Goal: Task Accomplishment & Management: Complete application form

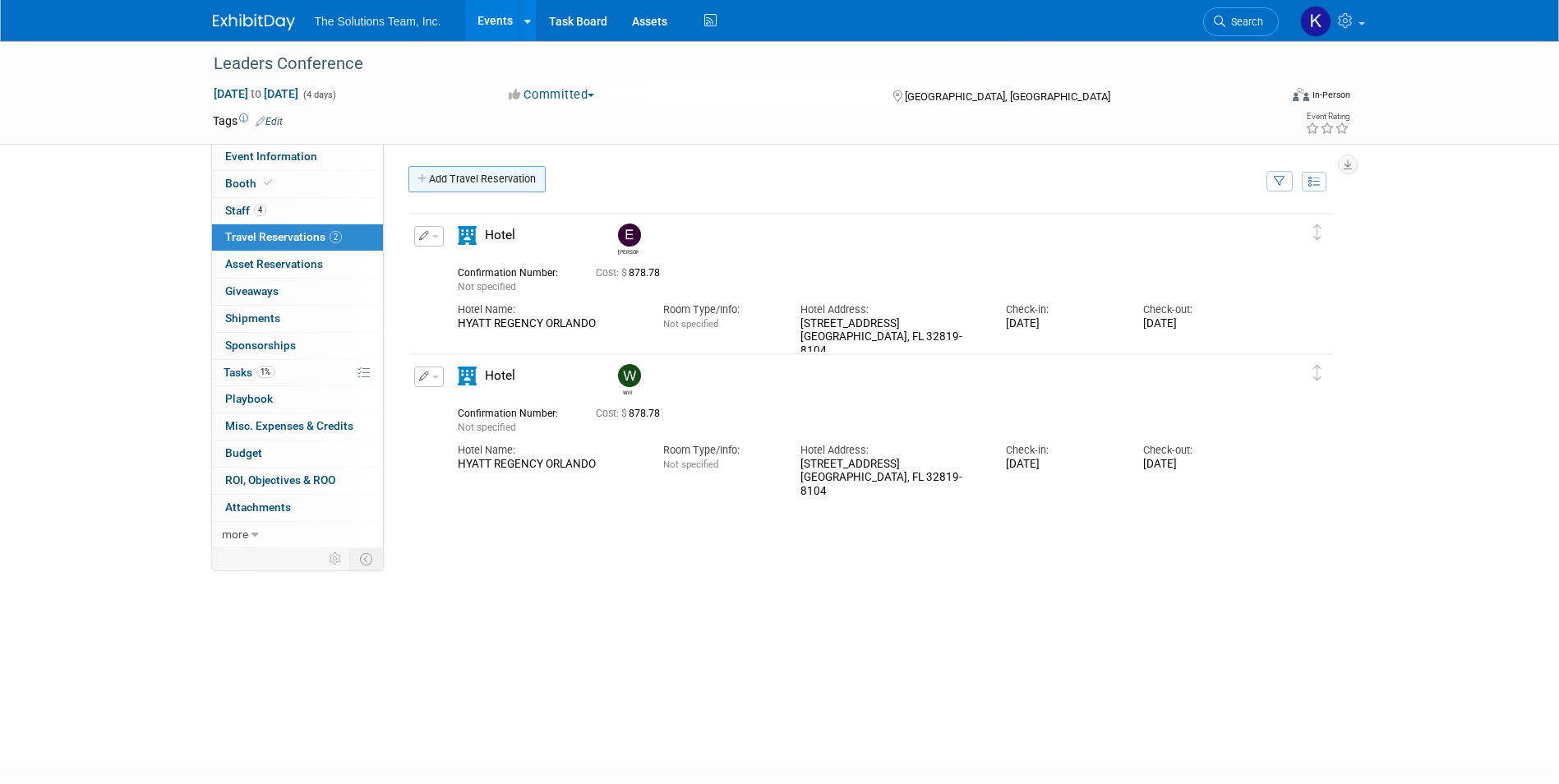
click at [518, 172] on link "Add Travel Reservation" at bounding box center [476, 179] width 137 height 27
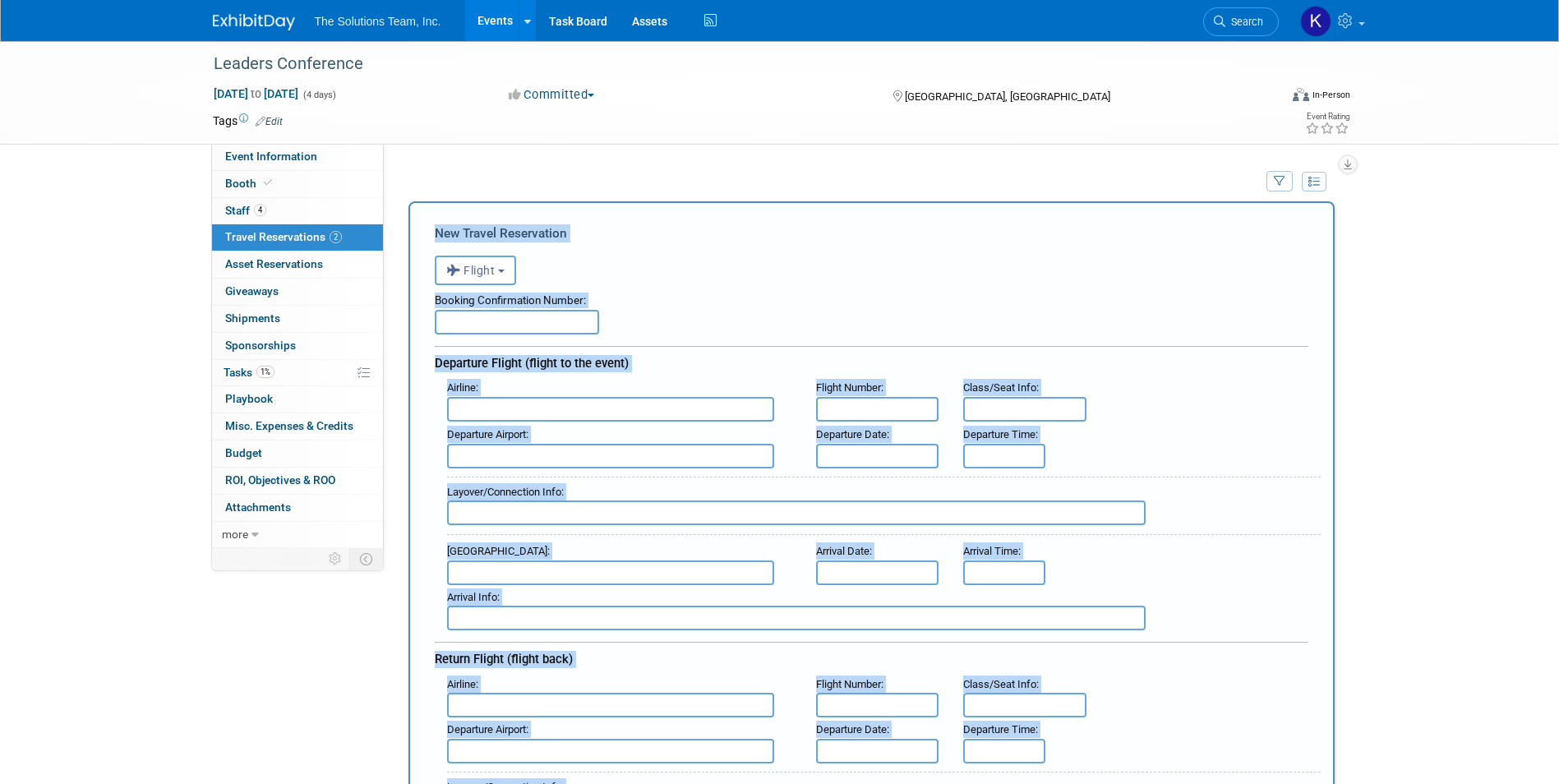
click at [510, 319] on input "text" at bounding box center [517, 322] width 164 height 25
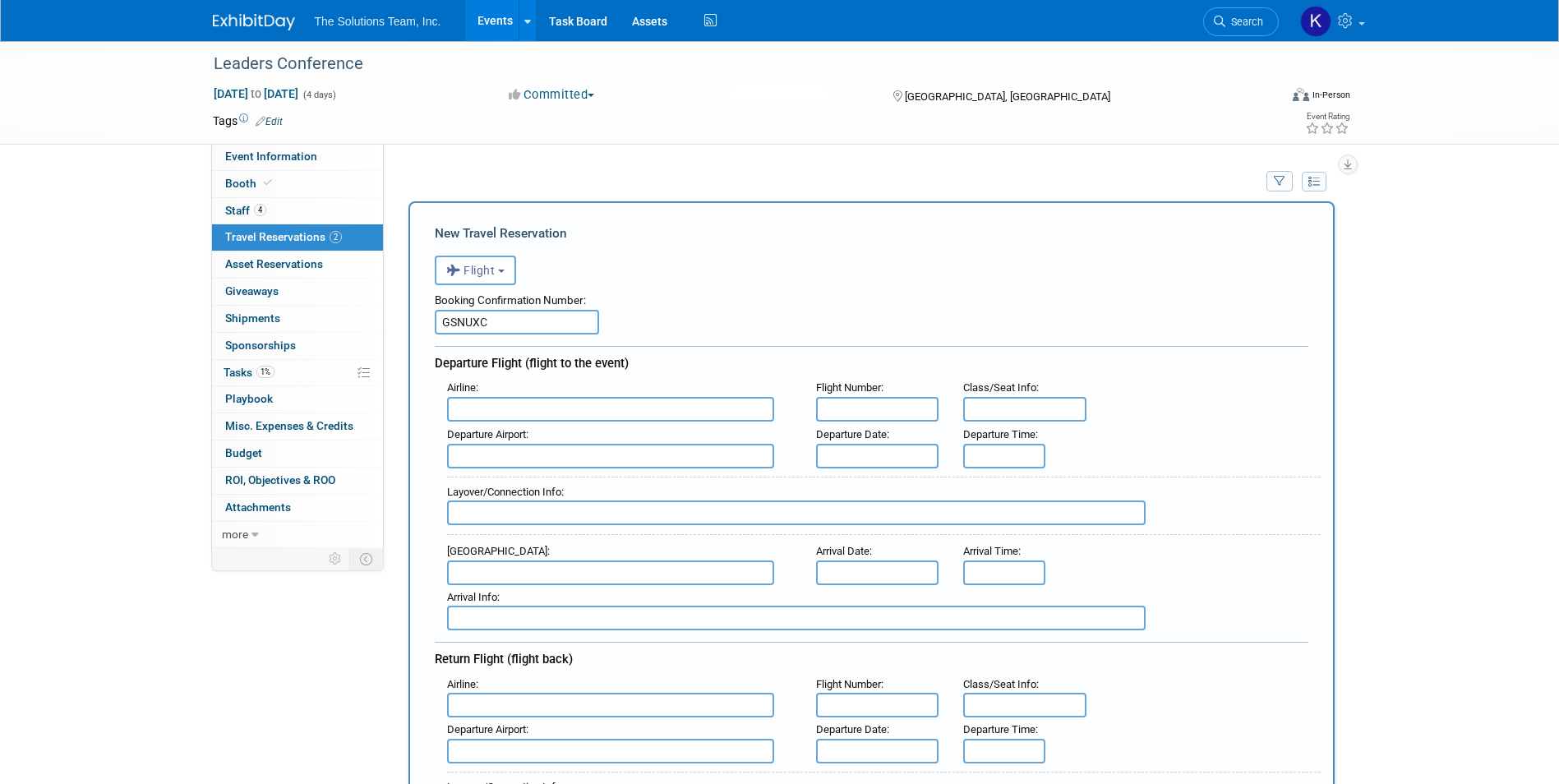
type input "GSNUXC"
click at [508, 411] on input "text" at bounding box center [610, 409] width 327 height 25
click at [510, 465] on span "Delta Air Lines (DAL)" at bounding box center [618, 463] width 342 height 27
type input "Delta Air Lines (DAL)"
click at [842, 414] on input "text" at bounding box center [878, 409] width 123 height 25
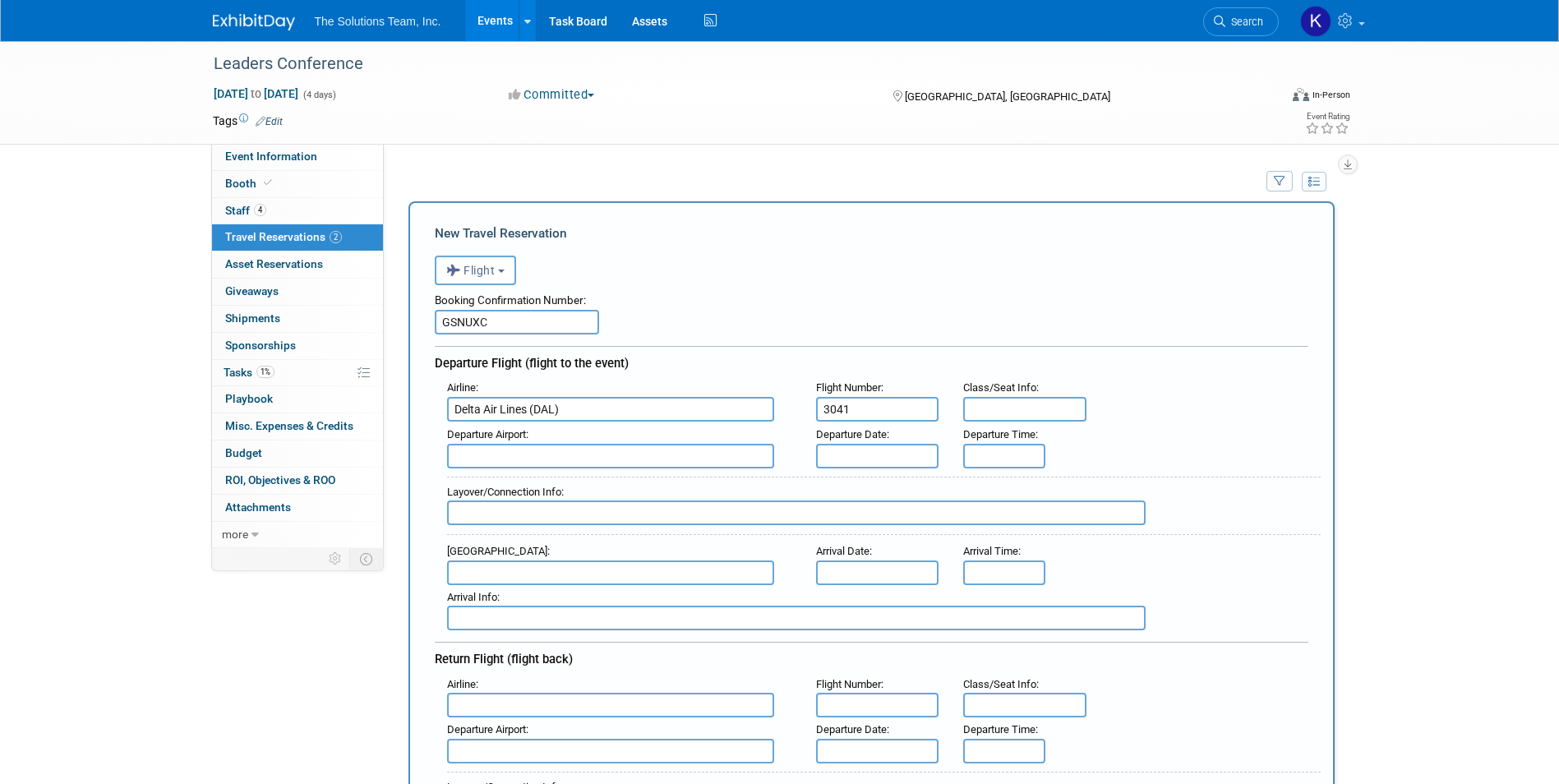
type input "3041"
type input "22E"
click at [678, 458] on input "text" at bounding box center [610, 456] width 327 height 25
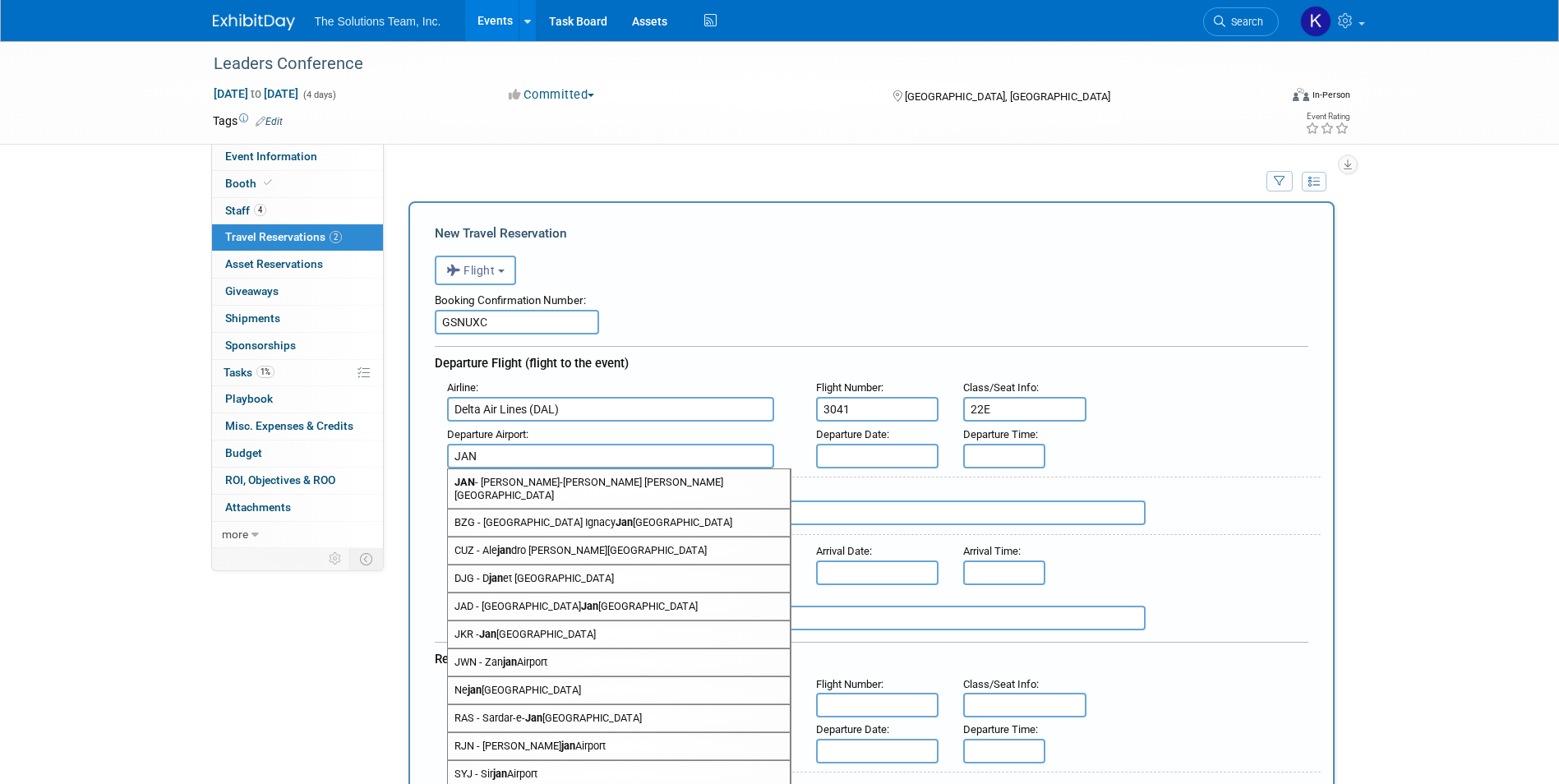
click at [665, 485] on span "[PERSON_NAME]-[PERSON_NAME] [PERSON_NAME][GEOGRAPHIC_DATA]" at bounding box center [618, 488] width 342 height 40
type input "[PERSON_NAME]-[PERSON_NAME] [PERSON_NAME][GEOGRAPHIC_DATA]"
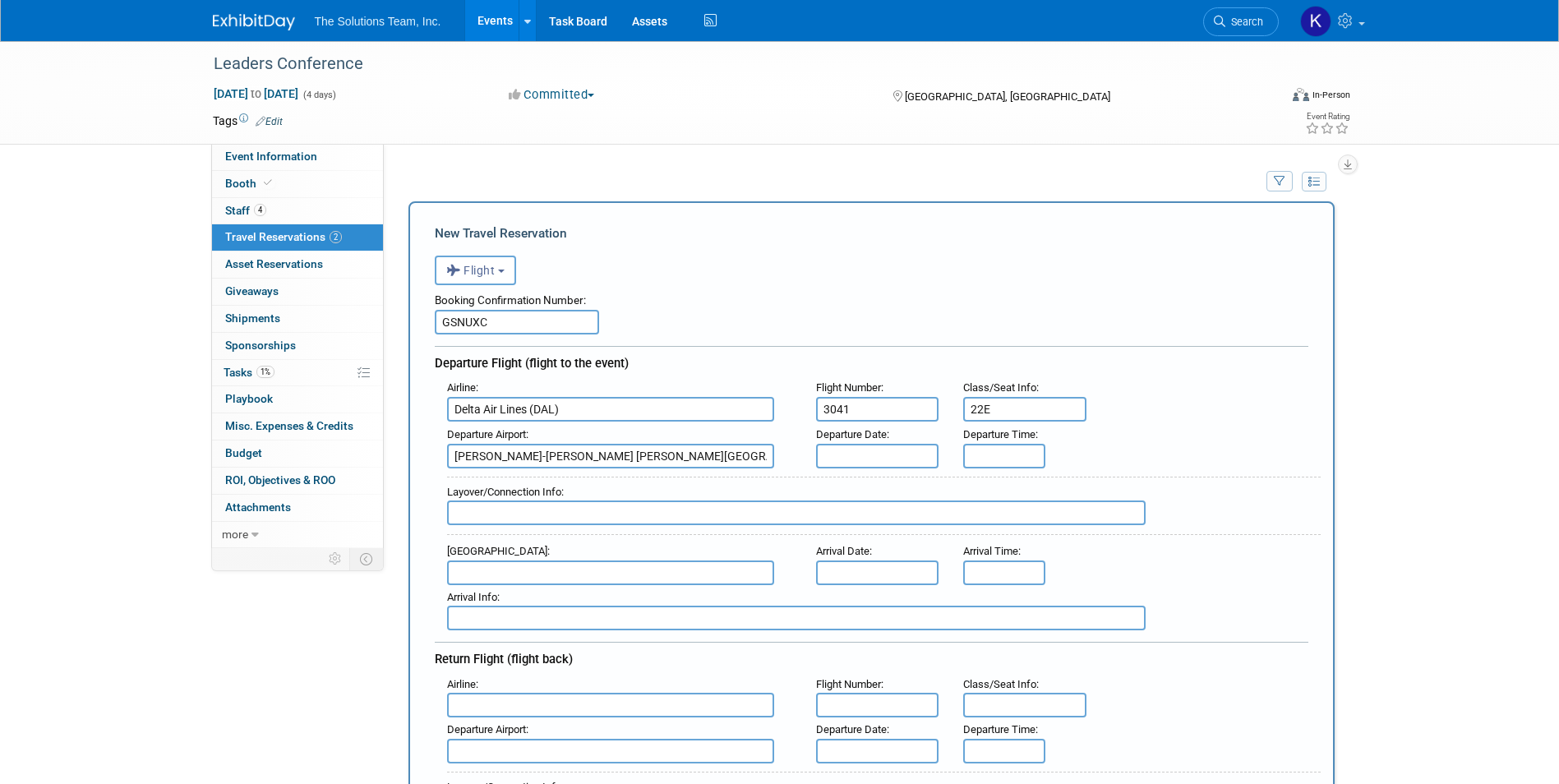
click at [868, 457] on input "text" at bounding box center [878, 456] width 123 height 25
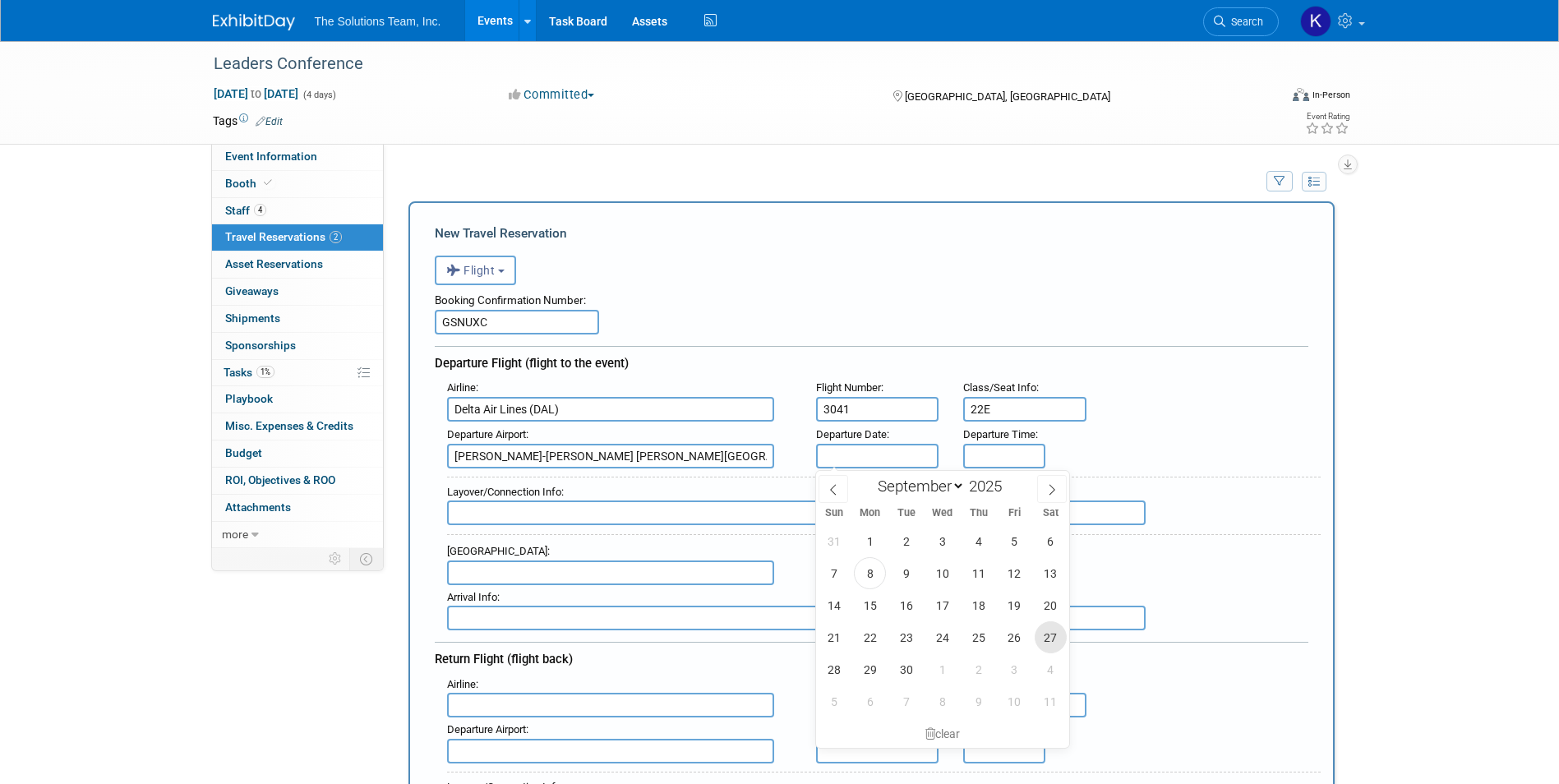
click at [1049, 640] on span "27" at bounding box center [1050, 638] width 32 height 32
type input "[DATE]"
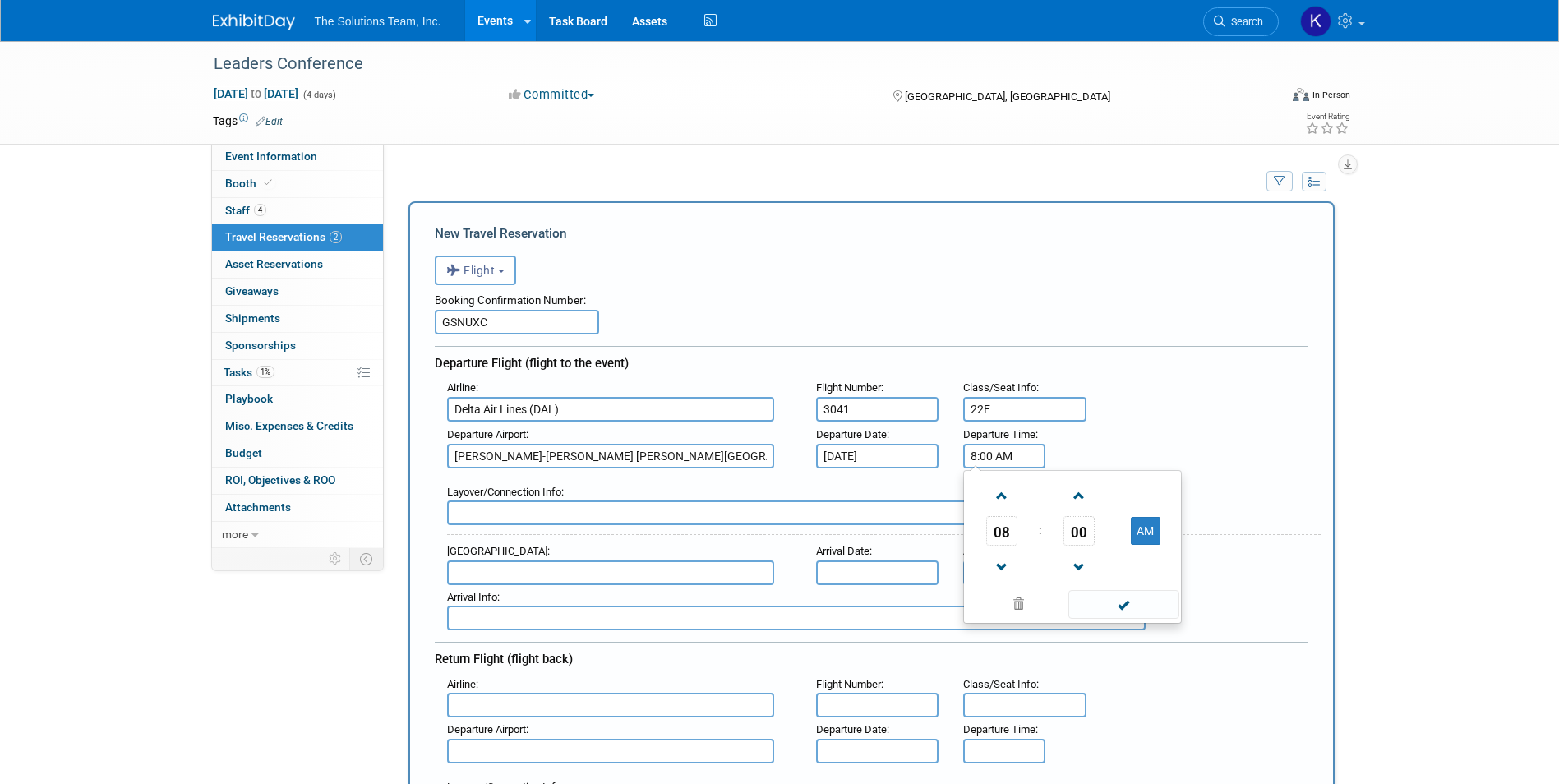
click at [990, 456] on input "8:00 AM" at bounding box center [1004, 456] width 82 height 25
click at [1010, 504] on span at bounding box center [1002, 496] width 29 height 29
click at [1002, 546] on link at bounding box center [1002, 567] width 31 height 42
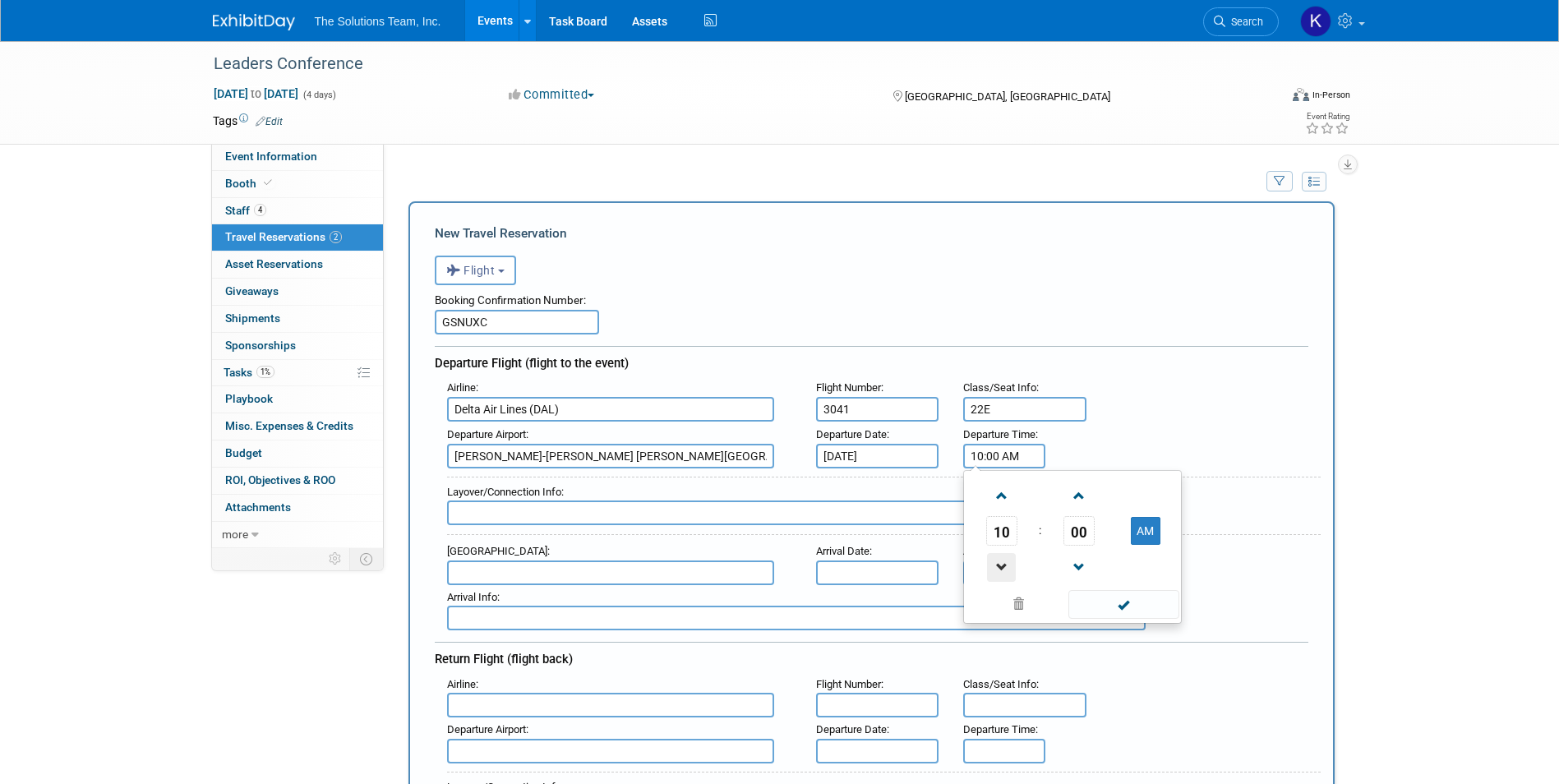
click at [1002, 559] on span at bounding box center [1002, 567] width 29 height 29
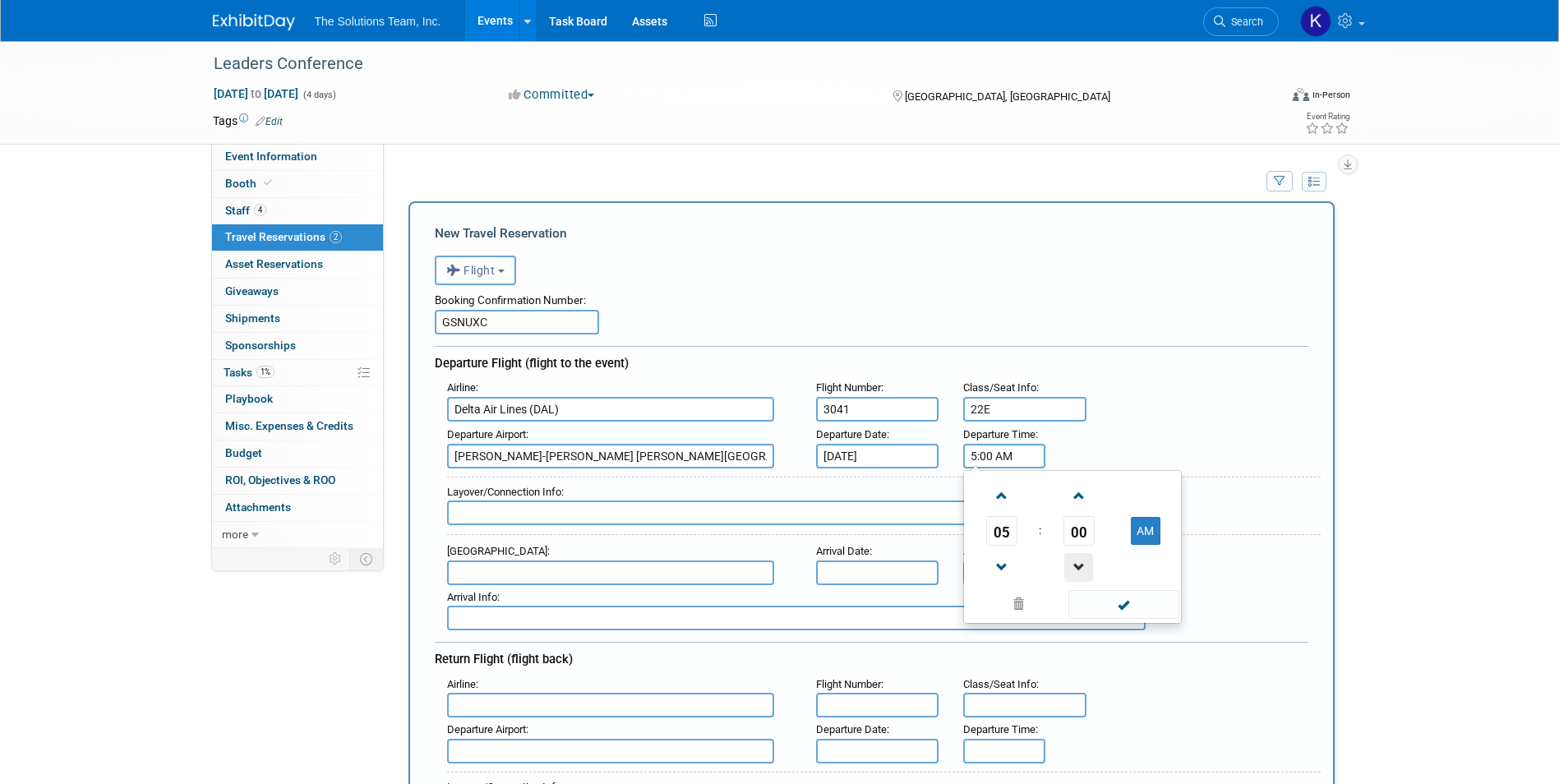
click at [1088, 568] on span at bounding box center [1078, 567] width 29 height 29
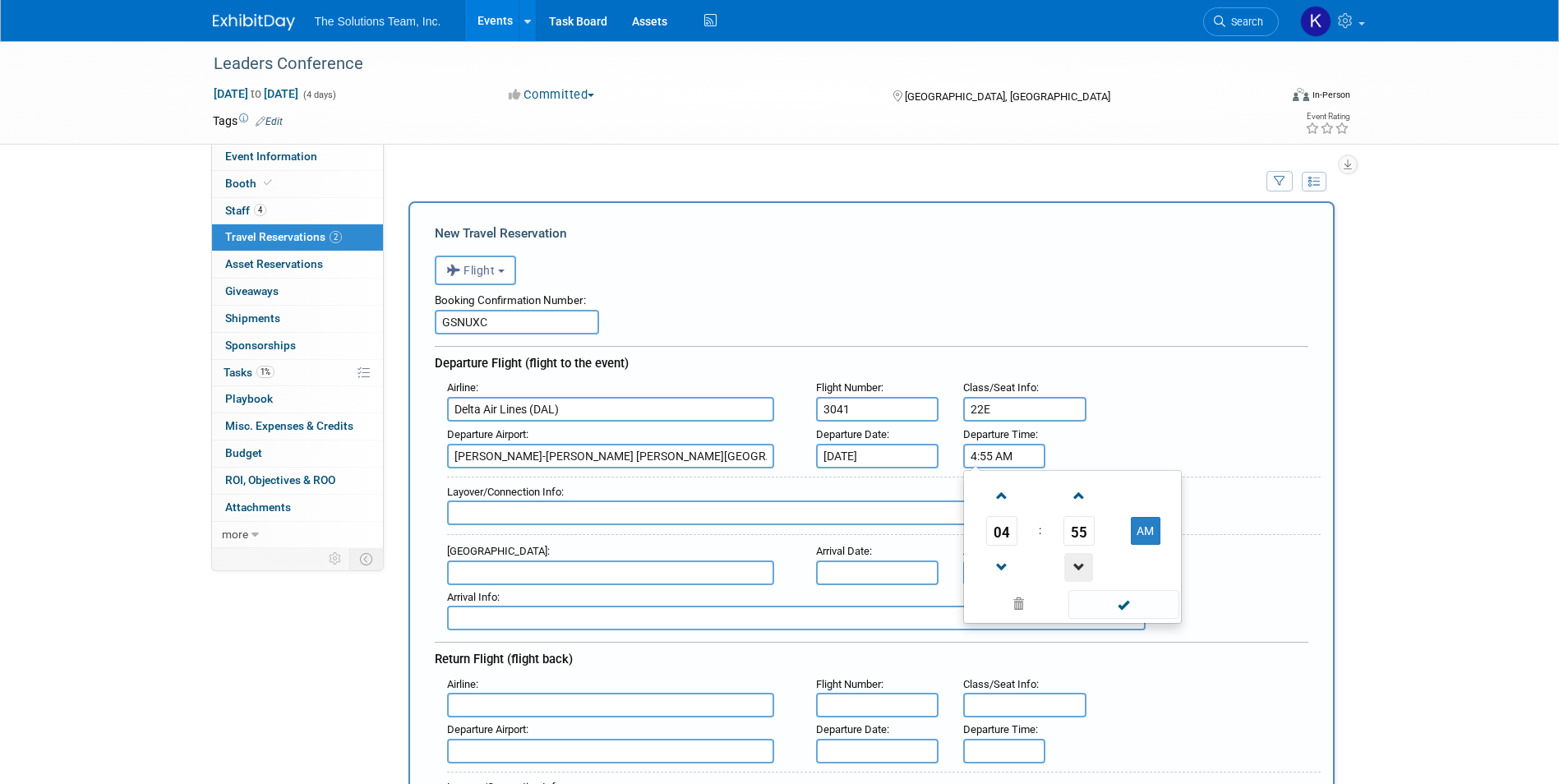
click at [1088, 568] on span at bounding box center [1078, 567] width 29 height 29
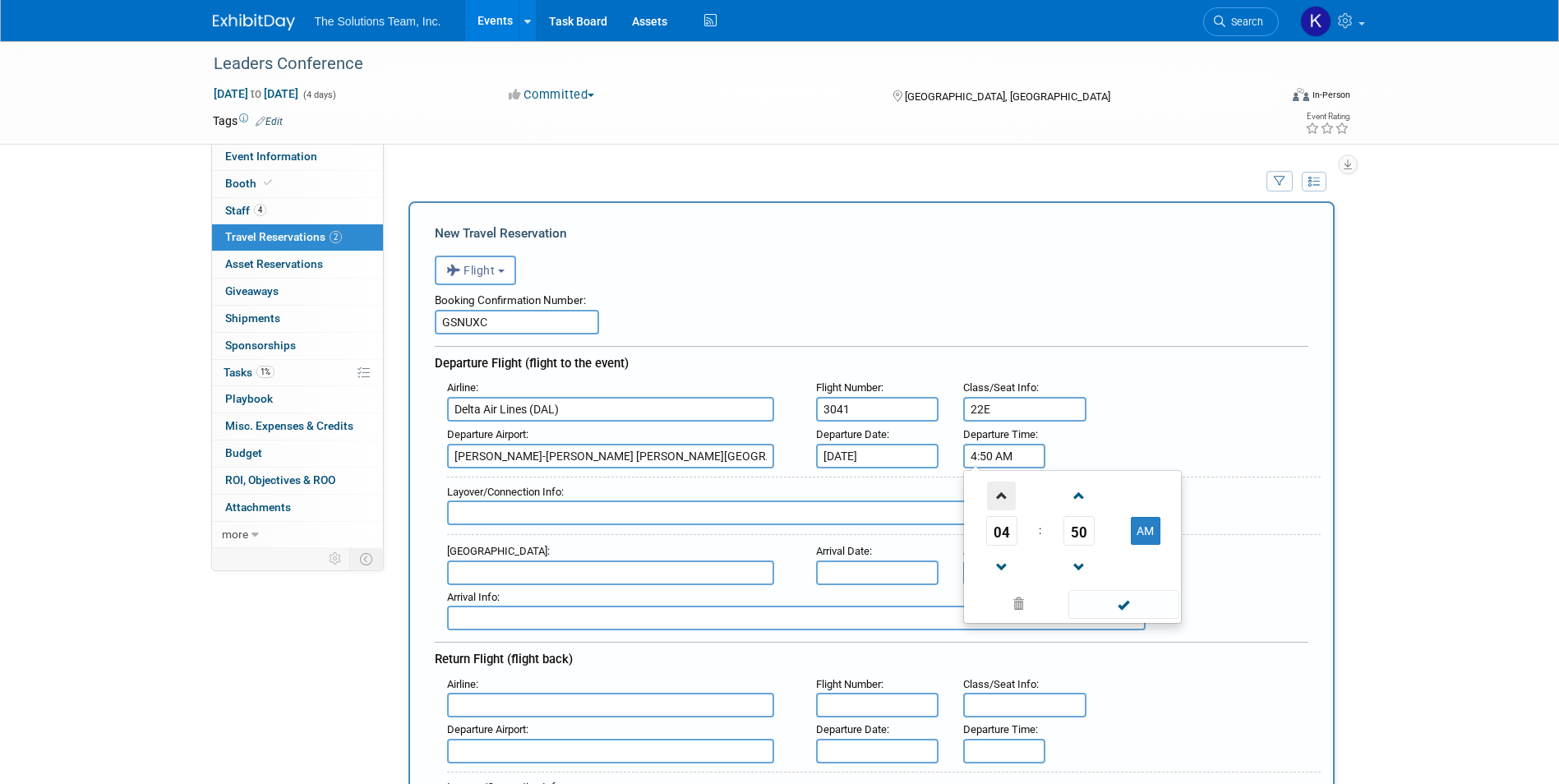
click at [993, 497] on span at bounding box center [1002, 496] width 29 height 29
type input "5:50 AM"
click at [1132, 602] on span at bounding box center [1124, 604] width 111 height 29
click at [504, 571] on input "text" at bounding box center [610, 572] width 327 height 25
click at [505, 515] on input "text" at bounding box center [796, 512] width 698 height 25
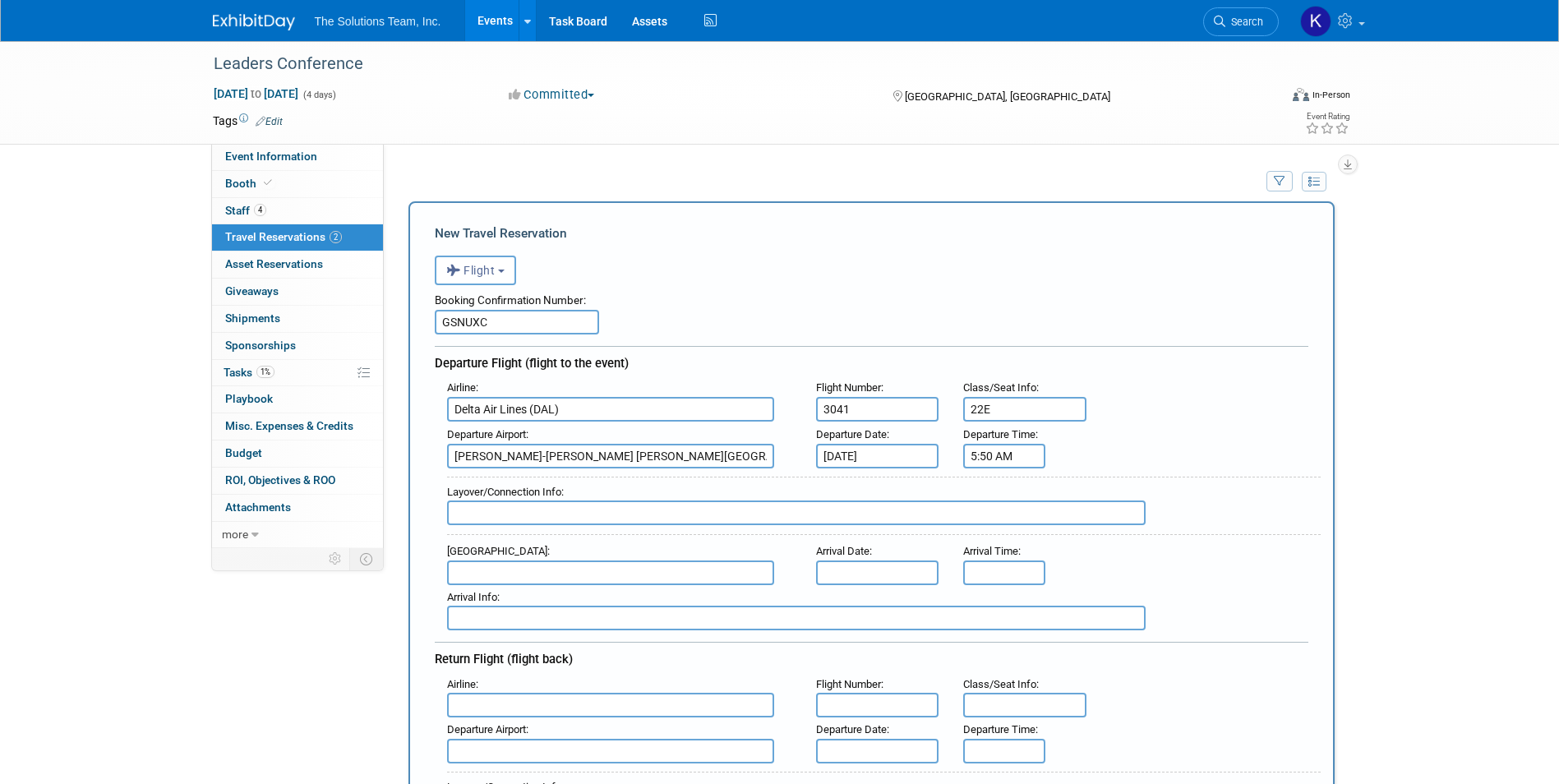
type input "T"
type input "[GEOGRAPHIC_DATA] 8:11-9:45am"
click at [505, 568] on input "text" at bounding box center [610, 572] width 327 height 25
click at [518, 603] on strong "Orlando" at bounding box center [502, 598] width 37 height 12
type input "MCO - [GEOGRAPHIC_DATA]"
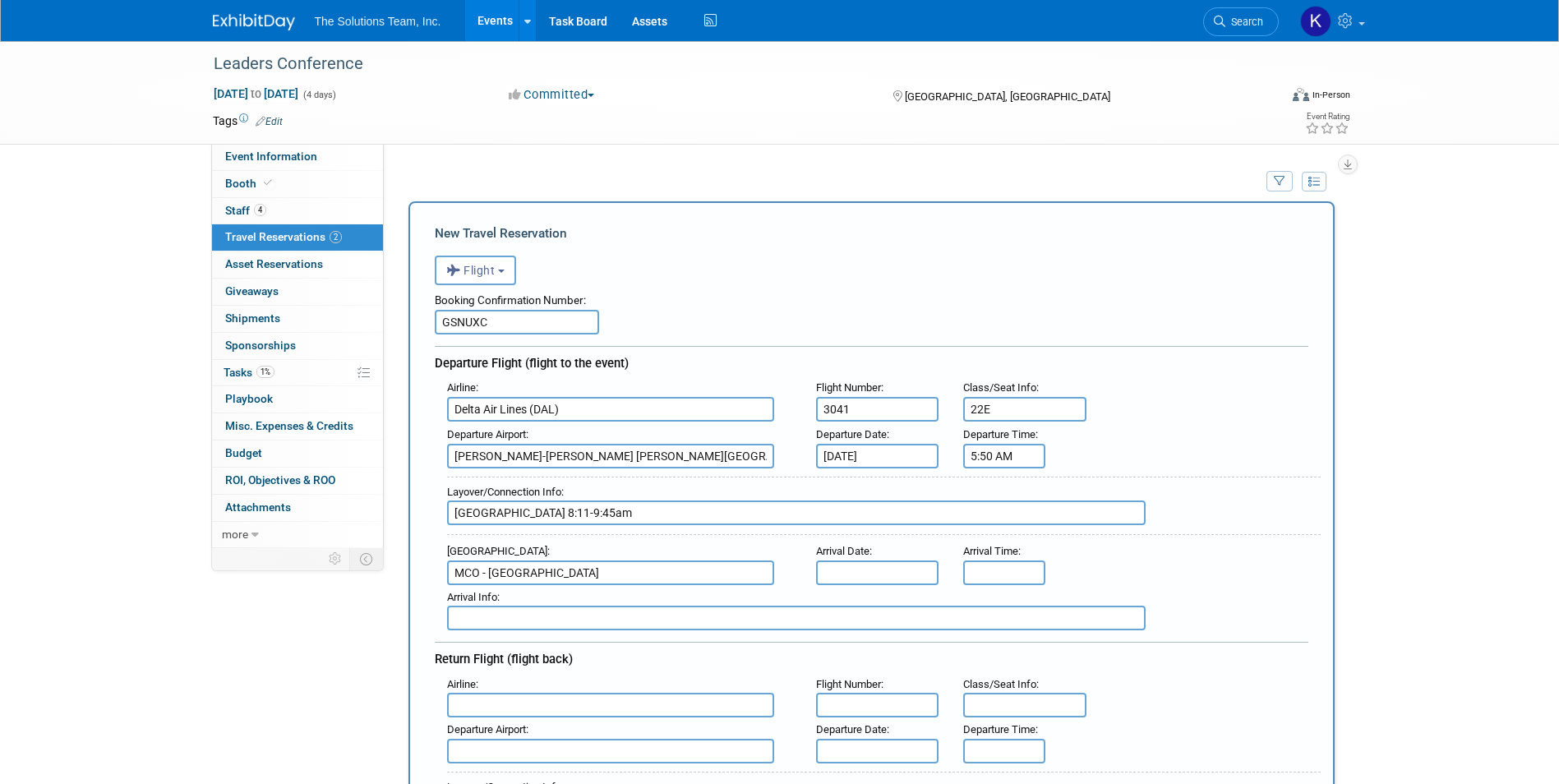
click at [849, 563] on body "The Solutions Team, Inc. Events Add Event Bulk Upload Events Shareable Event Bo…" at bounding box center [780, 392] width 1559 height 784
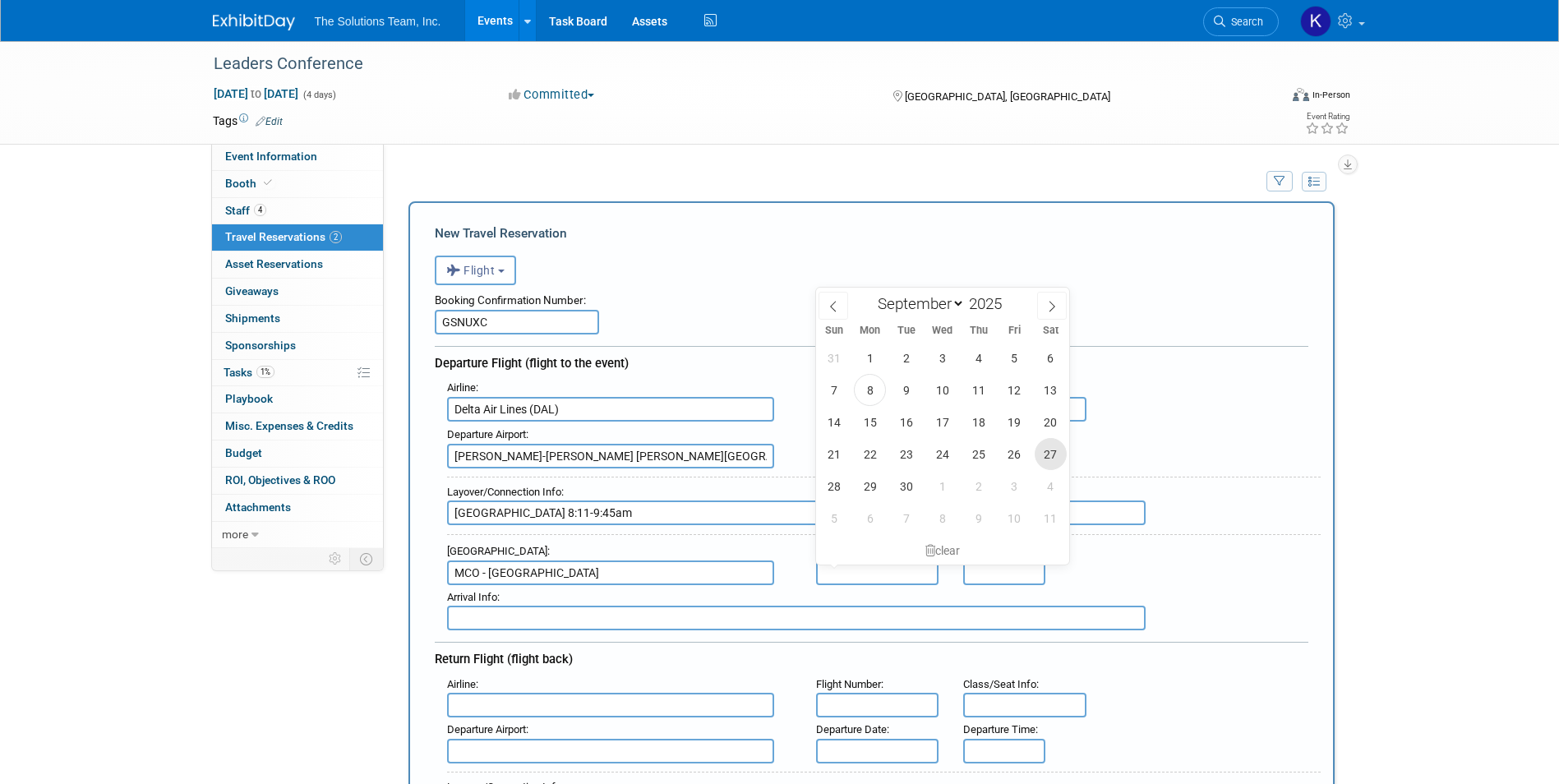
click at [1051, 459] on span "27" at bounding box center [1050, 454] width 32 height 32
type input "[DATE]"
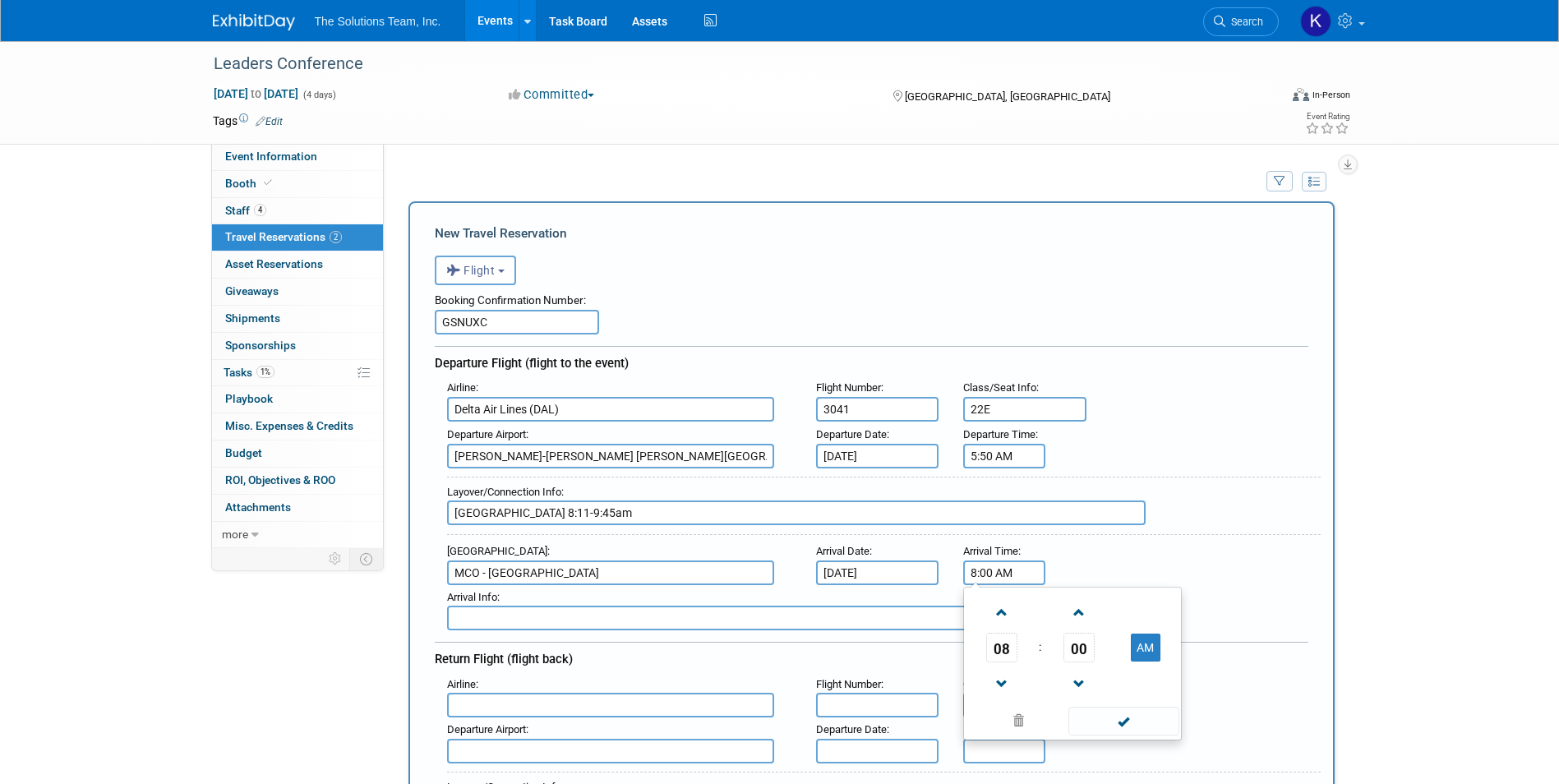
click at [1007, 580] on input "8:00 AM" at bounding box center [1004, 572] width 82 height 25
click at [1000, 599] on span at bounding box center [1002, 613] width 29 height 29
click at [1081, 604] on span at bounding box center [1078, 613] width 29 height 29
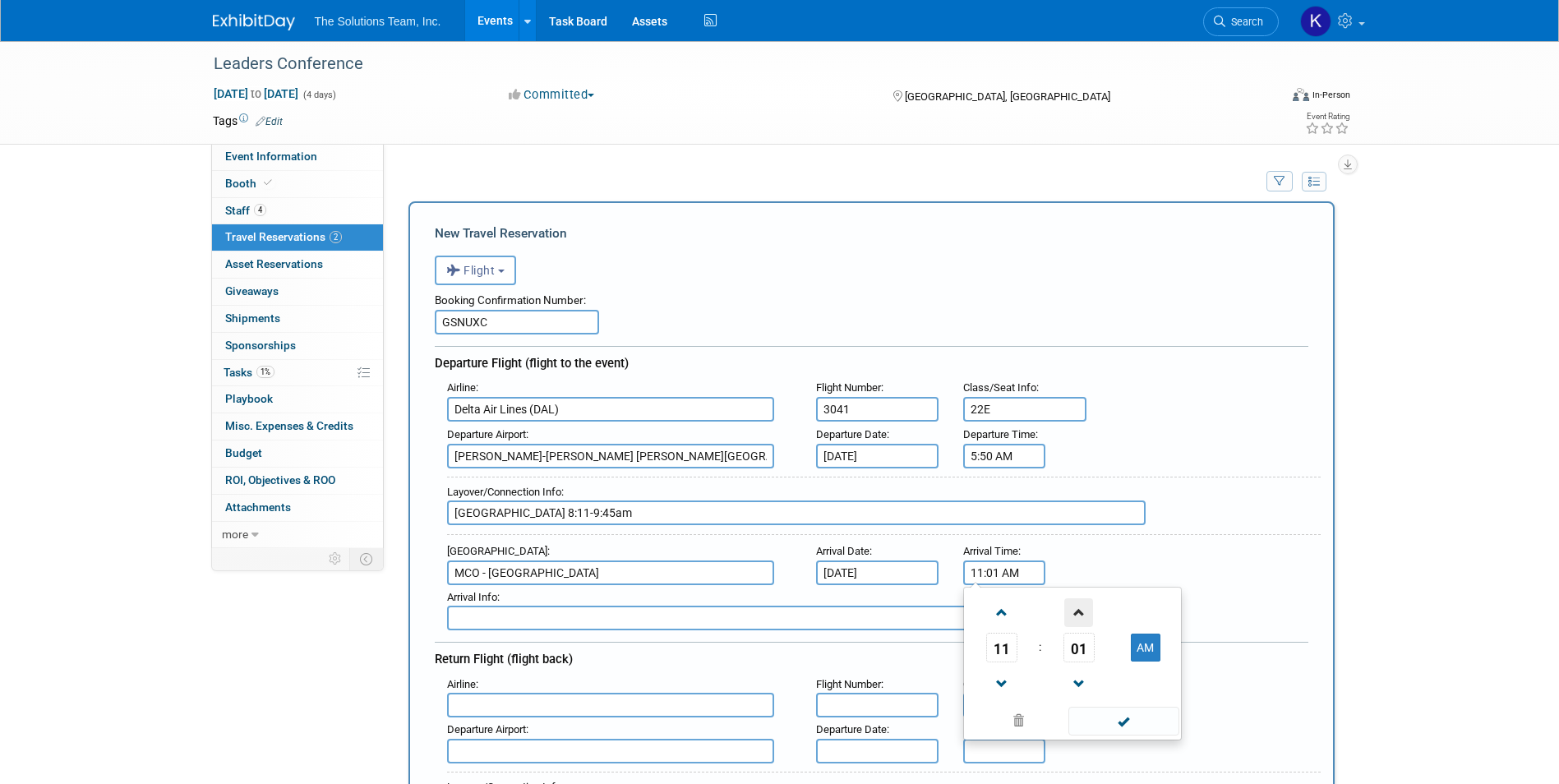
click at [1081, 604] on span at bounding box center [1078, 613] width 29 height 29
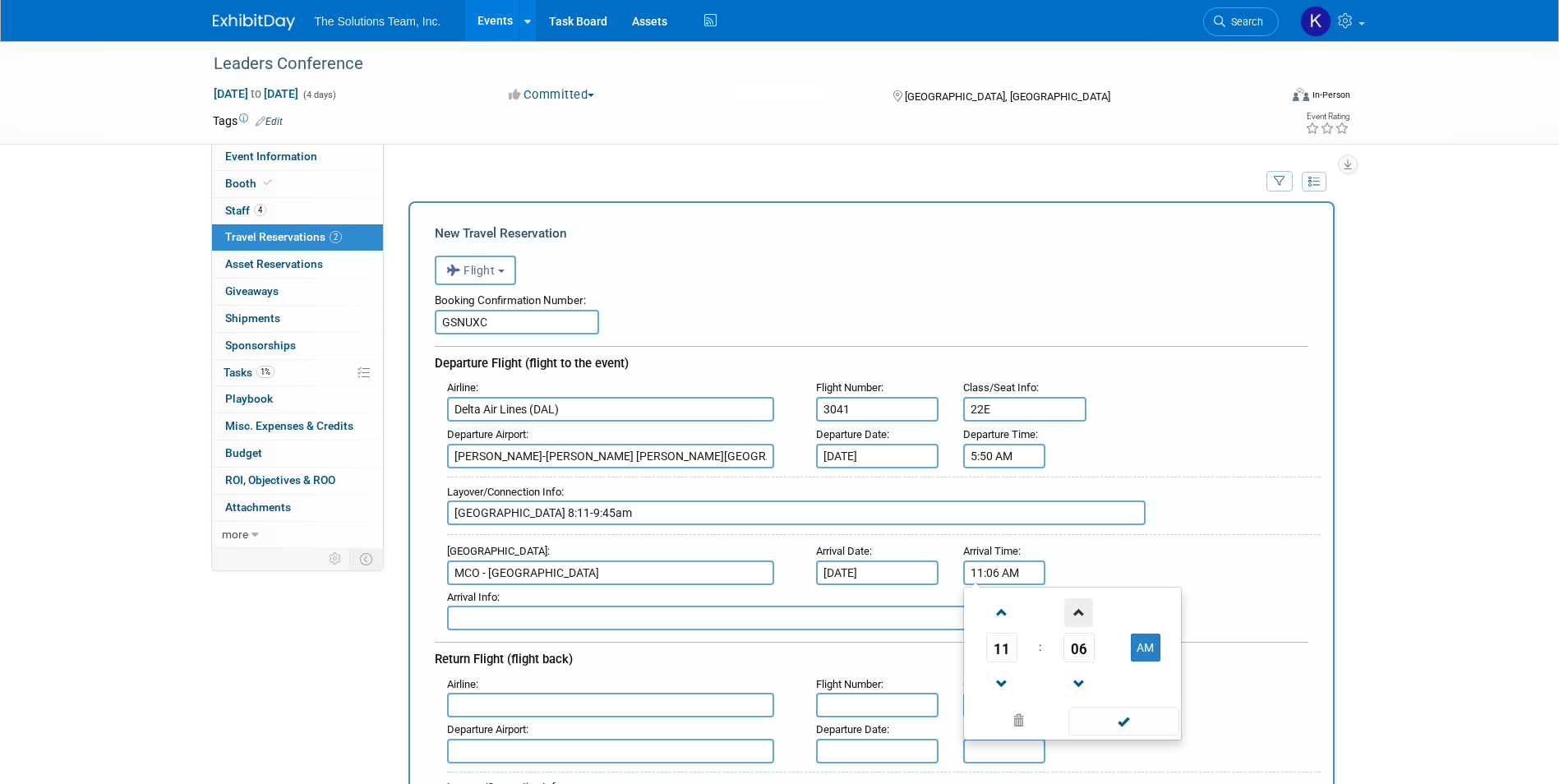
click at [1081, 604] on span at bounding box center [1078, 613] width 29 height 29
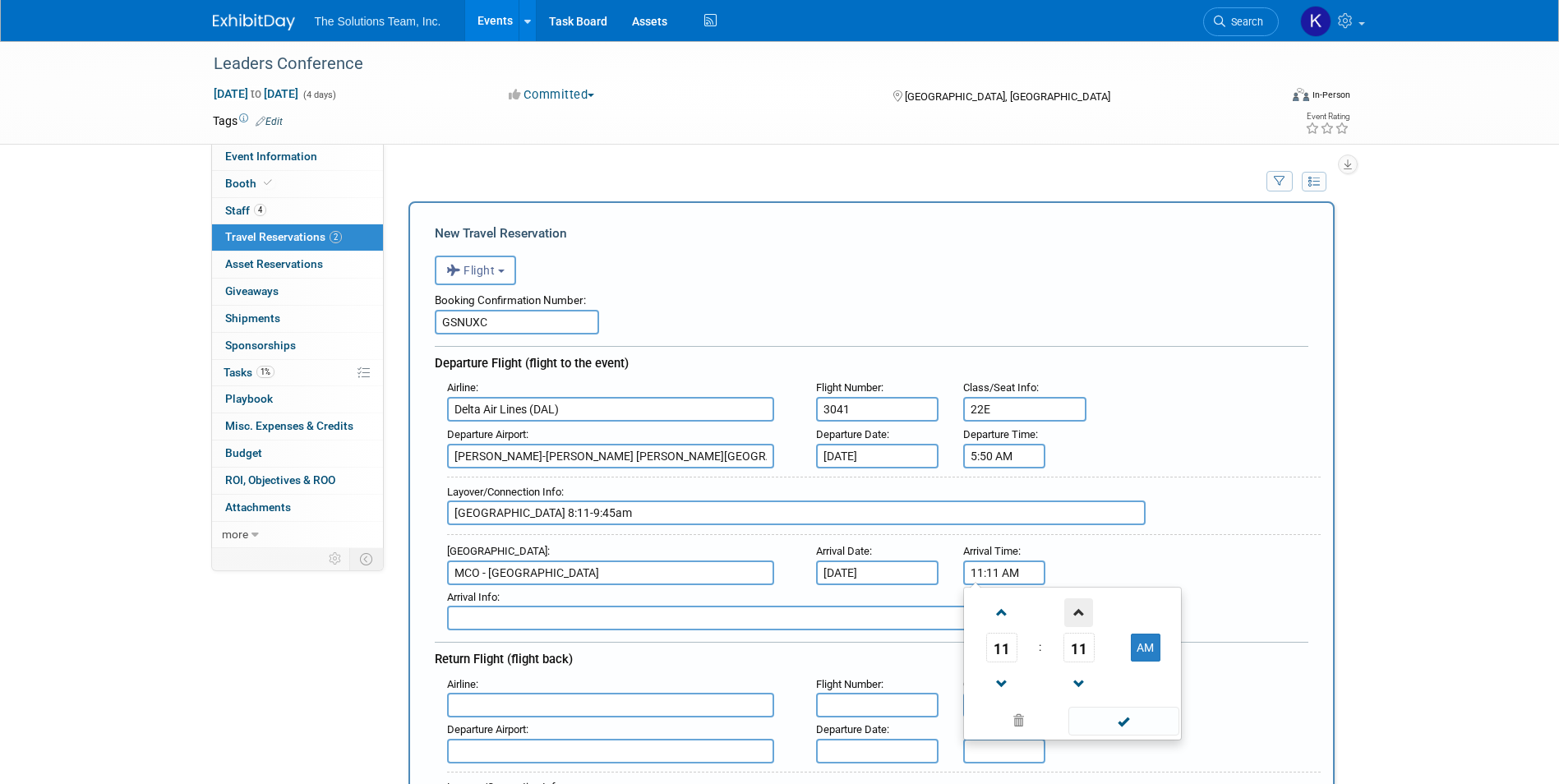
click at [1081, 604] on span at bounding box center [1078, 613] width 29 height 29
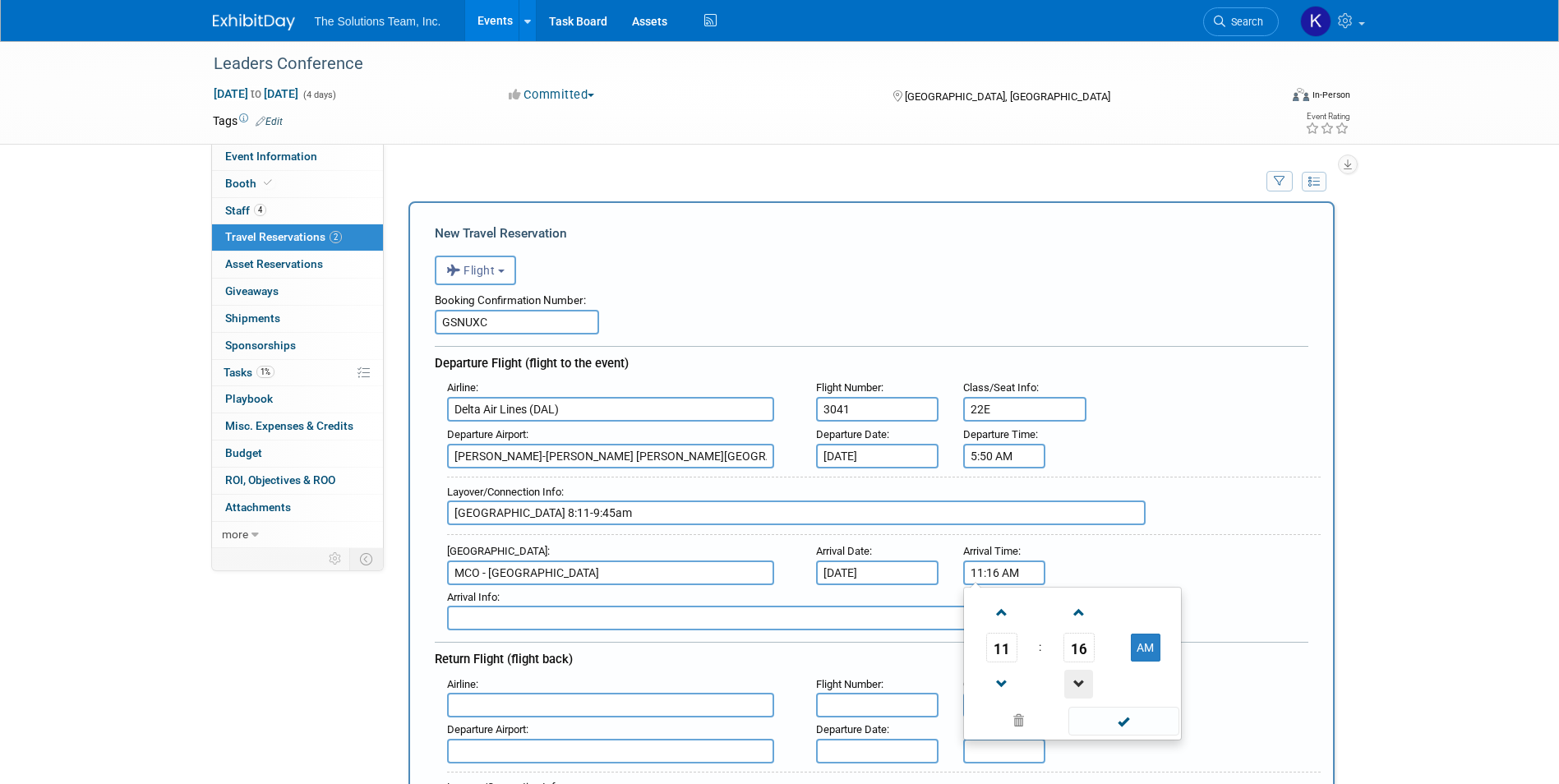
click at [1090, 688] on span at bounding box center [1078, 684] width 29 height 29
click at [1158, 650] on button "AM" at bounding box center [1146, 648] width 29 height 28
click at [1158, 650] on button "PM" at bounding box center [1146, 648] width 29 height 28
type input "11:15 AM"
click at [1151, 714] on span at bounding box center [1124, 720] width 111 height 29
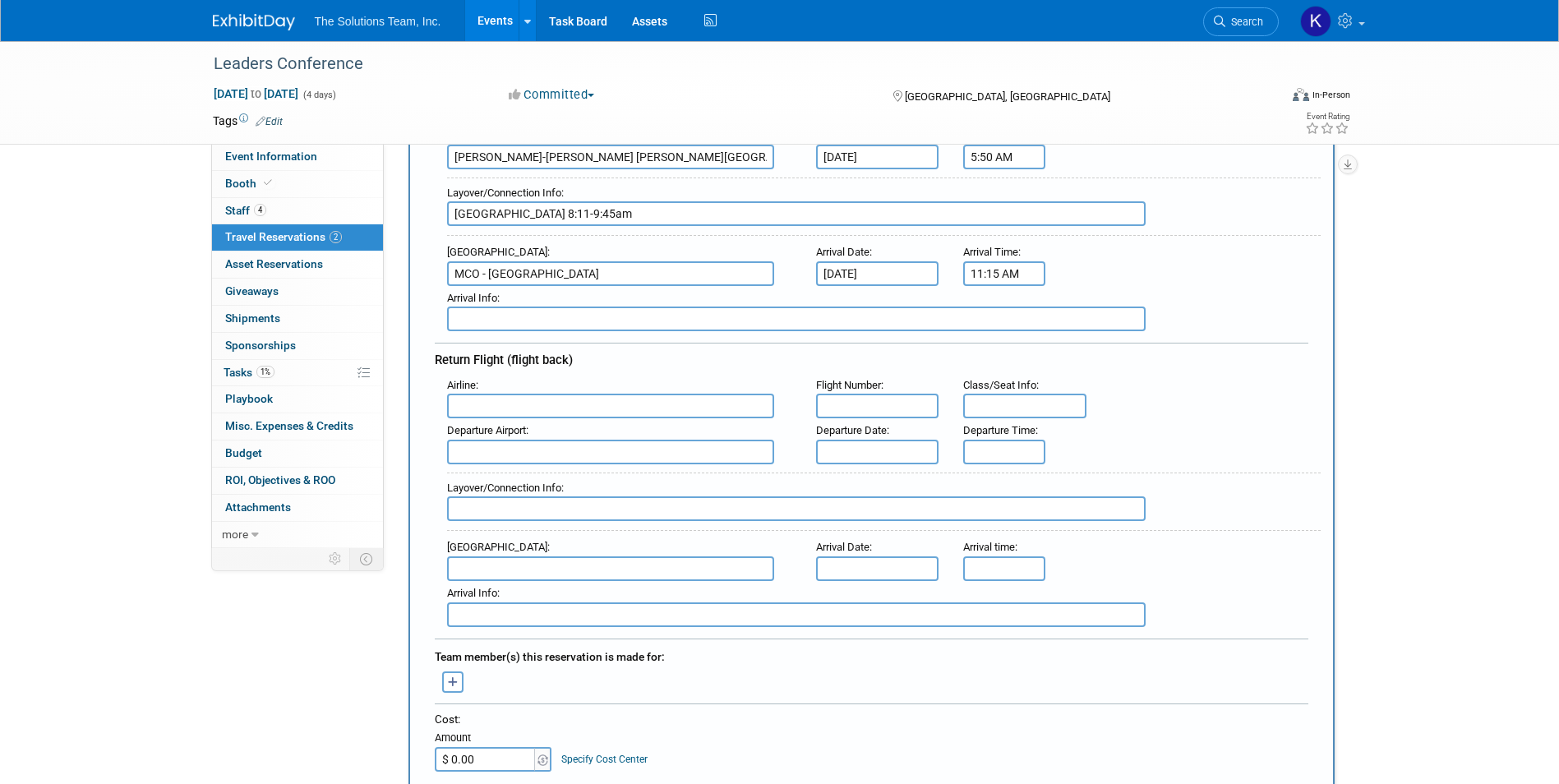
scroll to position [329, 0]
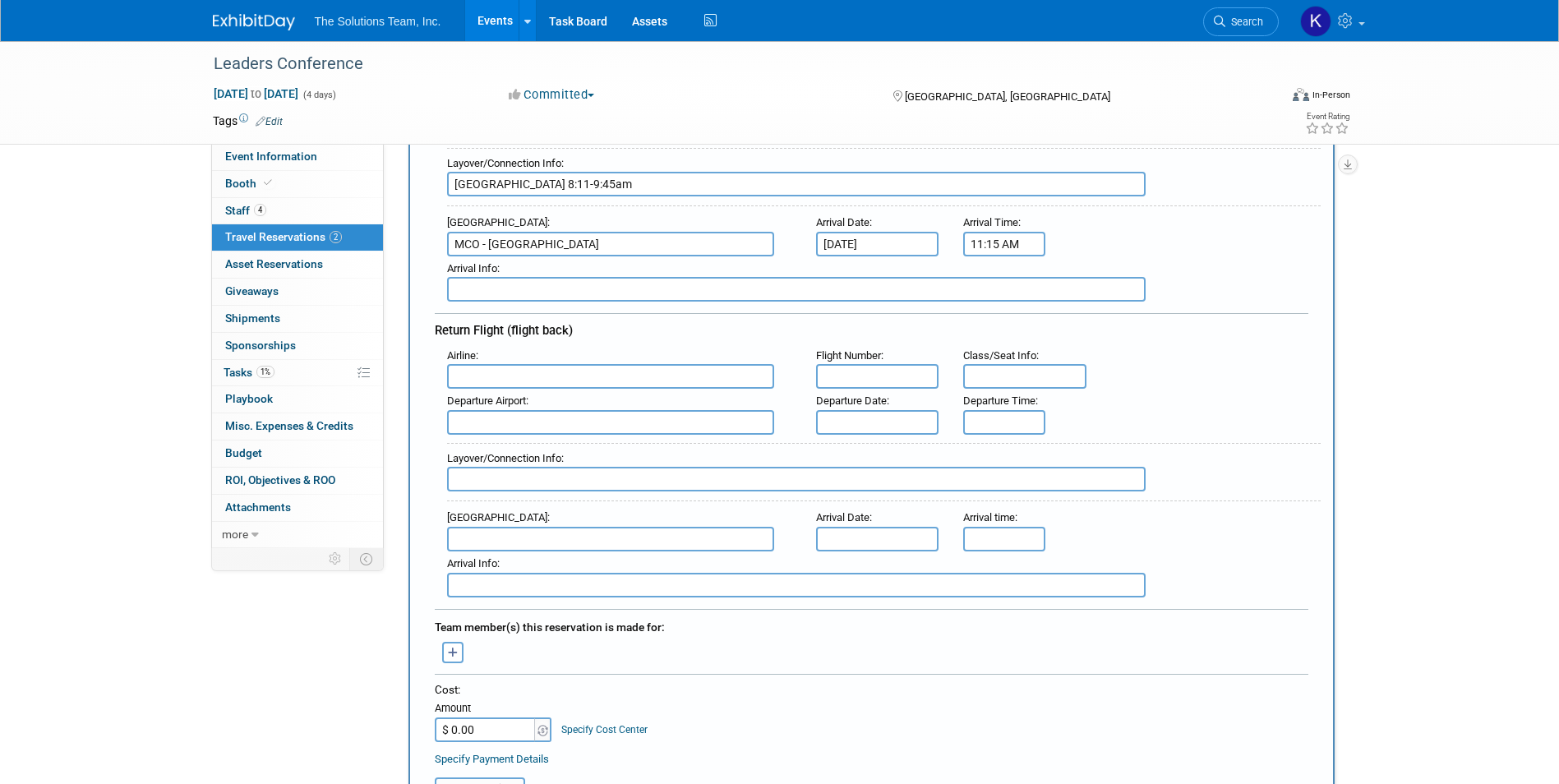
click at [527, 377] on input "text" at bounding box center [610, 376] width 327 height 25
click at [456, 369] on input "text" at bounding box center [610, 376] width 327 height 25
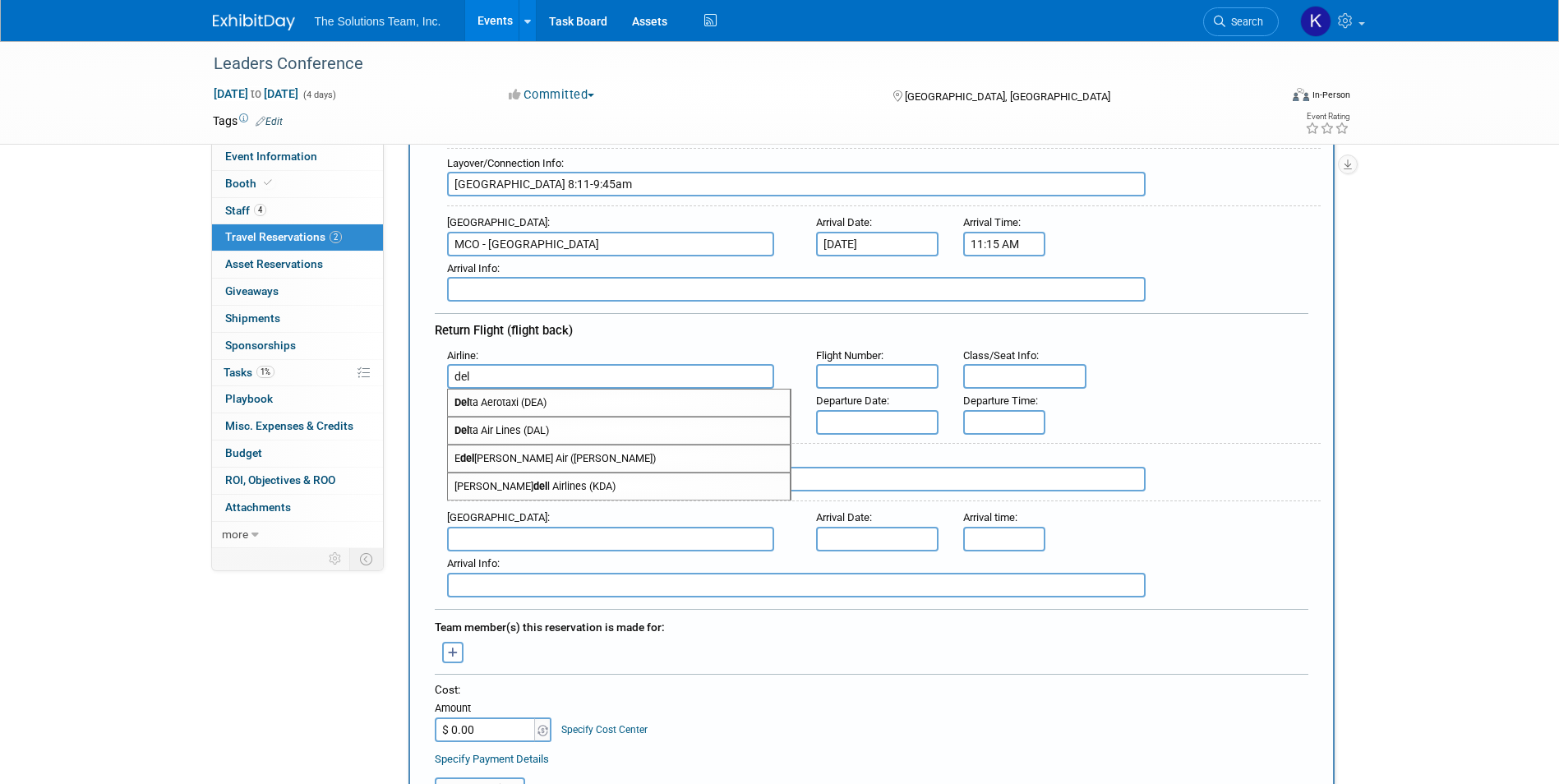
click at [562, 434] on span "Del ta Air Lines (DAL)" at bounding box center [618, 430] width 342 height 27
type input "Delta Air Lines (DAL)"
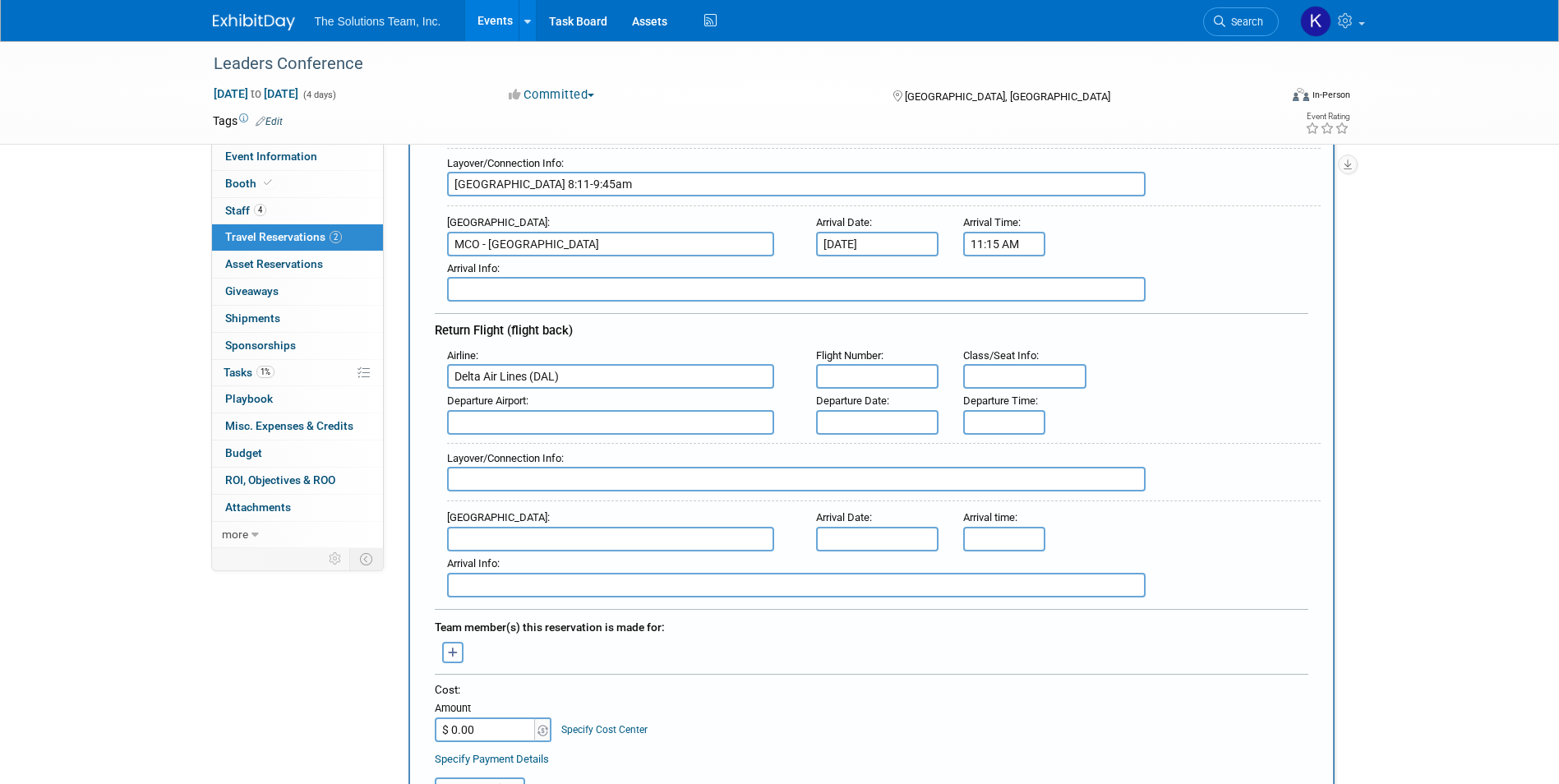
click at [882, 381] on input "text" at bounding box center [878, 376] width 123 height 25
type input "1213"
click at [1030, 384] on input "text" at bounding box center [1026, 376] width 123 height 25
type input "27F"
click at [534, 420] on input "text" at bounding box center [610, 422] width 327 height 25
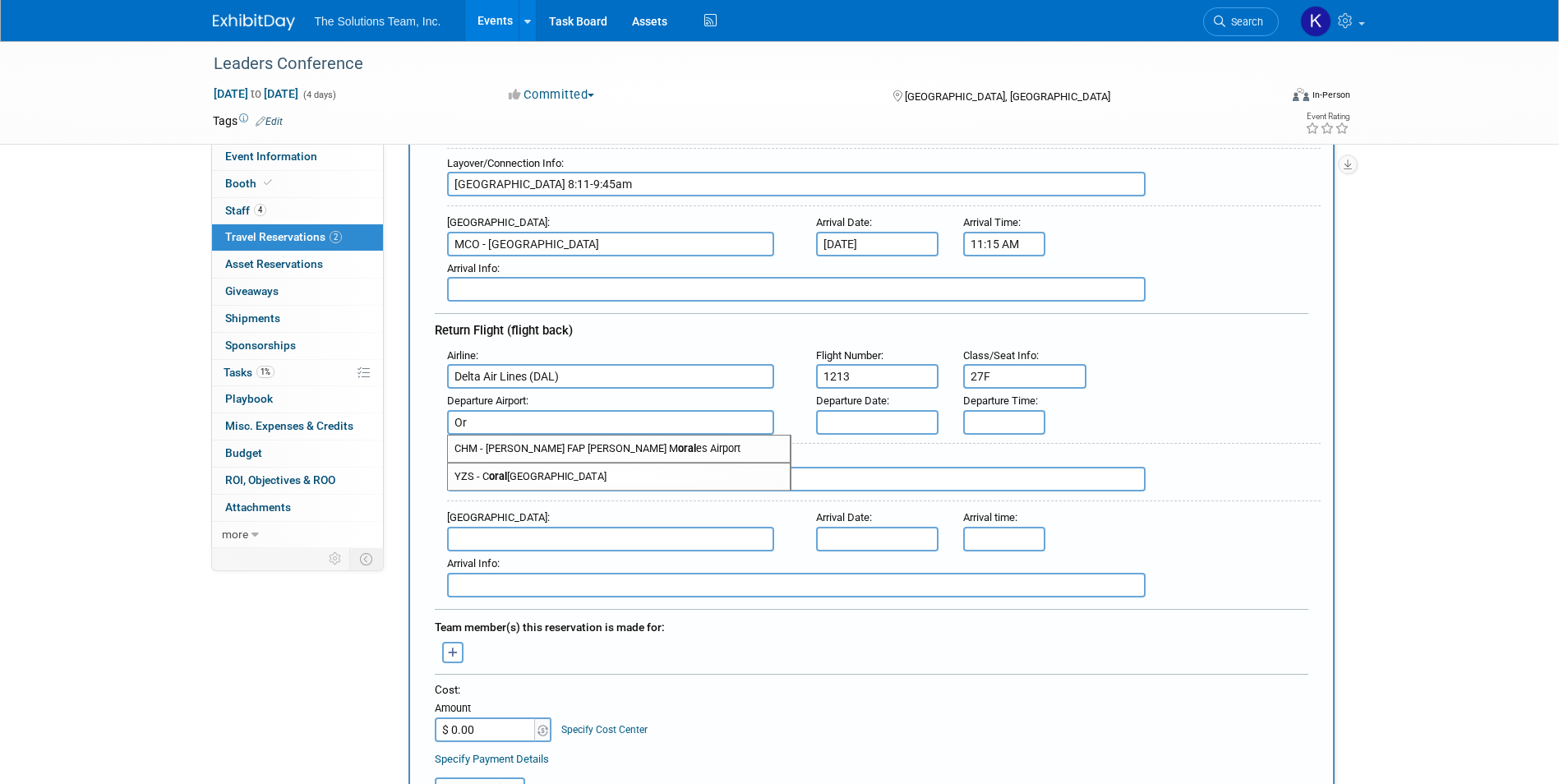
type input "O"
click at [539, 446] on span "MCO - [GEOGRAPHIC_DATA]" at bounding box center [618, 449] width 342 height 27
type input "MCO - [GEOGRAPHIC_DATA]"
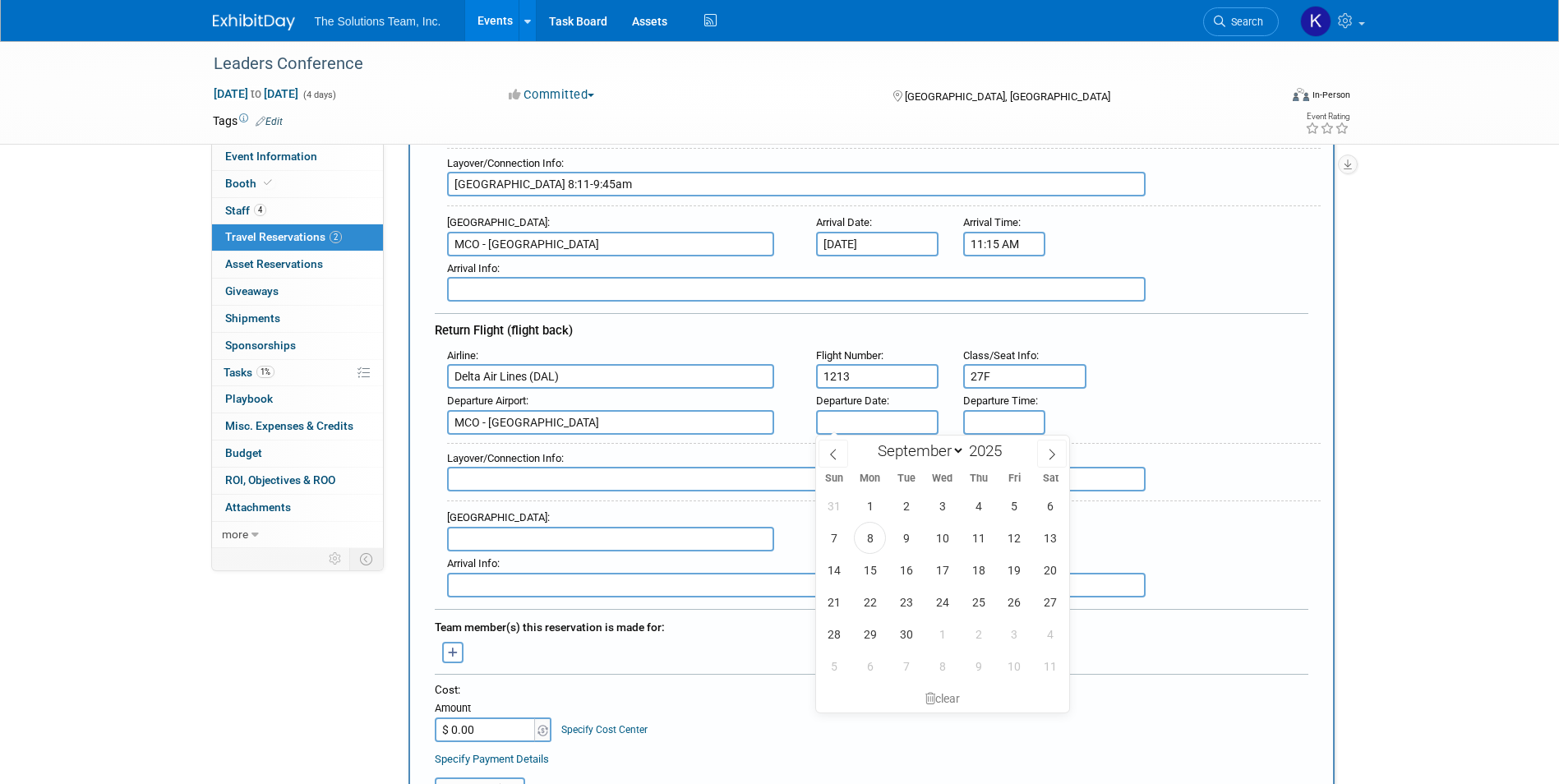
click at [839, 428] on input "text" at bounding box center [878, 422] width 123 height 25
click at [949, 645] on span "1" at bounding box center [943, 634] width 32 height 32
type input "[DATE]"
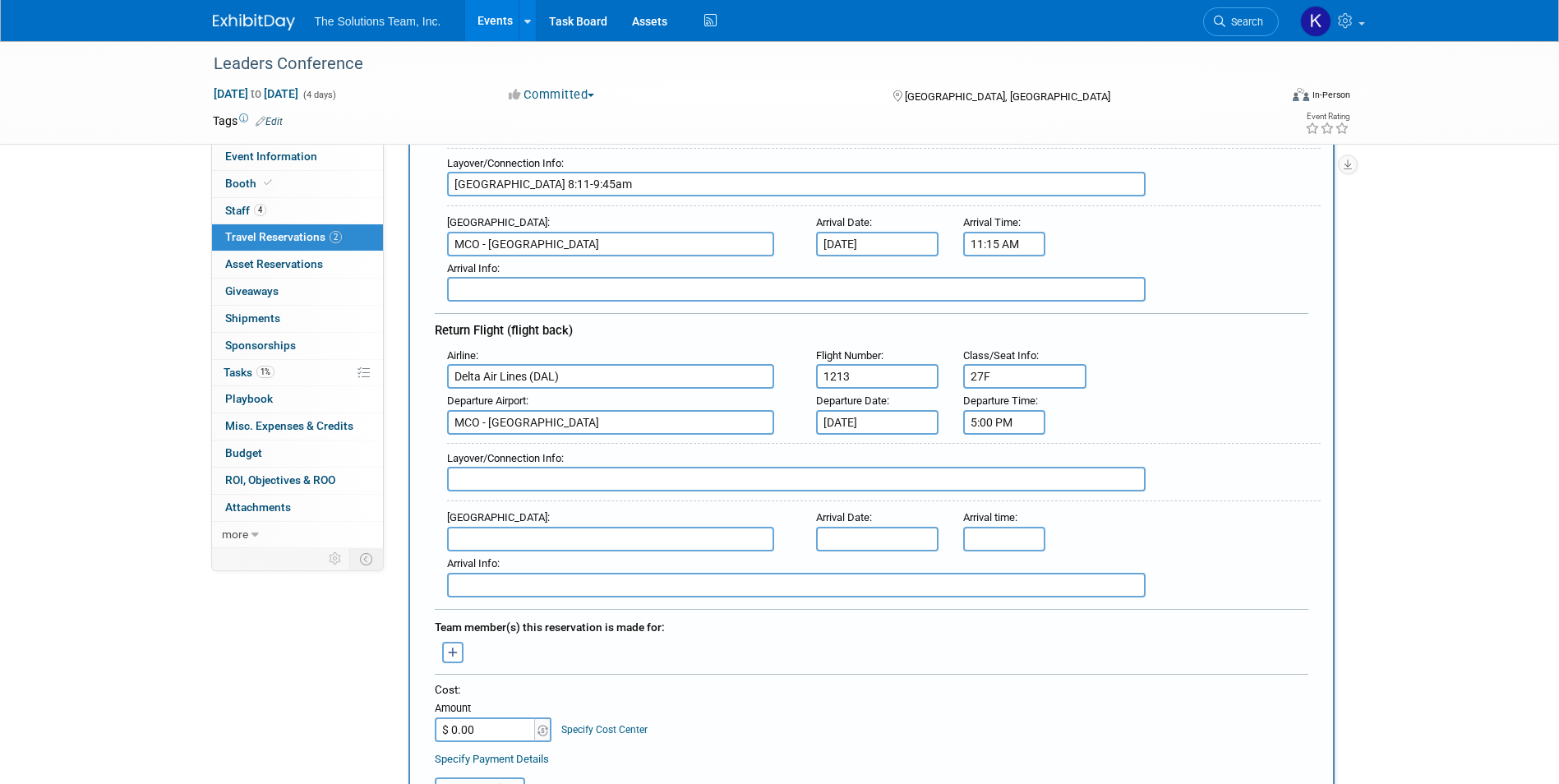
click at [1012, 426] on input "5:00 PM" at bounding box center [1004, 422] width 82 height 25
click at [1007, 470] on span at bounding box center [1002, 462] width 29 height 29
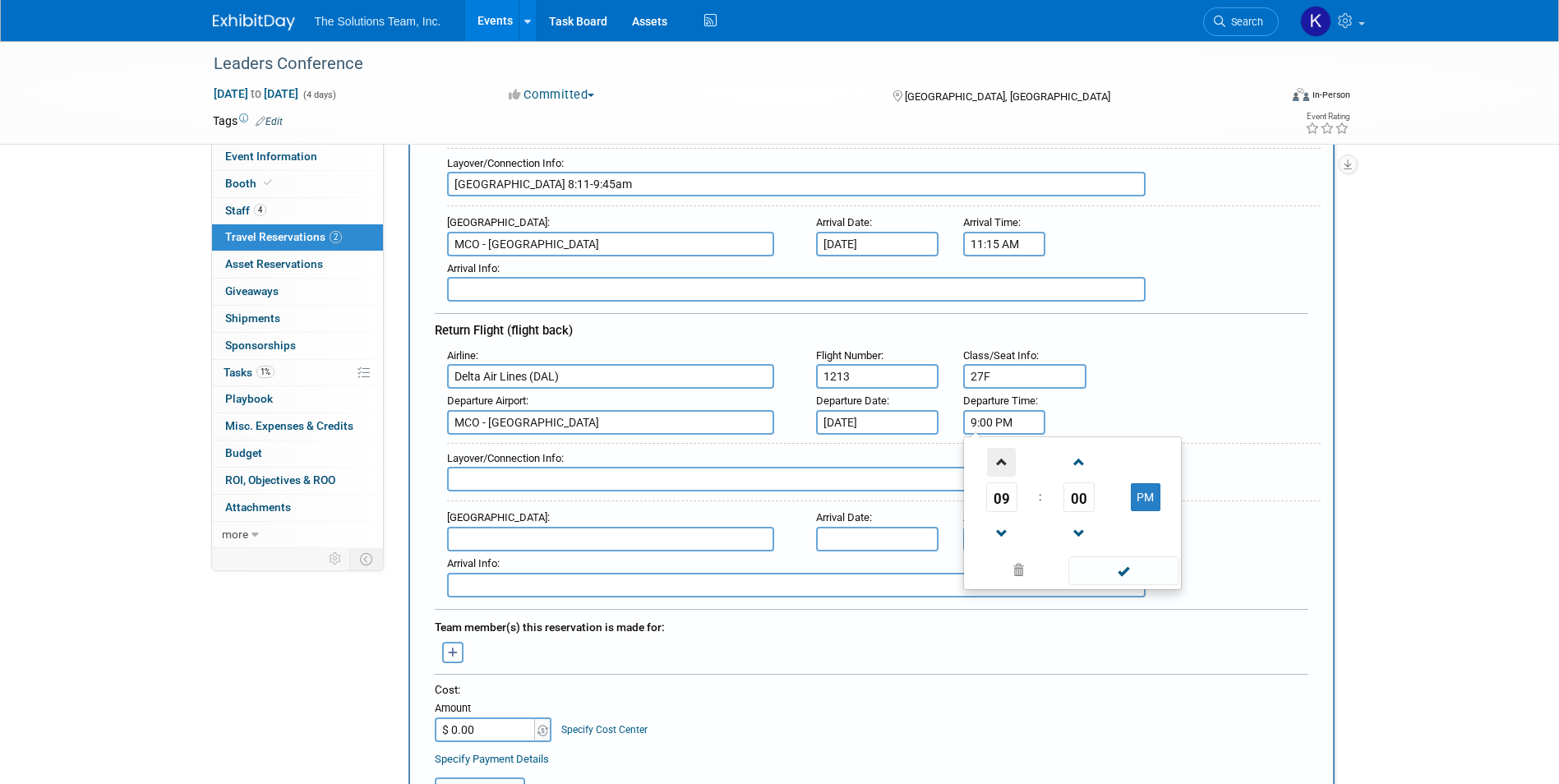
click at [1007, 470] on span at bounding box center [1002, 462] width 29 height 29
click at [1152, 471] on td at bounding box center [1146, 462] width 64 height 42
click at [1146, 487] on button "PM" at bounding box center [1146, 497] width 29 height 28
type input "11:00 AM"
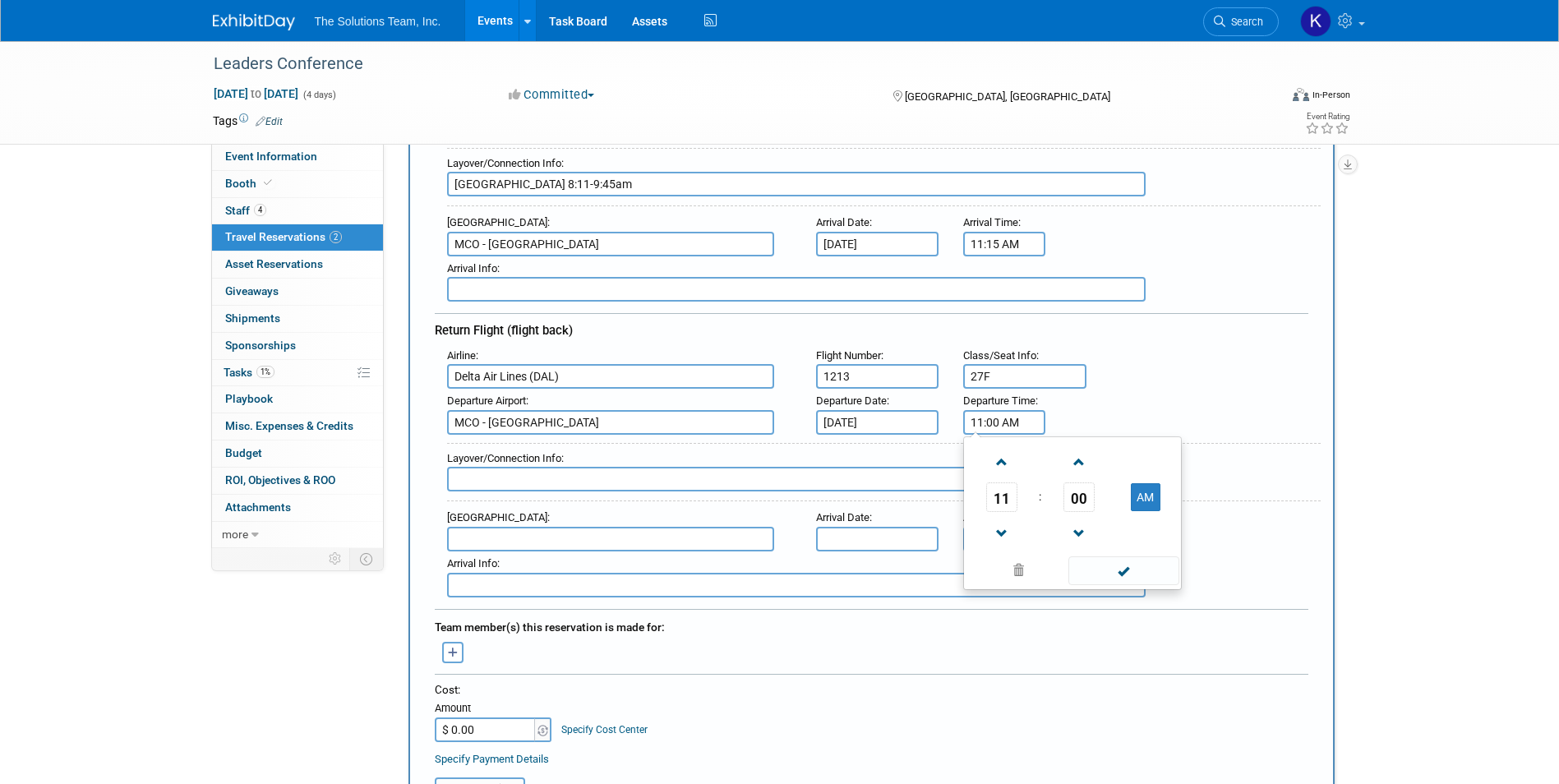
click at [1144, 585] on div "11 : 00 AM 12 01 02 03 04 05 06 07 08 09 10 11 00 05 10 15 20 25 30 35 40 45 50…" at bounding box center [1073, 513] width 218 height 154
click at [1130, 575] on span at bounding box center [1124, 570] width 111 height 29
click at [535, 482] on input "text" at bounding box center [796, 479] width 698 height 25
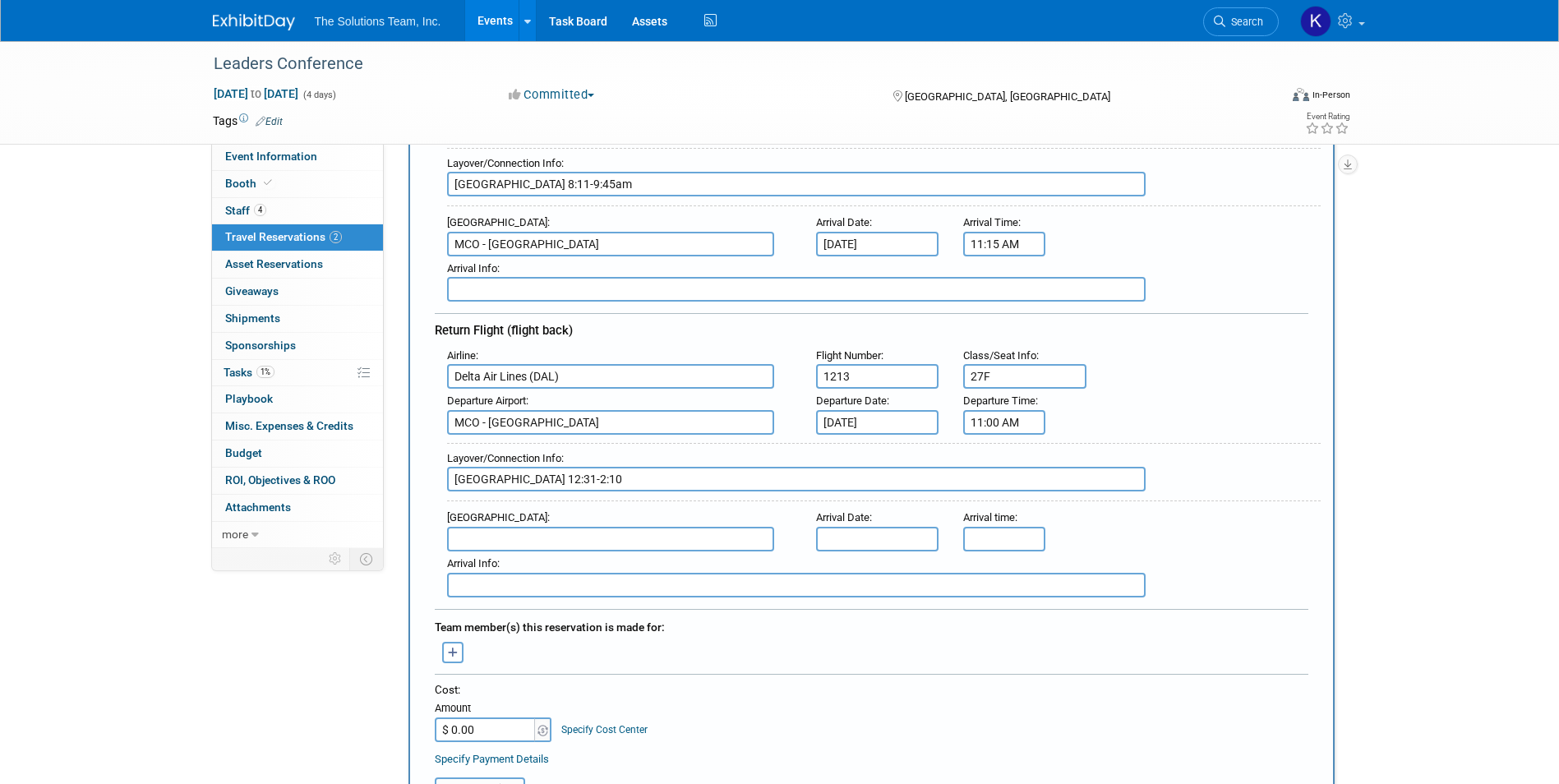
type input "[GEOGRAPHIC_DATA] 12:31-2:10"
click at [515, 542] on input "text" at bounding box center [610, 539] width 327 height 25
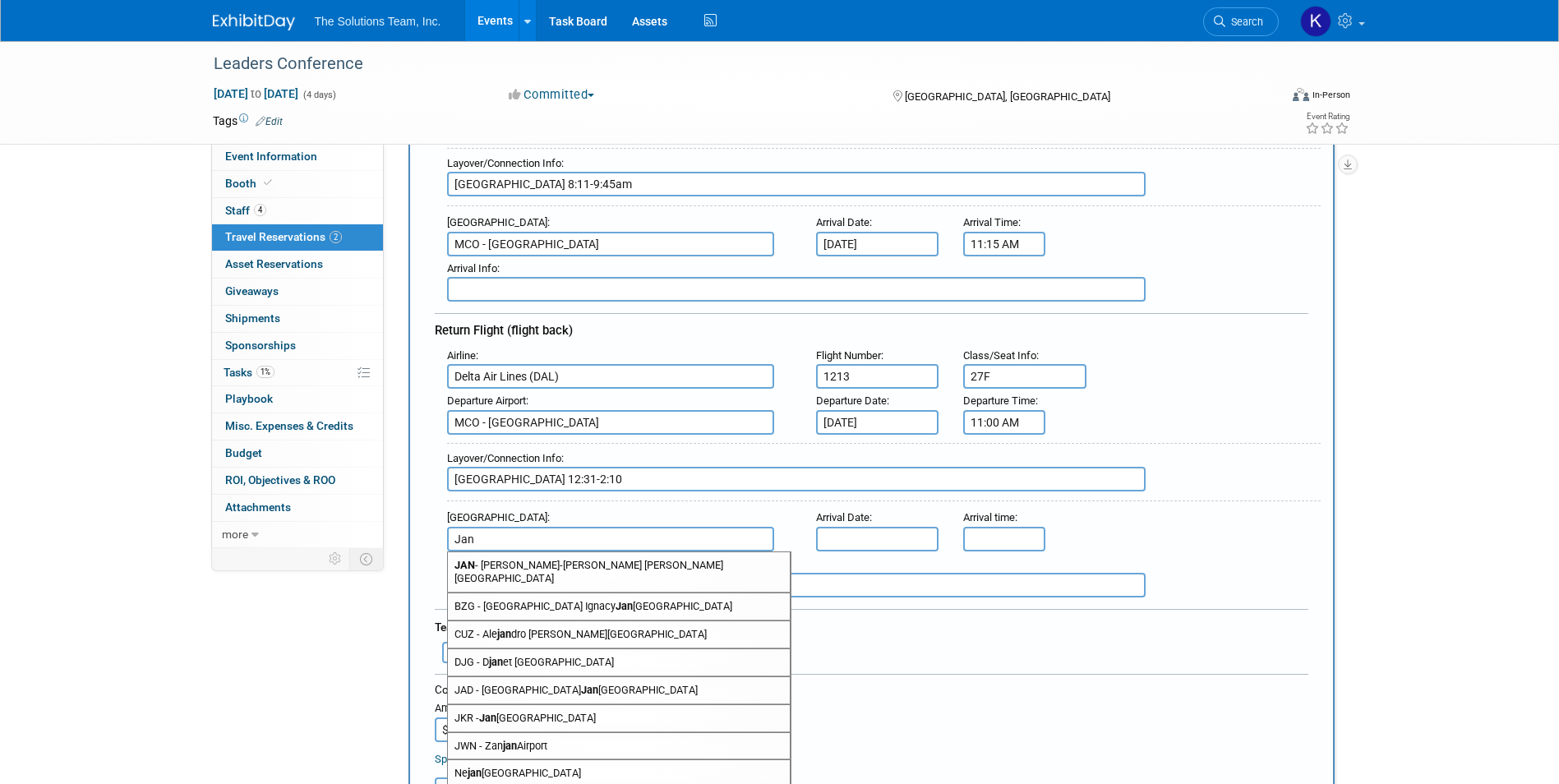
click at [531, 563] on span "[PERSON_NAME]-[PERSON_NAME] [PERSON_NAME][GEOGRAPHIC_DATA]" at bounding box center [618, 572] width 342 height 40
type input "[PERSON_NAME]-[PERSON_NAME] [PERSON_NAME][GEOGRAPHIC_DATA]"
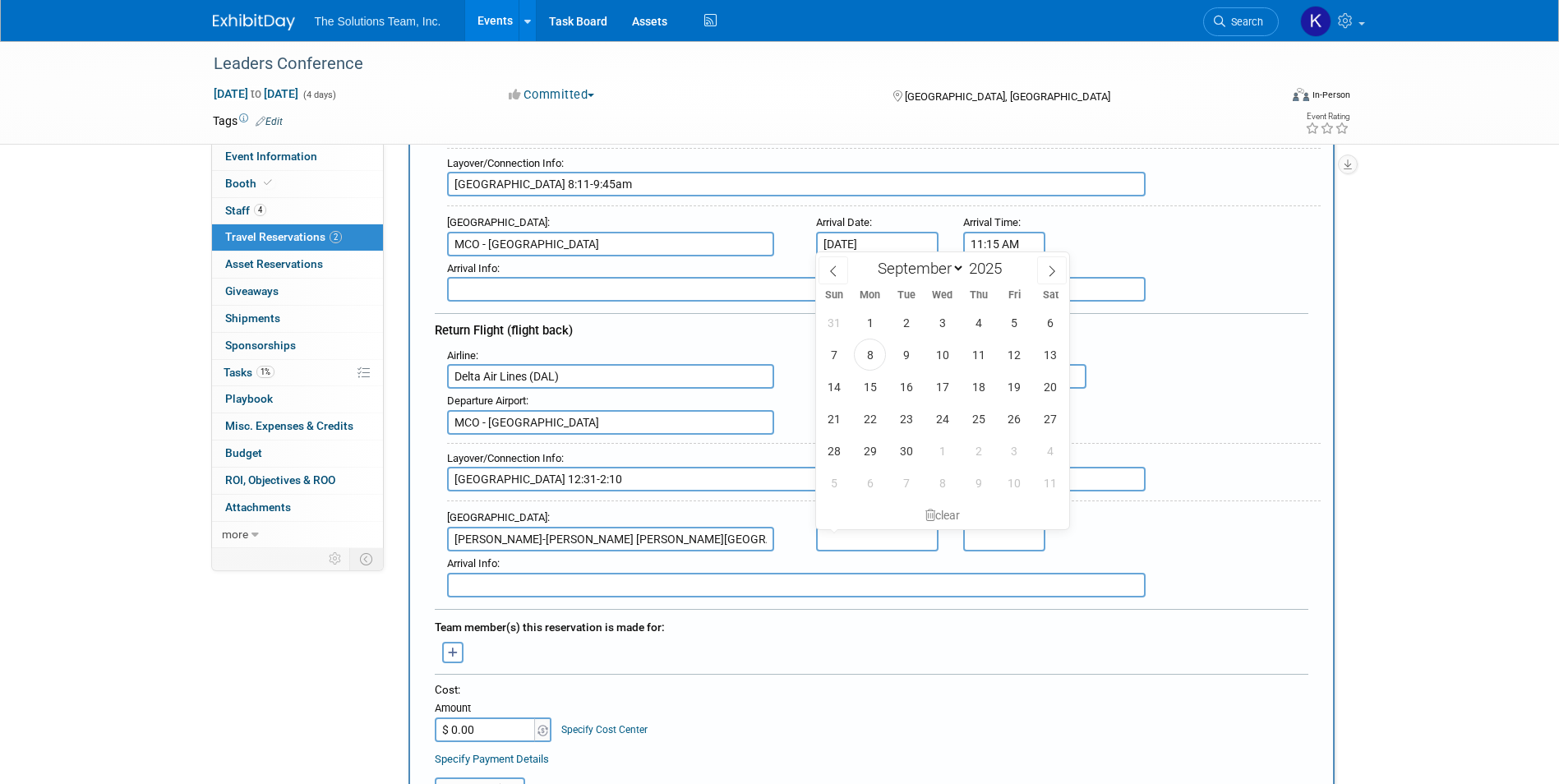
click at [907, 537] on input "text" at bounding box center [878, 539] width 123 height 25
click at [948, 453] on span "1" at bounding box center [943, 451] width 32 height 32
type input "[DATE]"
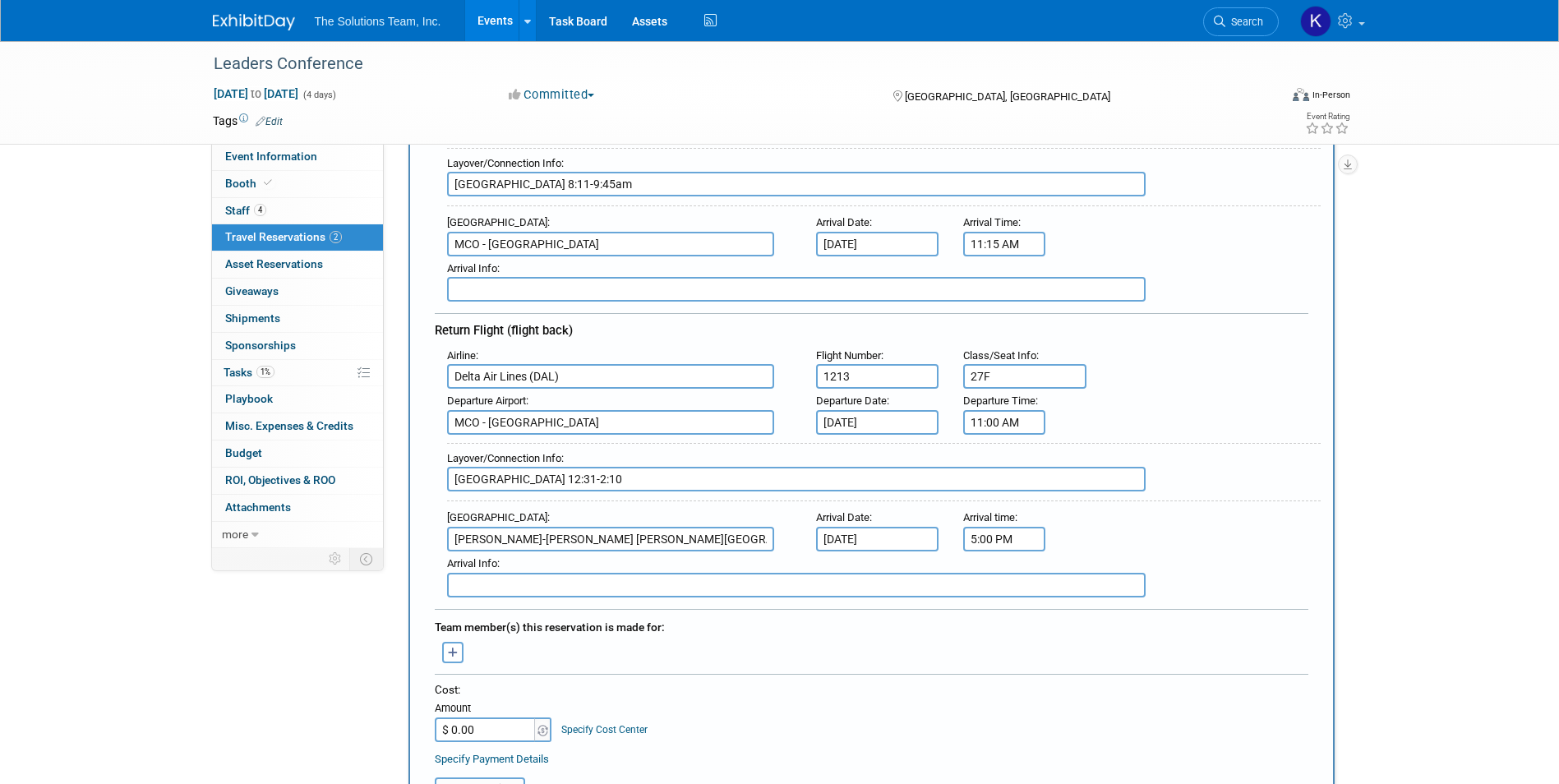
click at [1006, 530] on input "5:00 PM" at bounding box center [1004, 539] width 82 height 25
click at [1002, 589] on span at bounding box center [1002, 579] width 29 height 29
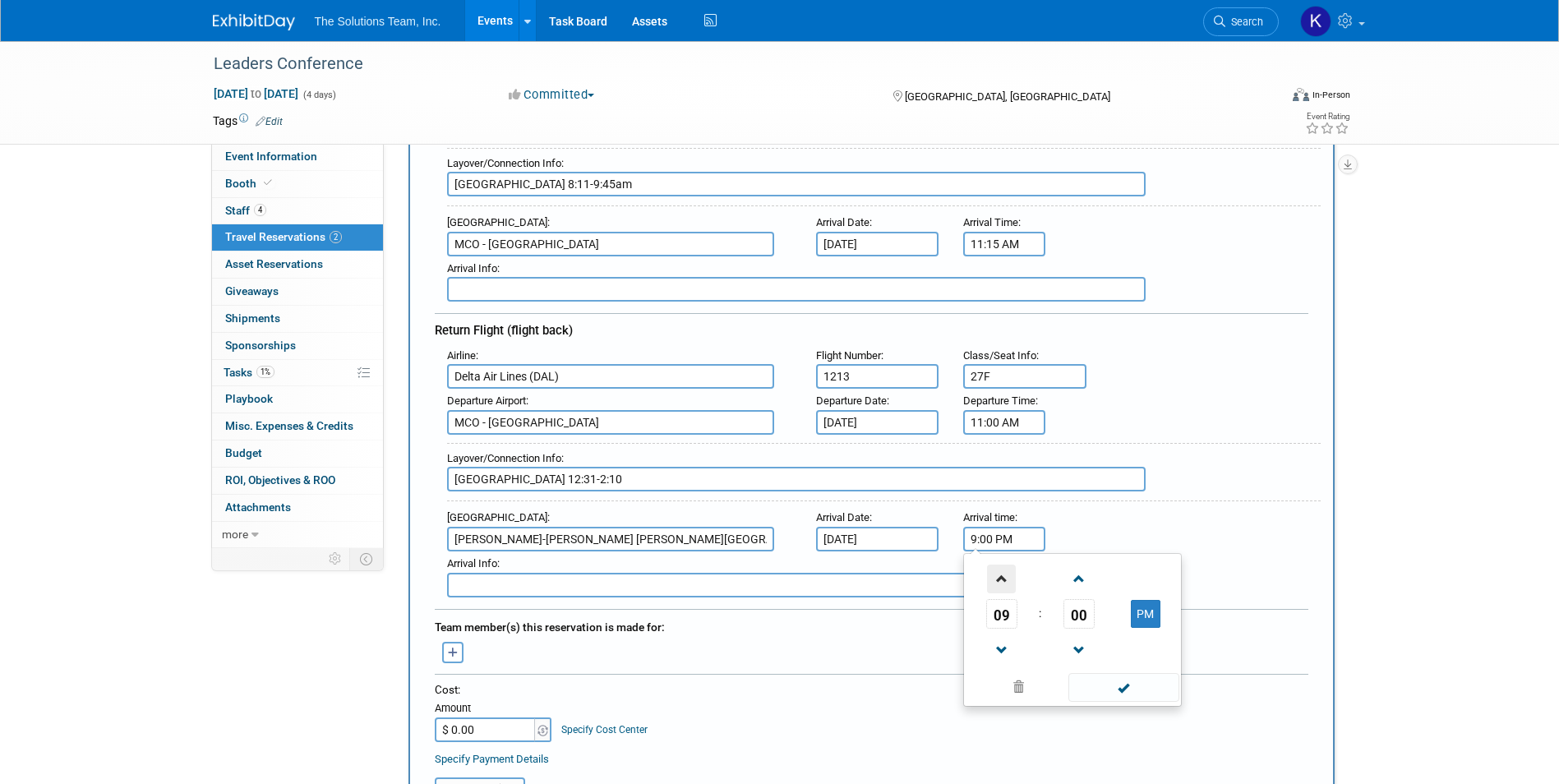
click at [1002, 589] on span at bounding box center [1002, 579] width 29 height 29
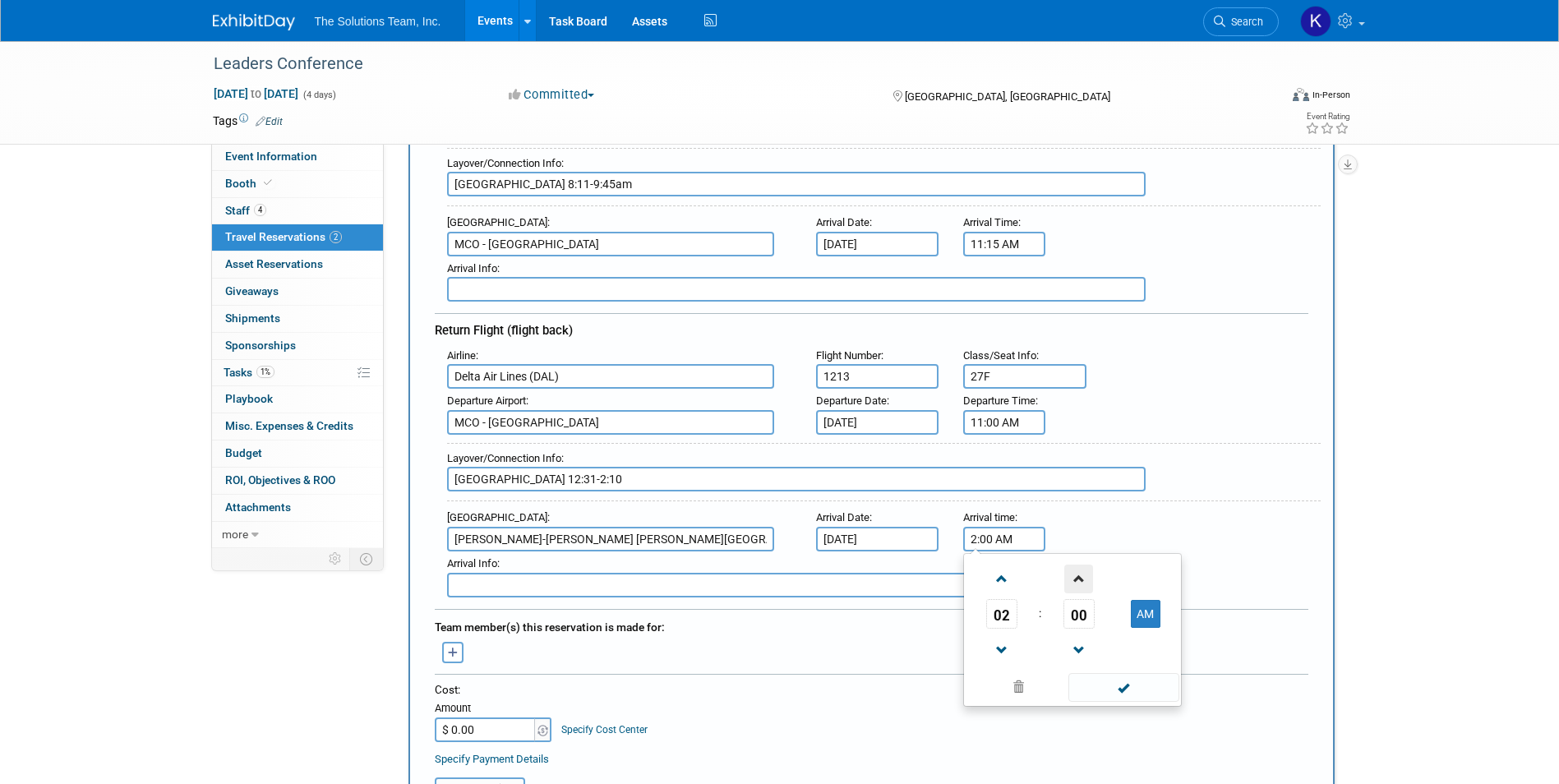
click at [1079, 584] on span at bounding box center [1078, 579] width 29 height 29
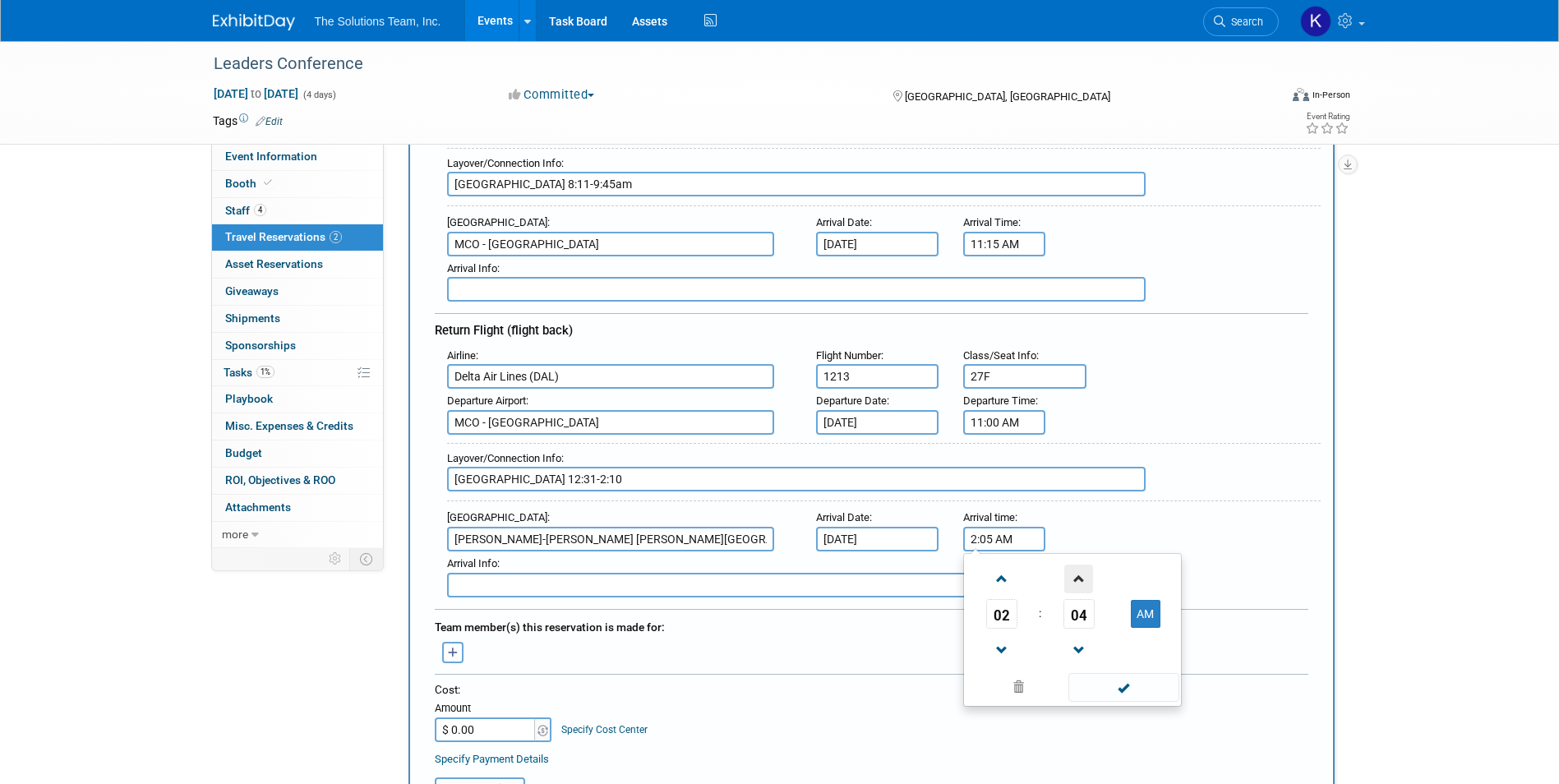
click at [1079, 584] on span at bounding box center [1078, 579] width 29 height 29
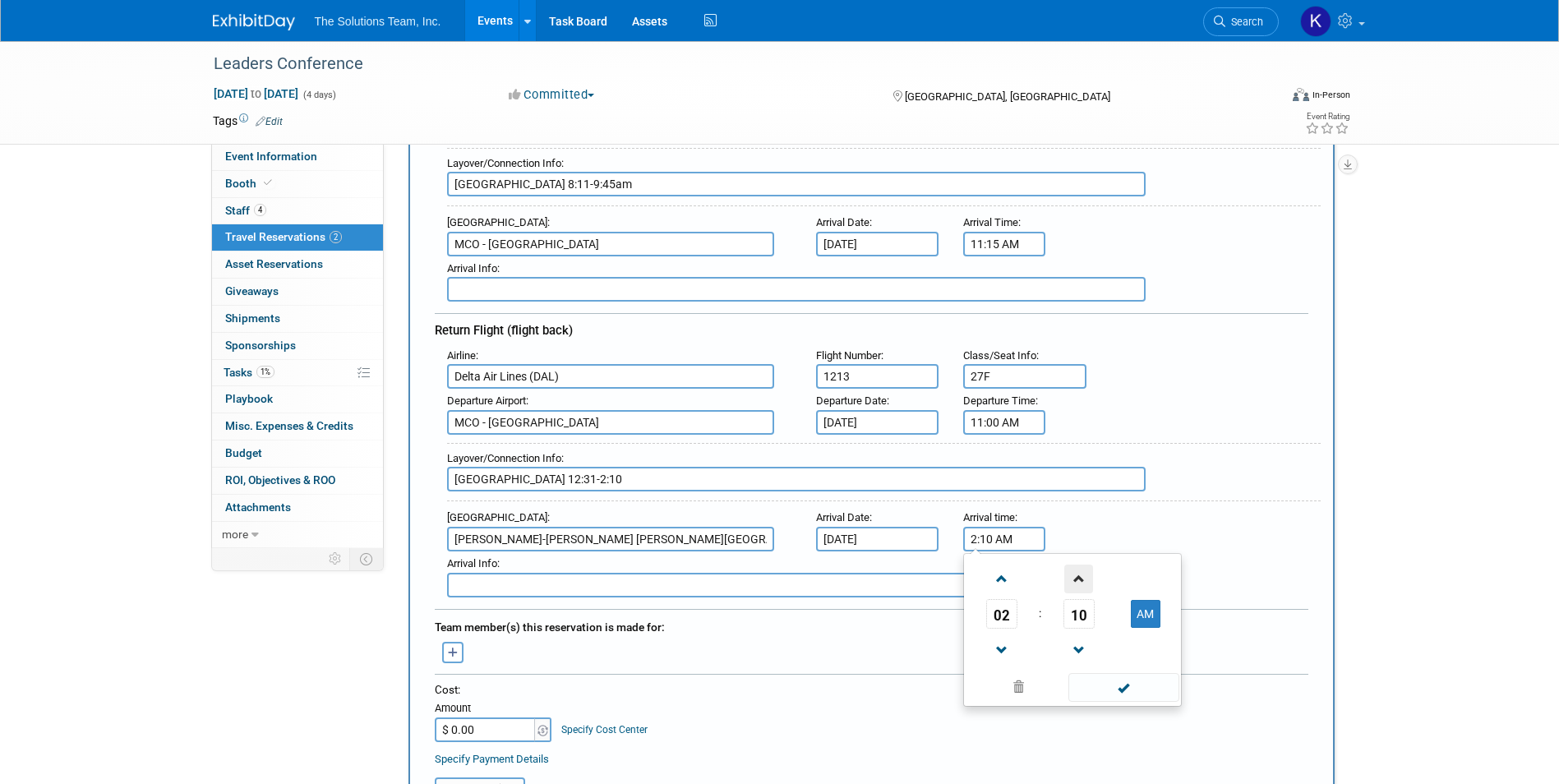
click at [1079, 584] on span at bounding box center [1078, 579] width 29 height 29
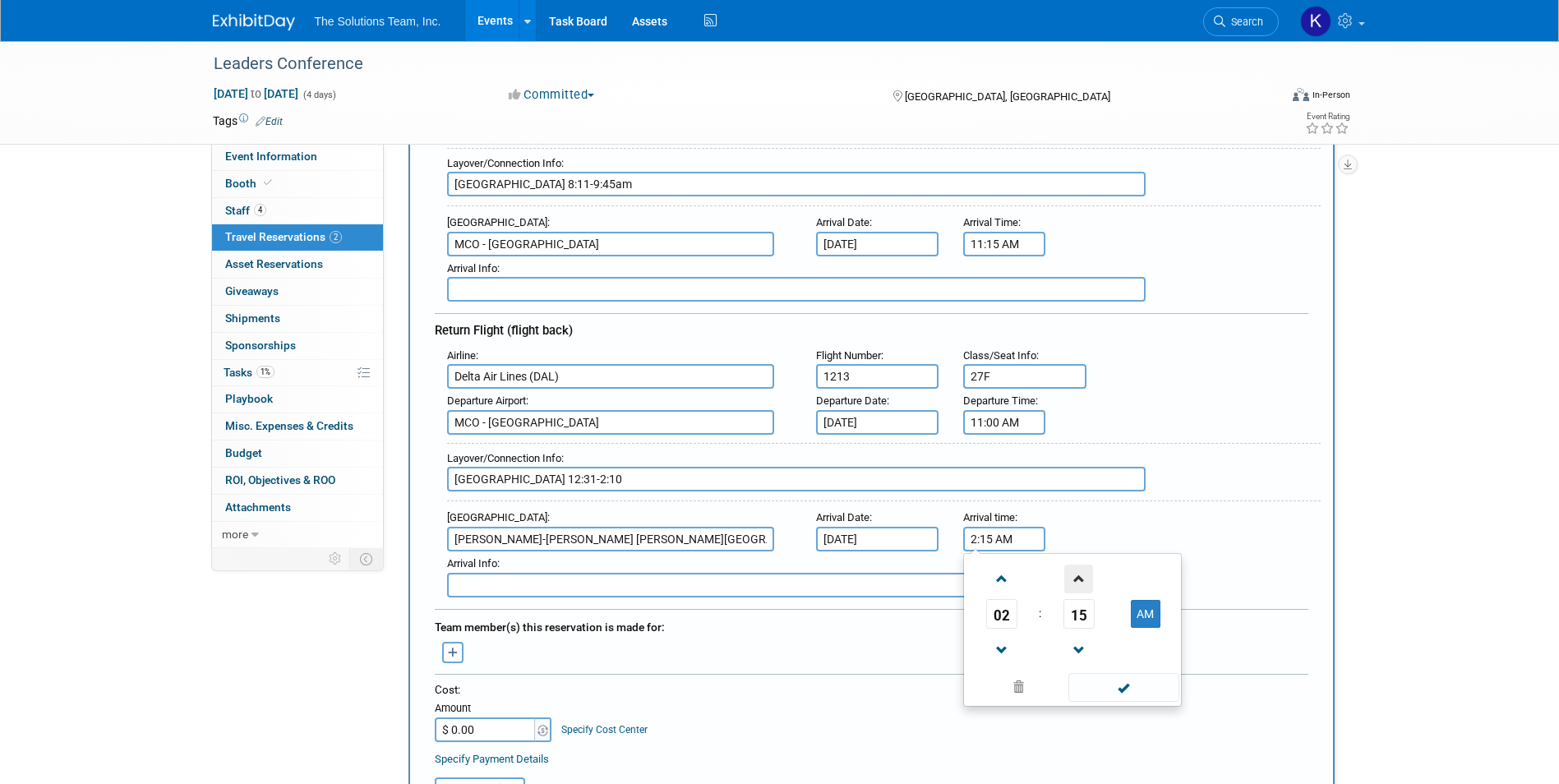
click at [1079, 584] on span at bounding box center [1078, 579] width 29 height 29
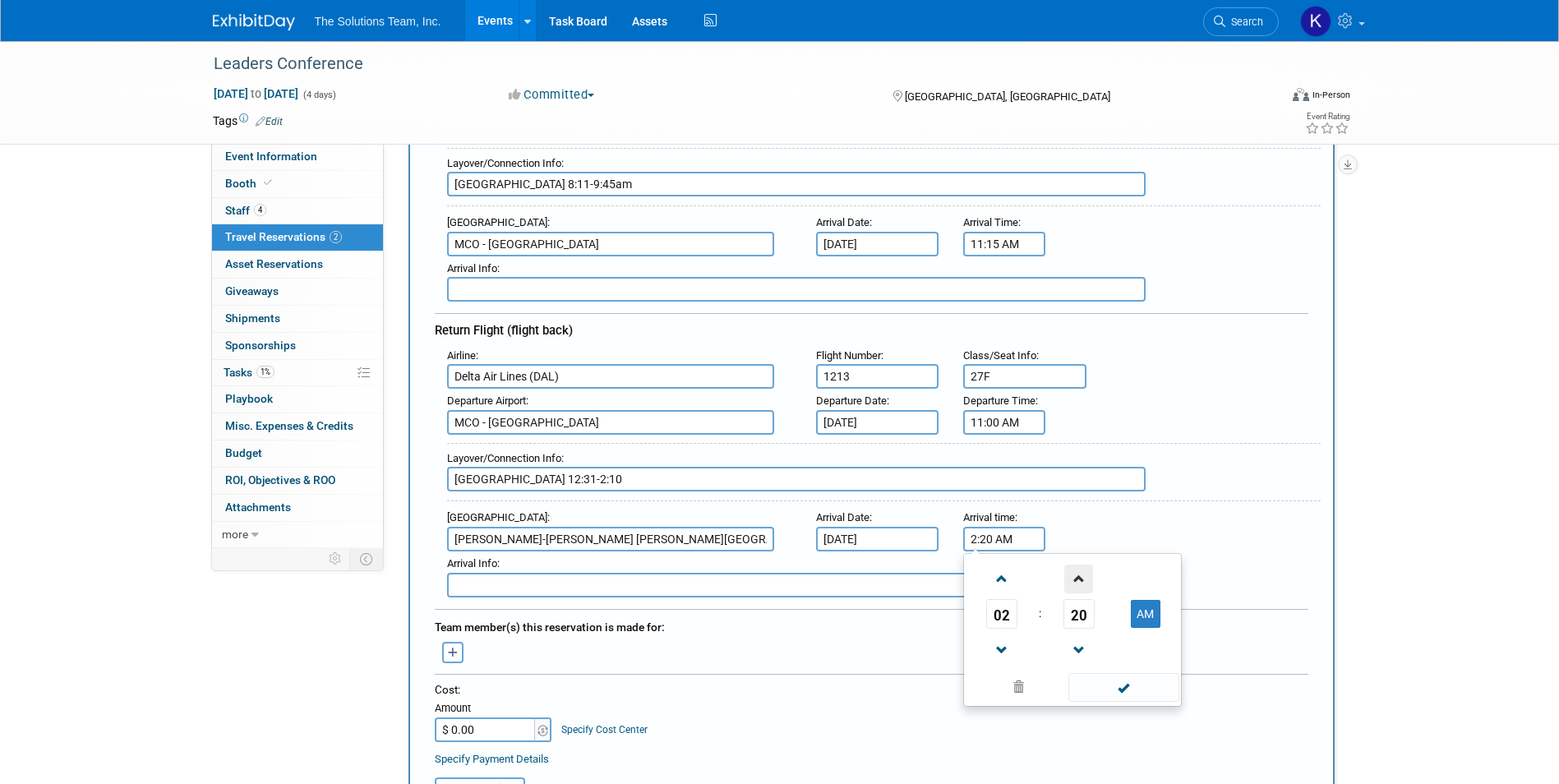
click at [1079, 584] on span at bounding box center [1078, 579] width 29 height 29
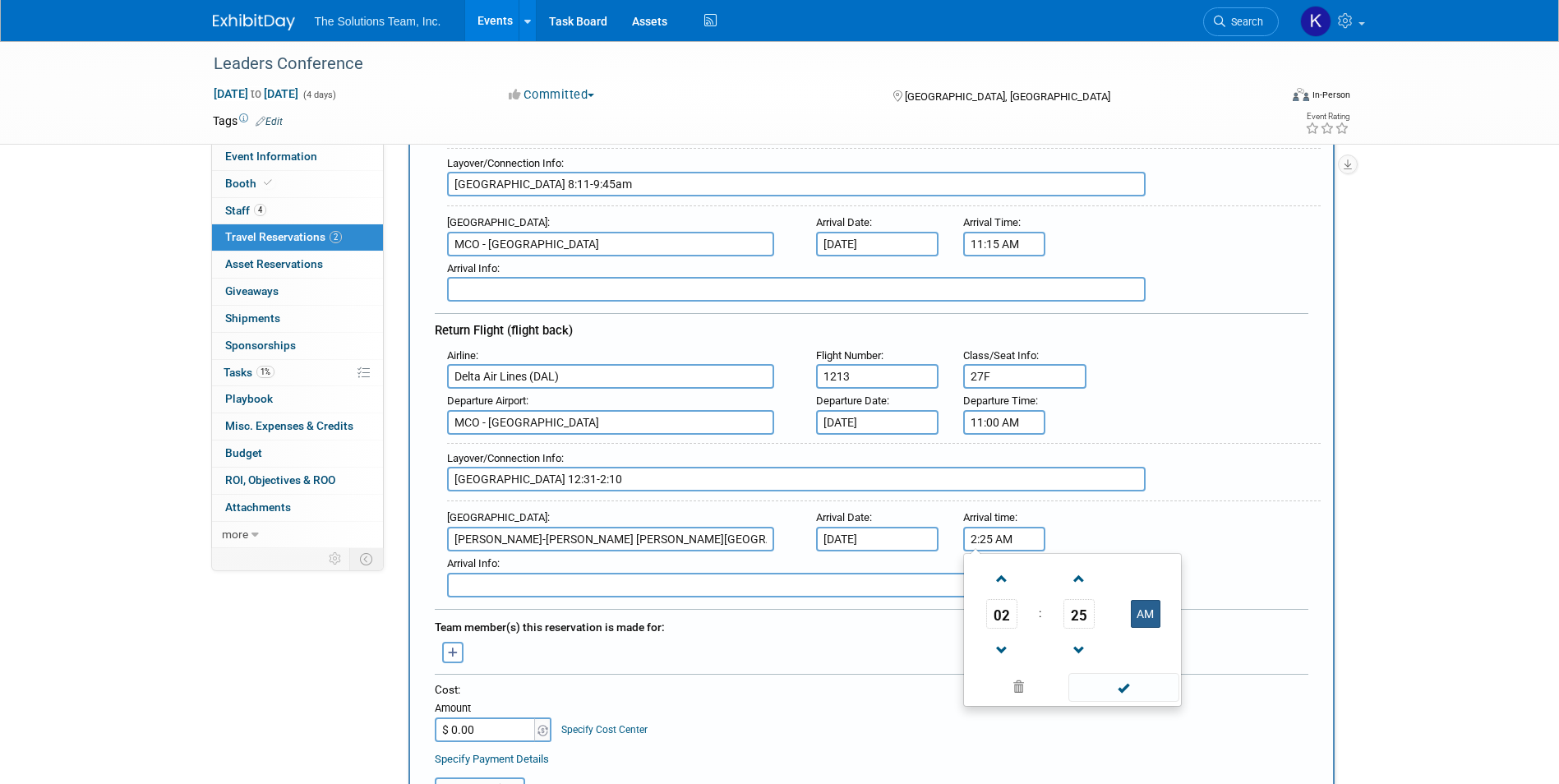
click at [1152, 609] on button "AM" at bounding box center [1146, 614] width 29 height 28
type input "2:25 PM"
click at [1134, 694] on span at bounding box center [1124, 687] width 111 height 29
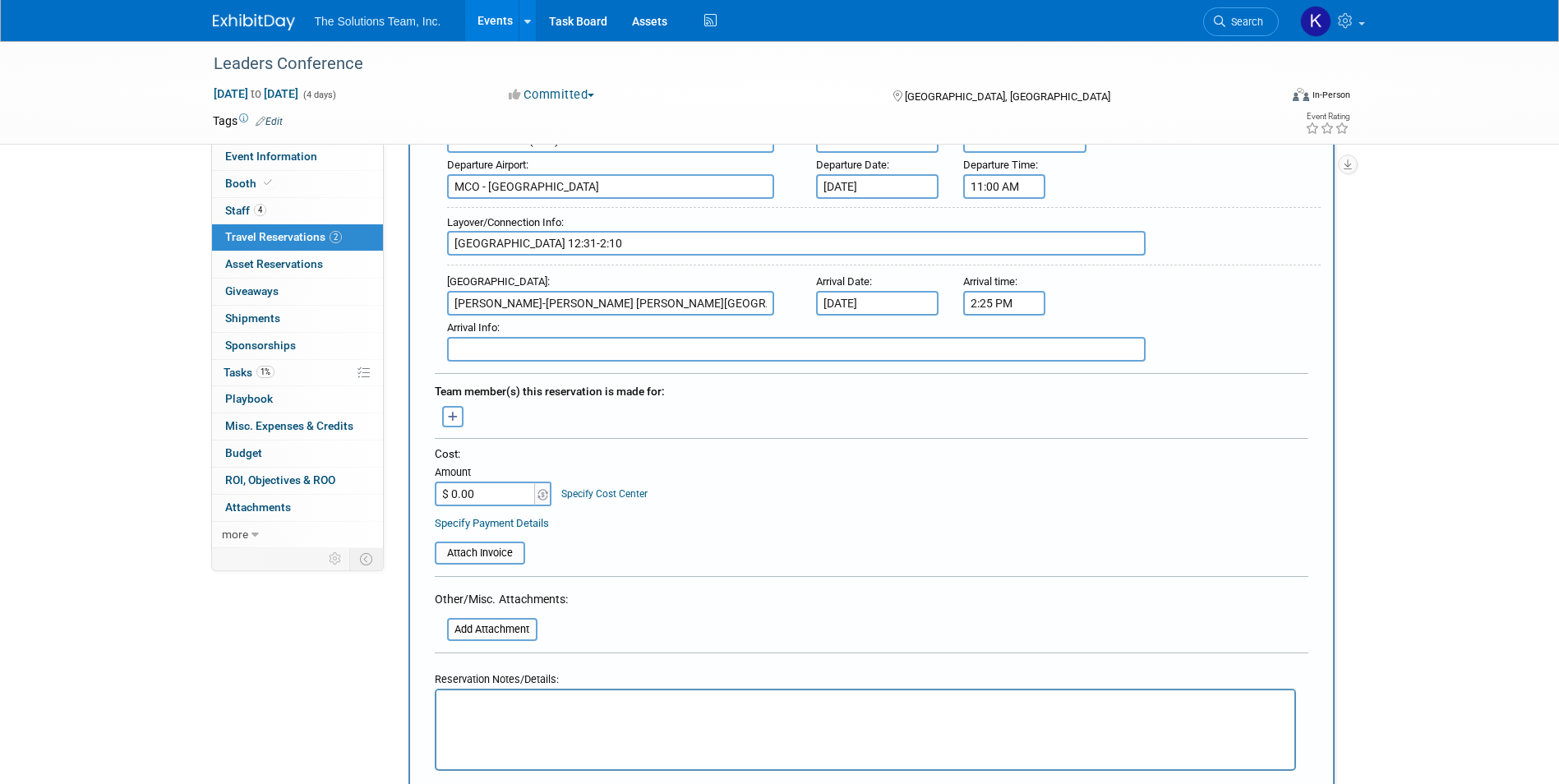
scroll to position [576, 0]
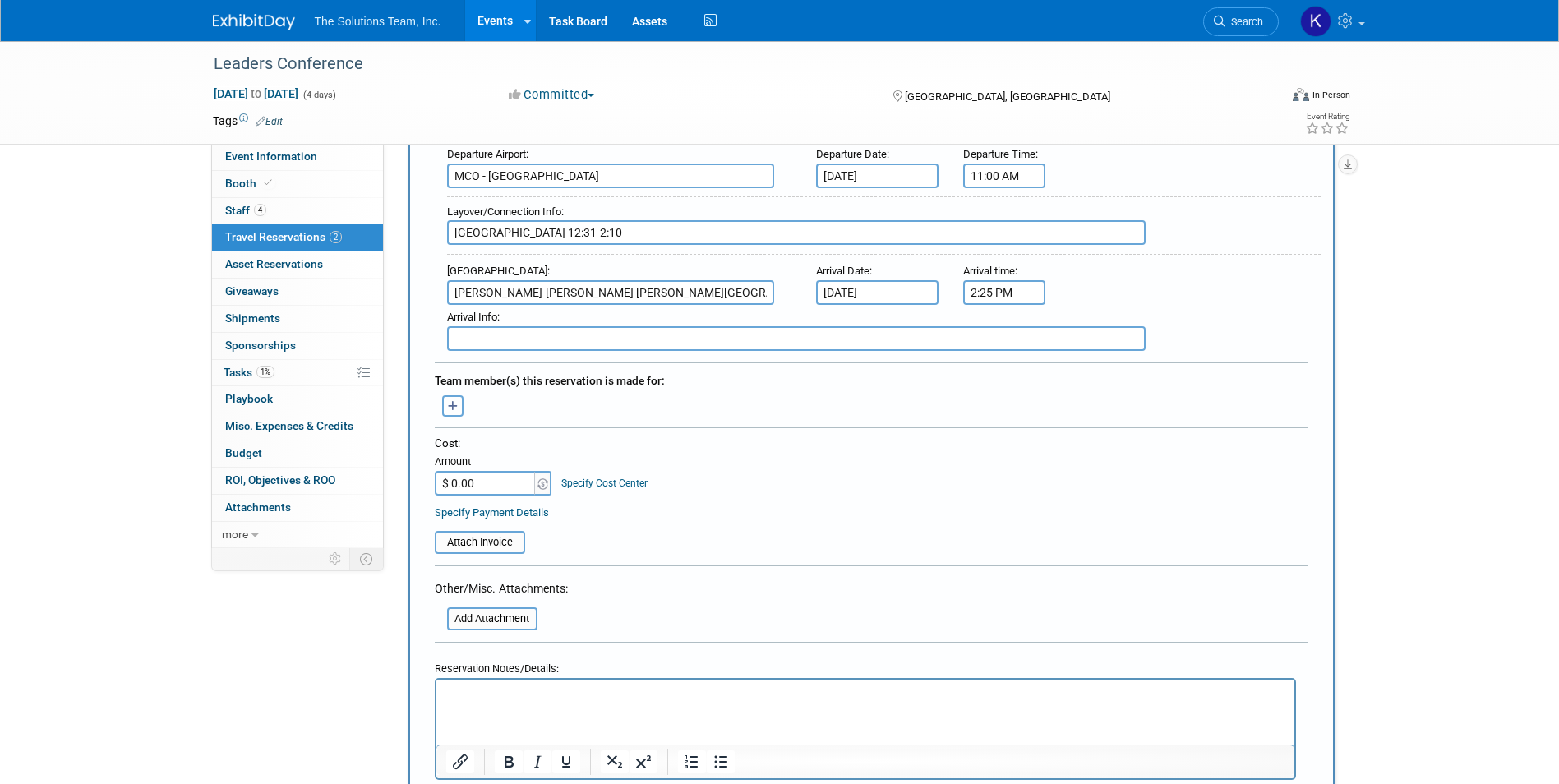
click at [458, 401] on icon "button" at bounding box center [453, 406] width 11 height 11
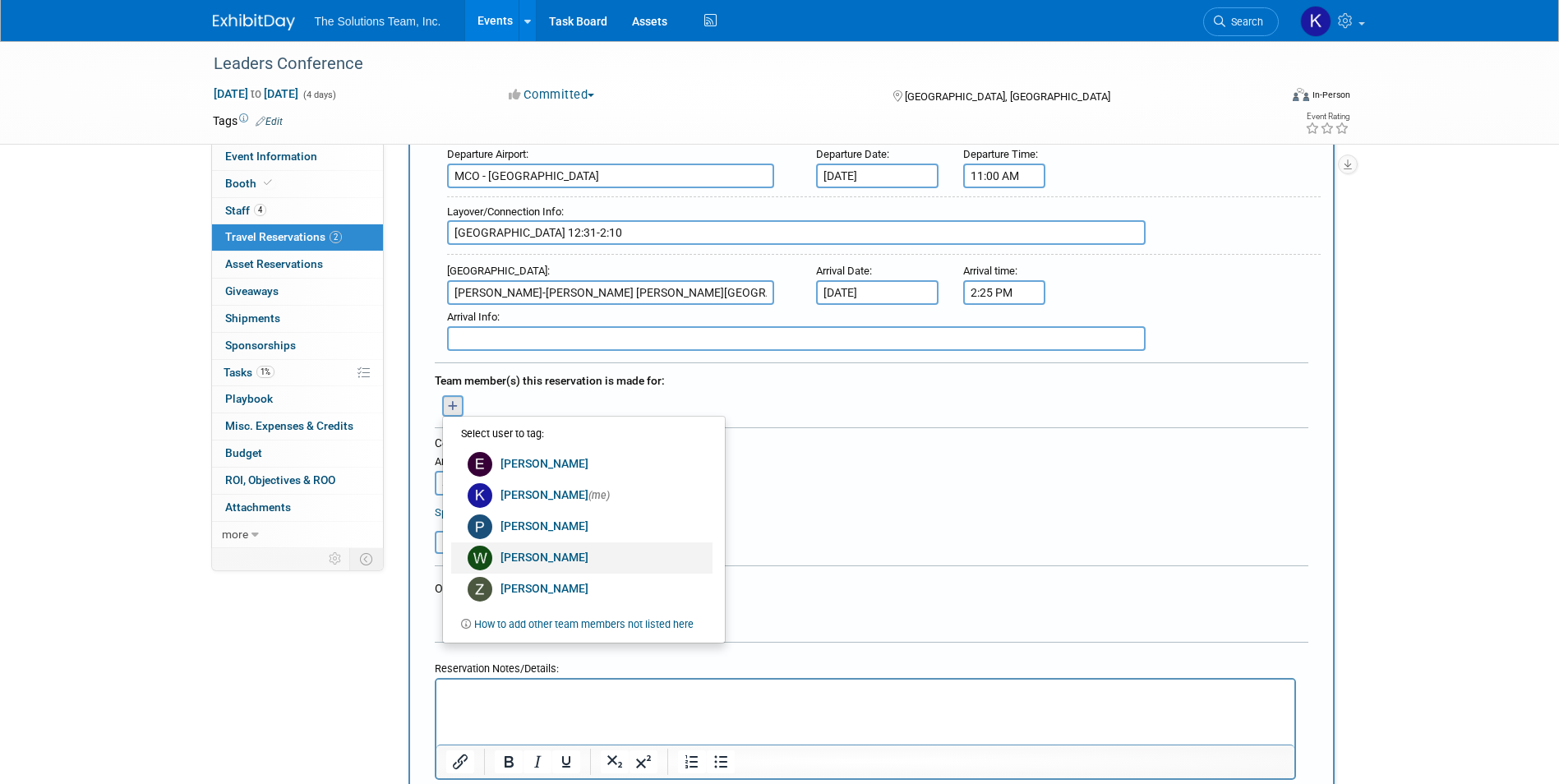
click at [569, 561] on link "[PERSON_NAME]" at bounding box center [582, 558] width 262 height 31
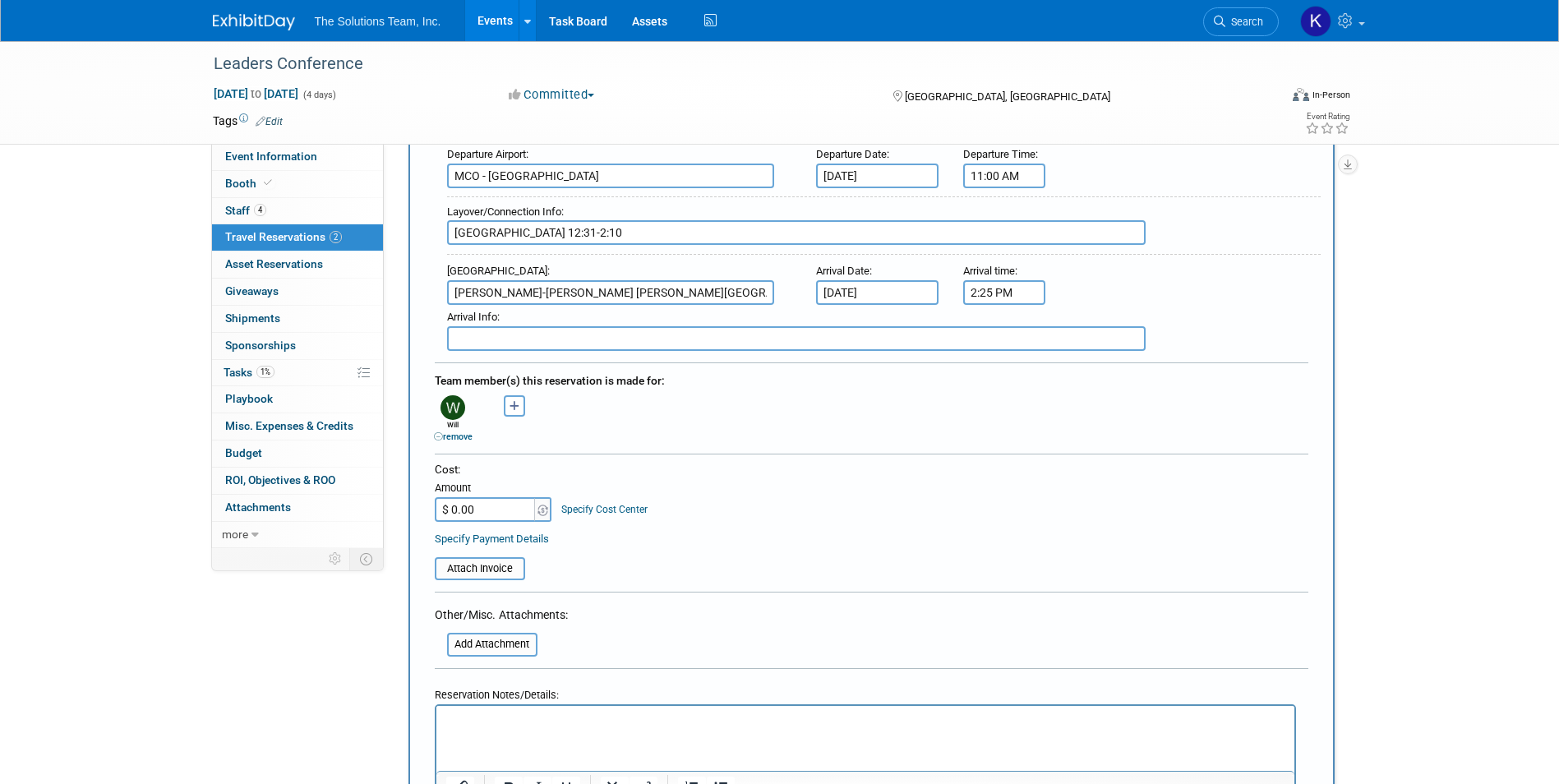
click at [469, 512] on input "$ 0.00" at bounding box center [486, 509] width 103 height 25
type input "$ 503.37"
click at [983, 507] on div "Cost: Amount $ 503.37 Specify Cost Center Cost Center -- Not Specified --" at bounding box center [872, 491] width 873 height 60
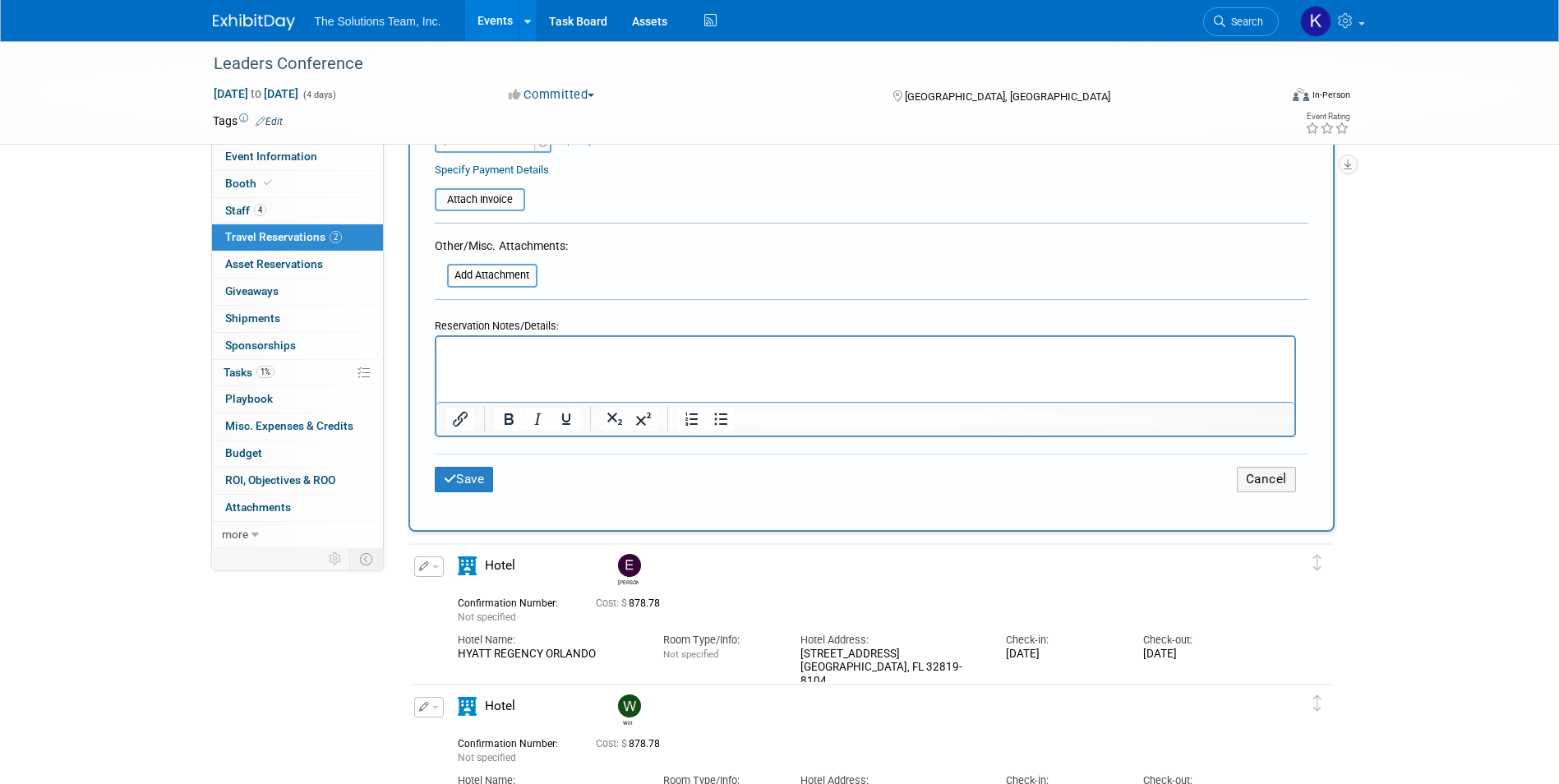
scroll to position [987, 0]
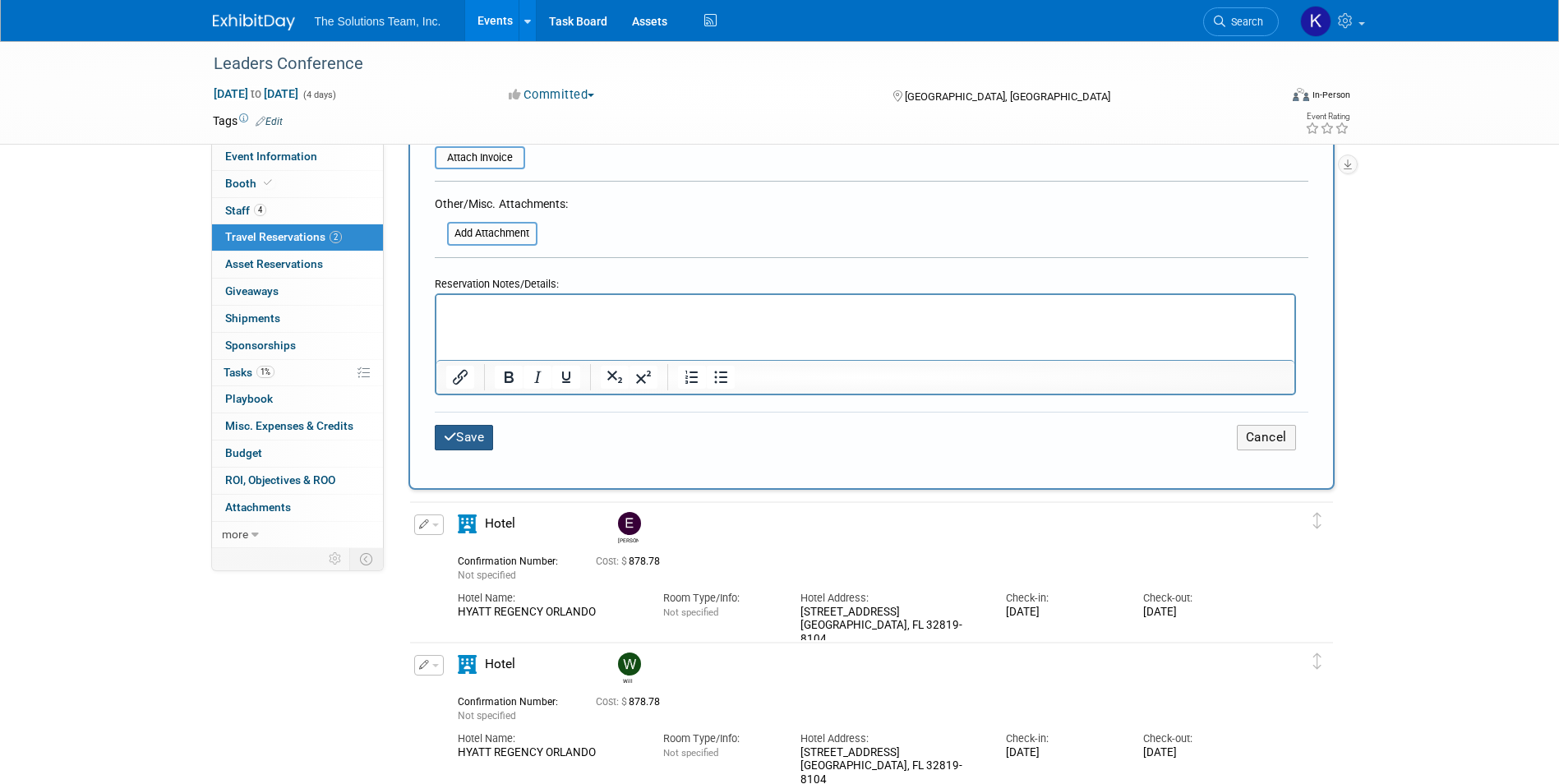
click at [460, 428] on button "Save" at bounding box center [464, 438] width 59 height 26
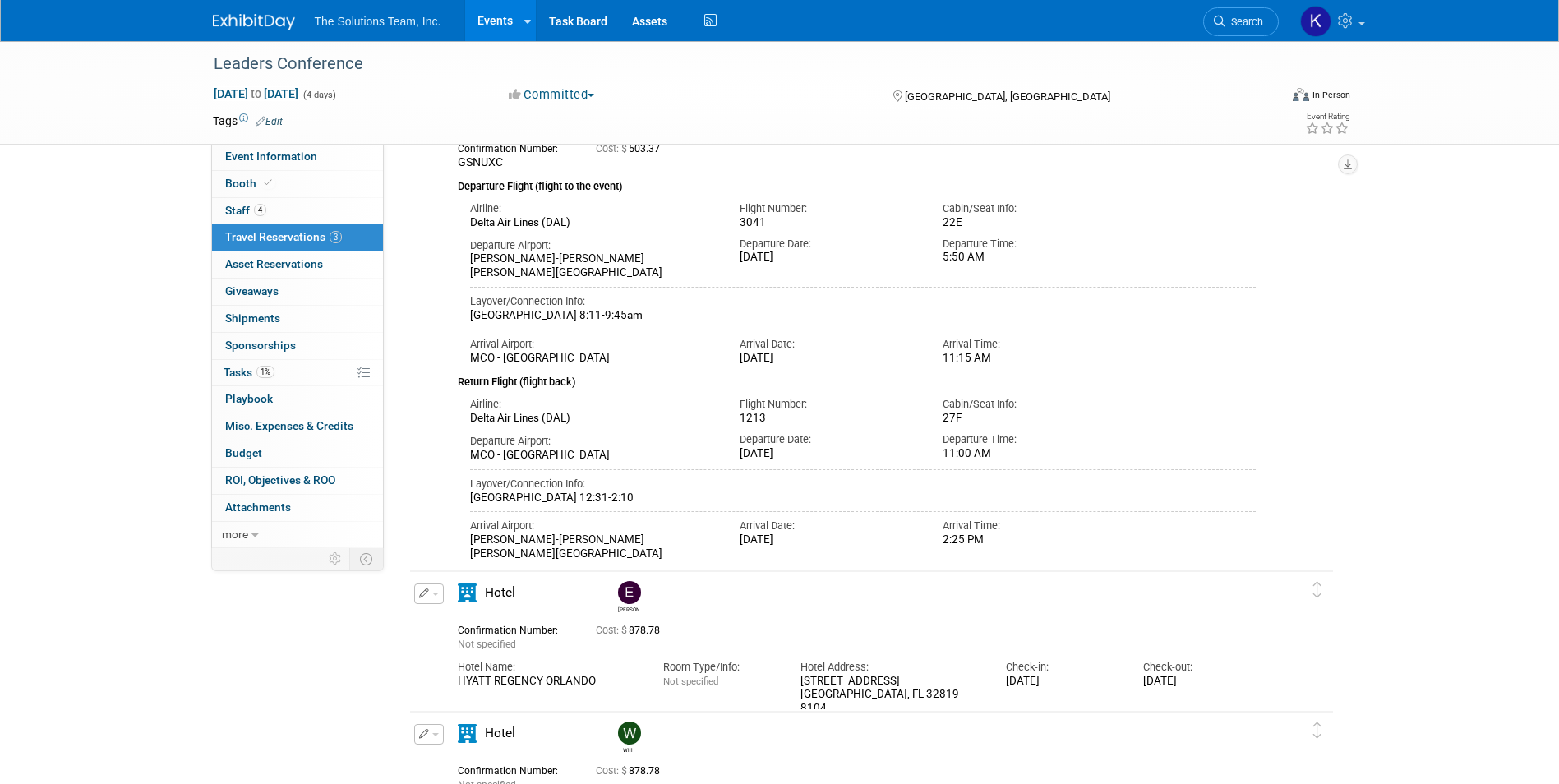
scroll to position [0, 0]
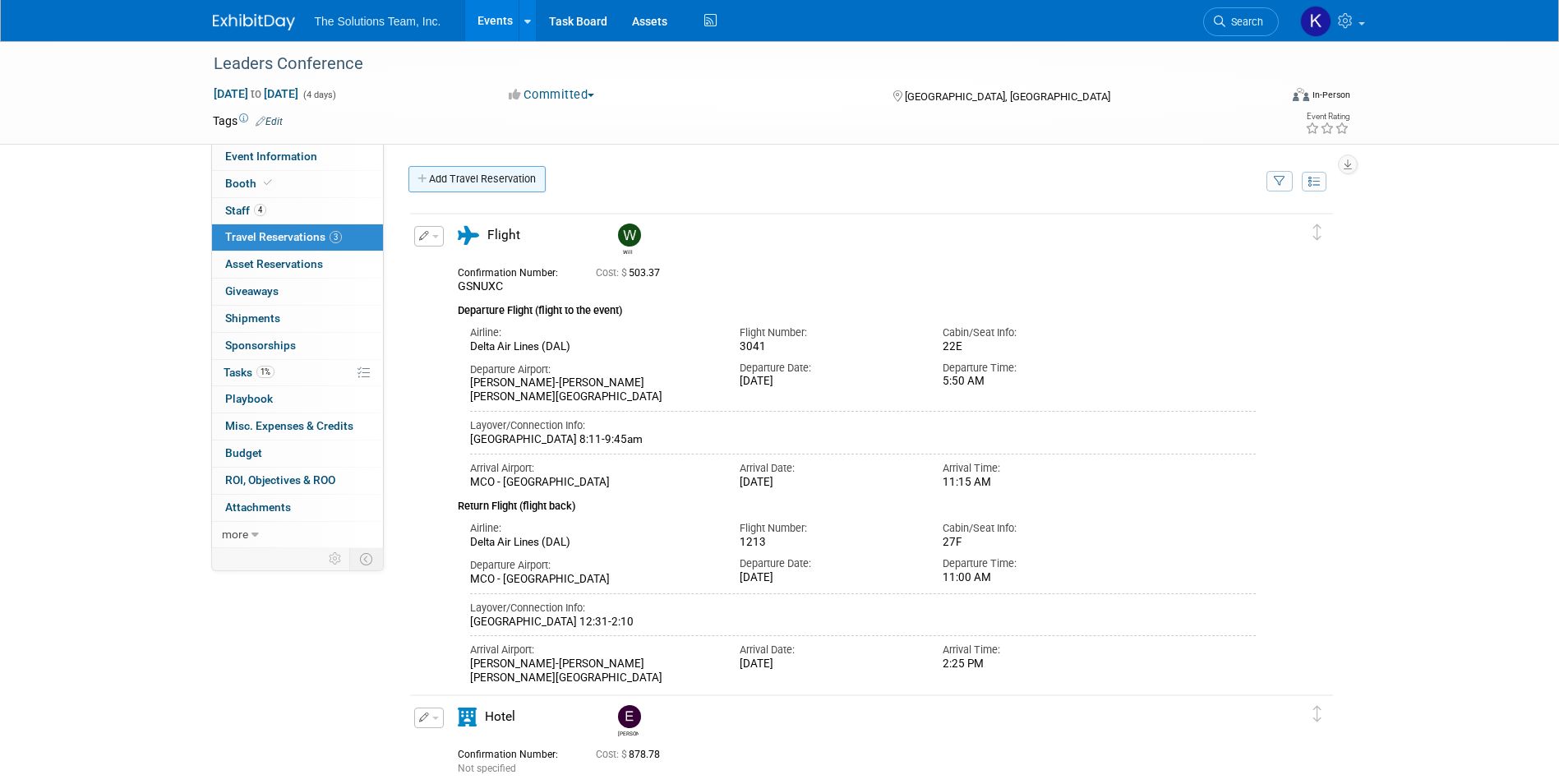
click at [446, 187] on link "Add Travel Reservation" at bounding box center [476, 179] width 137 height 27
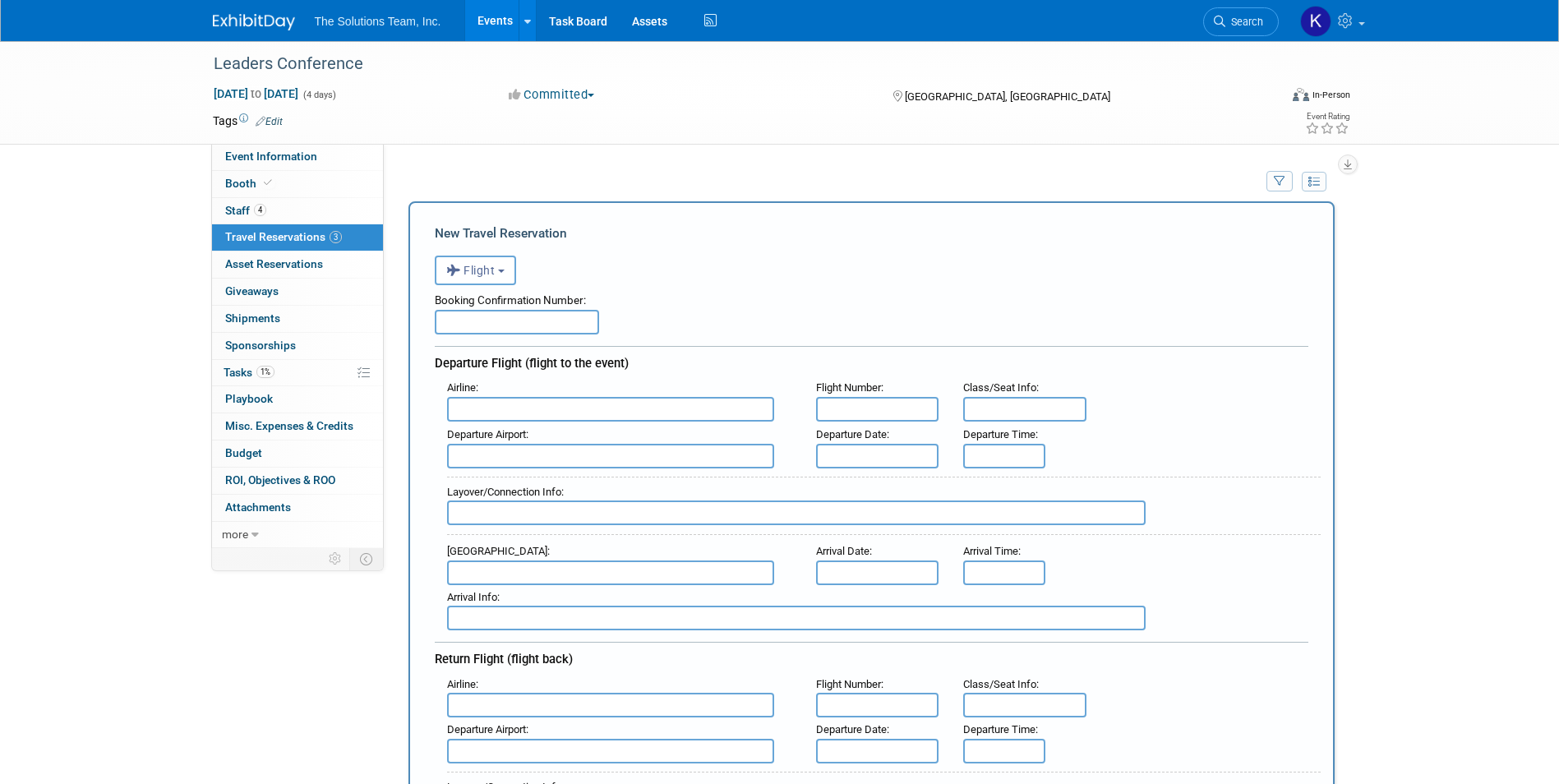
click at [522, 342] on div "Booking Confirmation Number: Departure Flight (flight to the event) Airline : F…" at bounding box center [872, 606] width 873 height 641
click at [530, 327] on input "text" at bounding box center [517, 322] width 164 height 25
type input "GSNUXC"
click at [531, 401] on input "text" at bounding box center [610, 409] width 327 height 25
click at [534, 463] on span "Delta Air Lines (DAL)" at bounding box center [618, 463] width 342 height 27
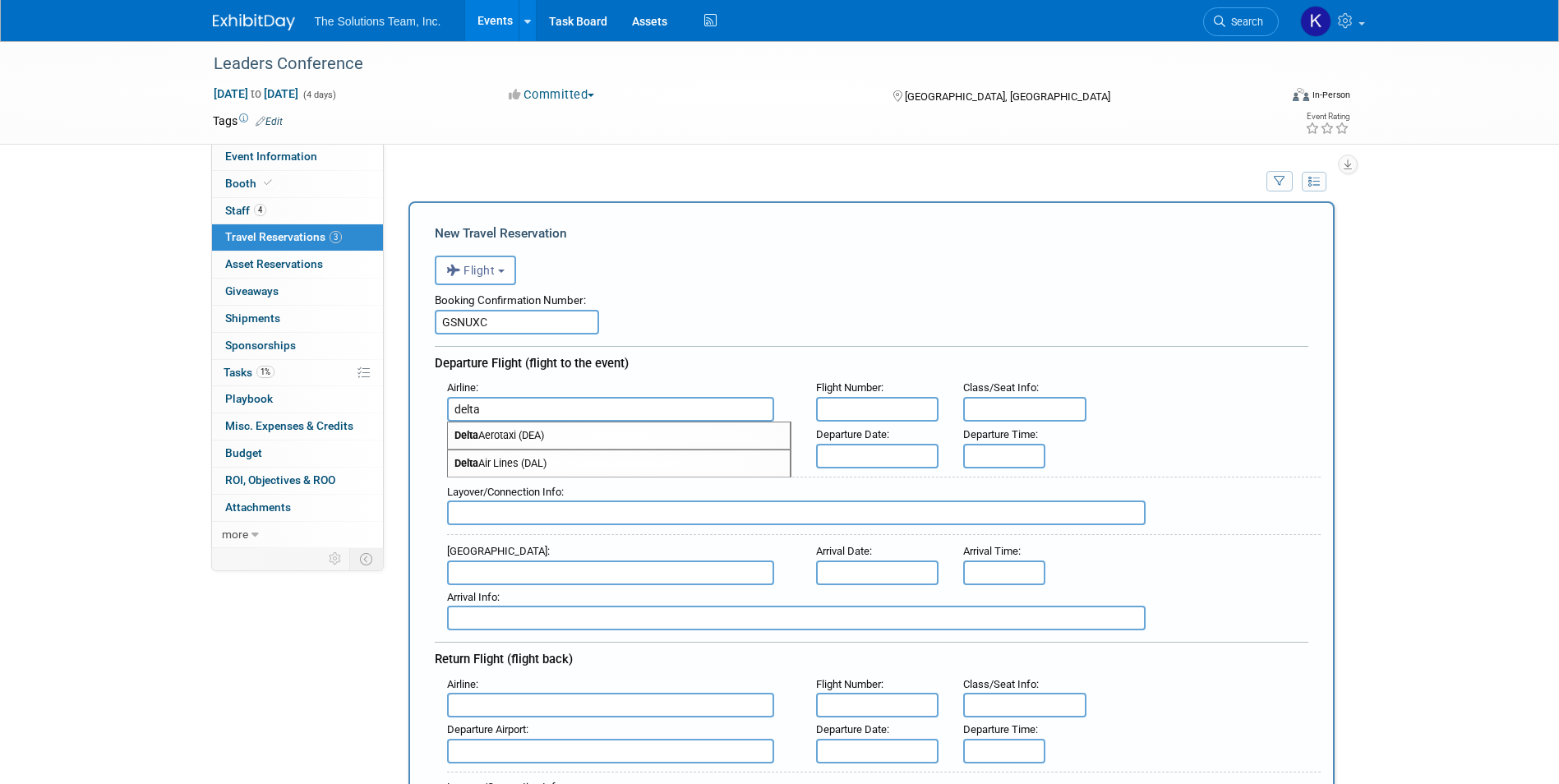
type input "Delta Air Lines (DAL)"
click at [873, 411] on input "text" at bounding box center [878, 409] width 123 height 25
type input "3041"
type input "21E"
click at [522, 458] on input "text" at bounding box center [610, 456] width 327 height 25
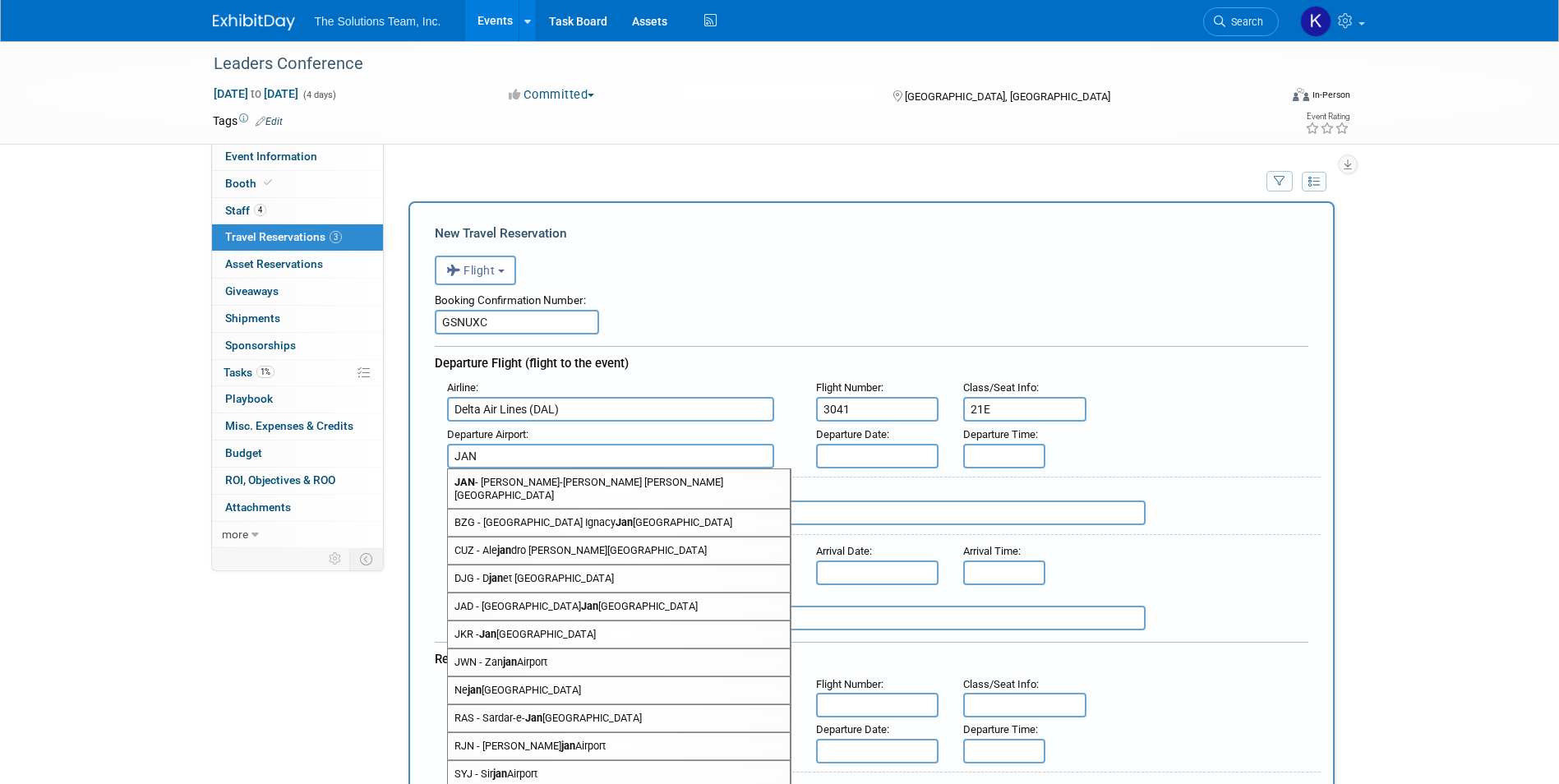
click at [526, 484] on span "[PERSON_NAME]-[PERSON_NAME] [PERSON_NAME][GEOGRAPHIC_DATA]" at bounding box center [618, 488] width 342 height 40
type input "[PERSON_NAME]-[PERSON_NAME] [PERSON_NAME][GEOGRAPHIC_DATA]"
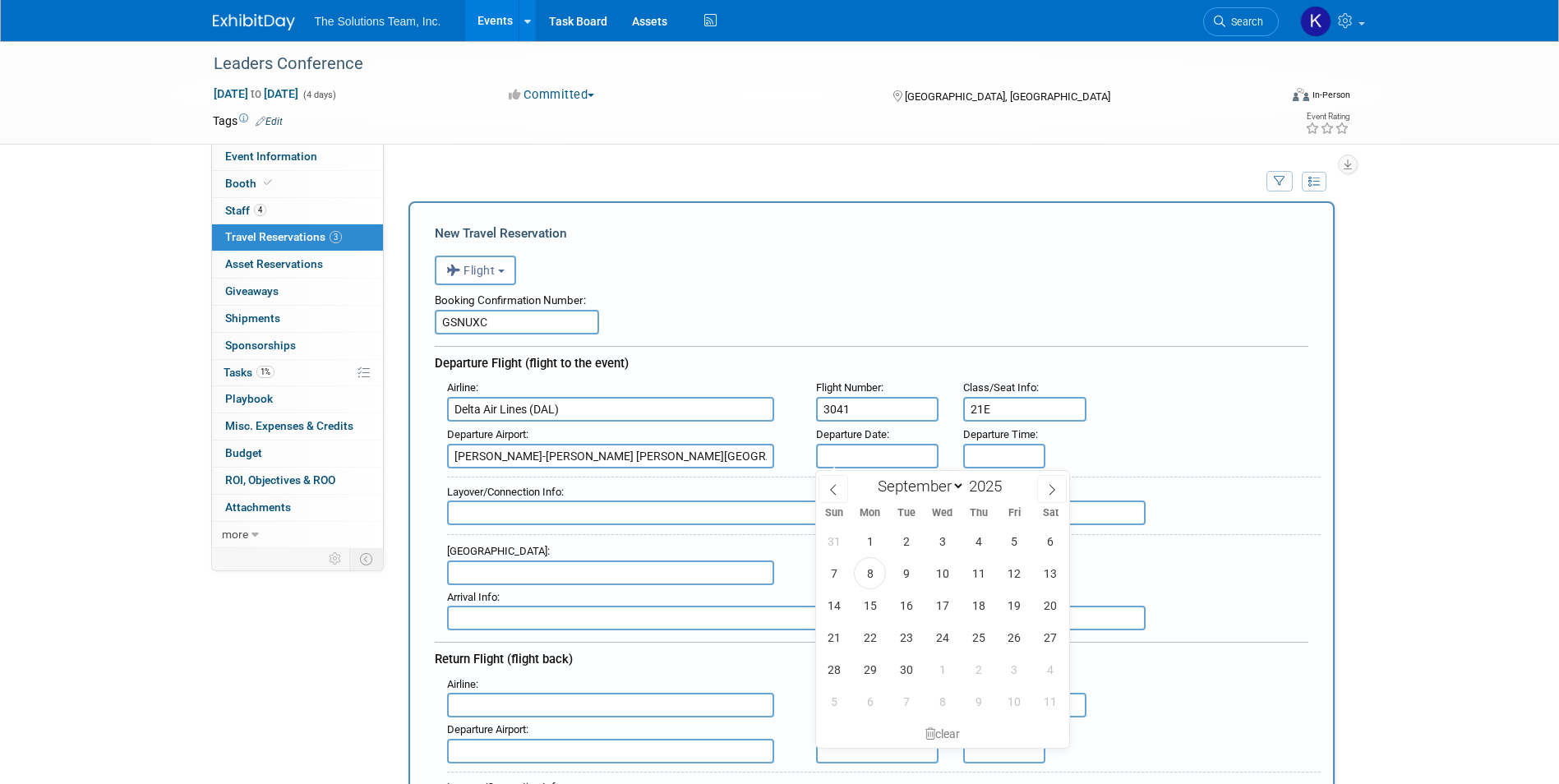
click at [888, 458] on input "text" at bounding box center [878, 456] width 123 height 25
click at [1057, 647] on span "27" at bounding box center [1050, 638] width 32 height 32
type input "[DATE]"
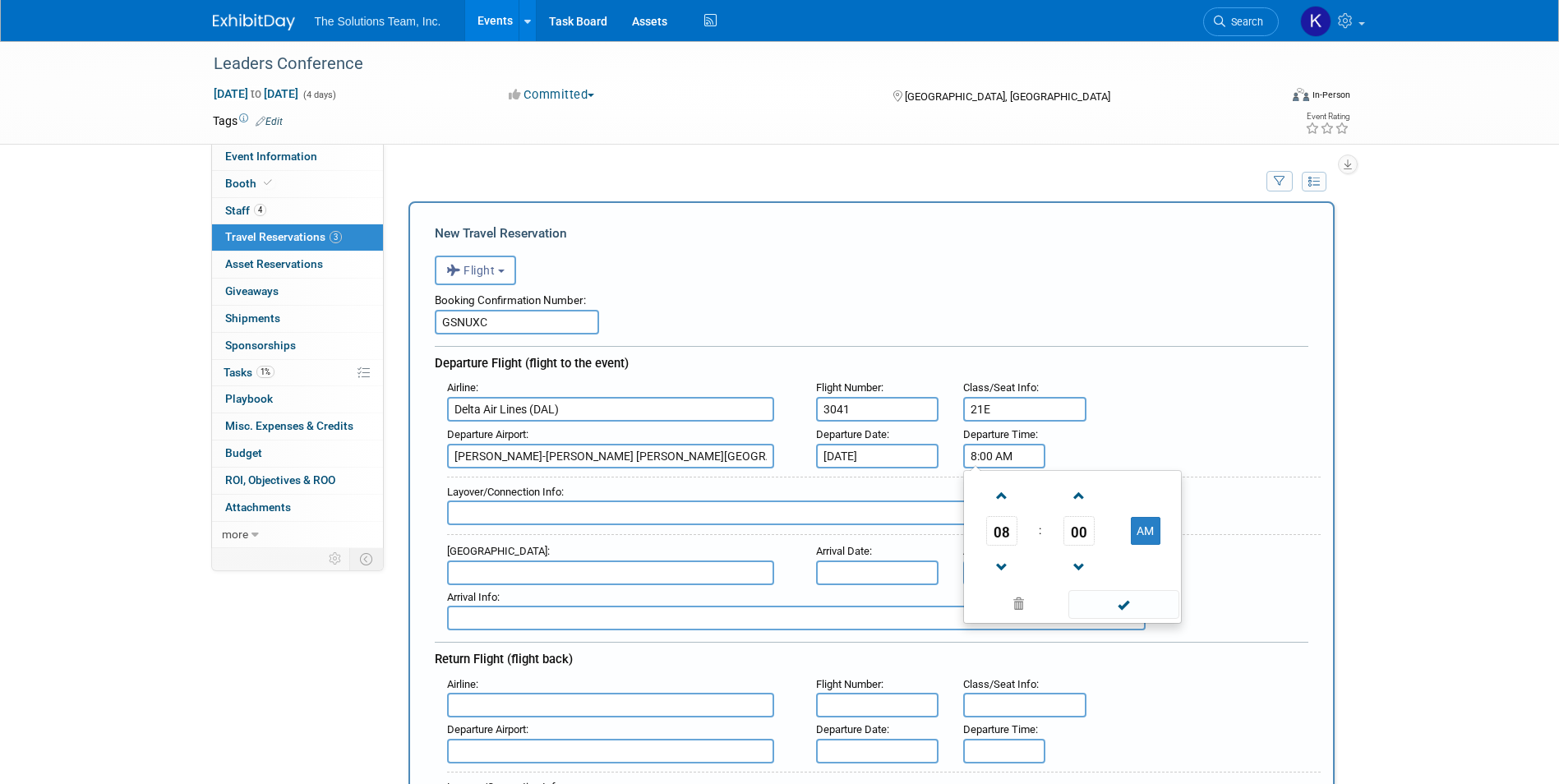
click at [979, 448] on input "8:00 AM" at bounding box center [1004, 456] width 82 height 25
click at [1002, 532] on span "08" at bounding box center [1002, 531] width 31 height 29
click at [1050, 544] on td "05" at bounding box center [1046, 541] width 53 height 44
click at [1065, 521] on span "00" at bounding box center [1080, 531] width 31 height 29
click at [1107, 592] on td "50" at bounding box center [1098, 585] width 53 height 44
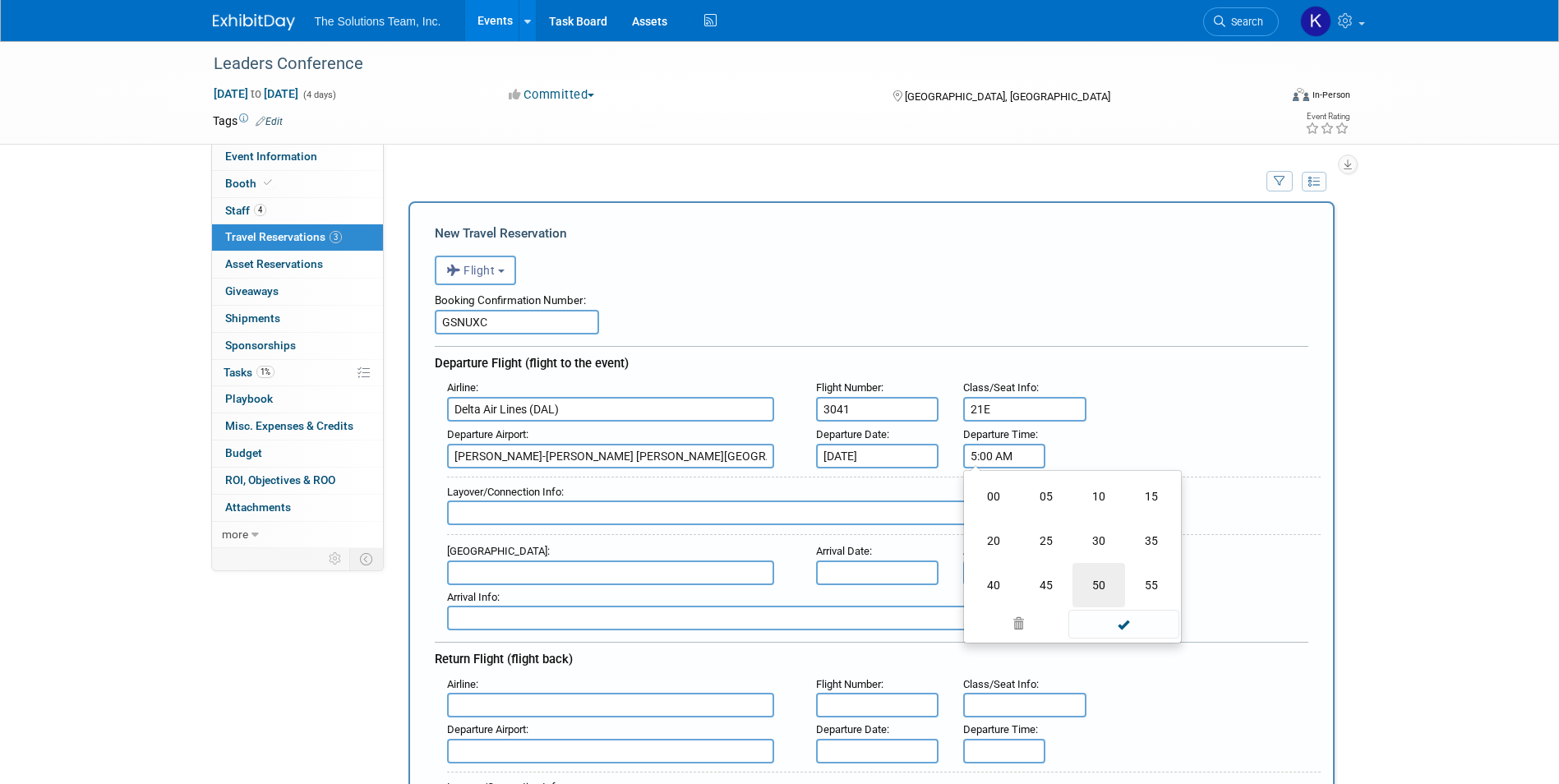
type input "5:50 AM"
click at [1132, 614] on span at bounding box center [1124, 604] width 111 height 29
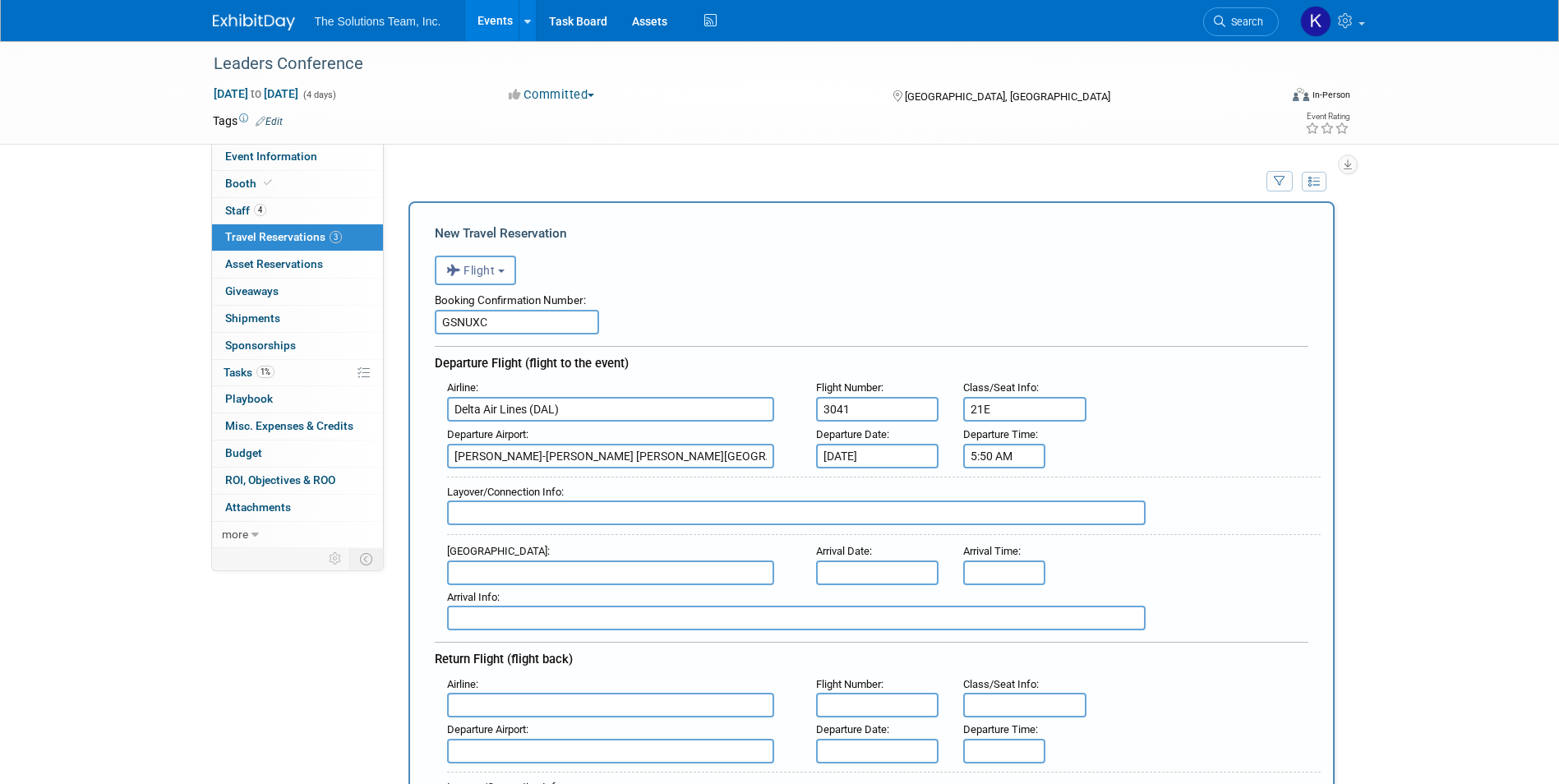
click at [558, 508] on input "text" at bounding box center [796, 512] width 698 height 25
type input "ATL 8:11-9:45a"
click at [480, 569] on input "text" at bounding box center [610, 572] width 327 height 25
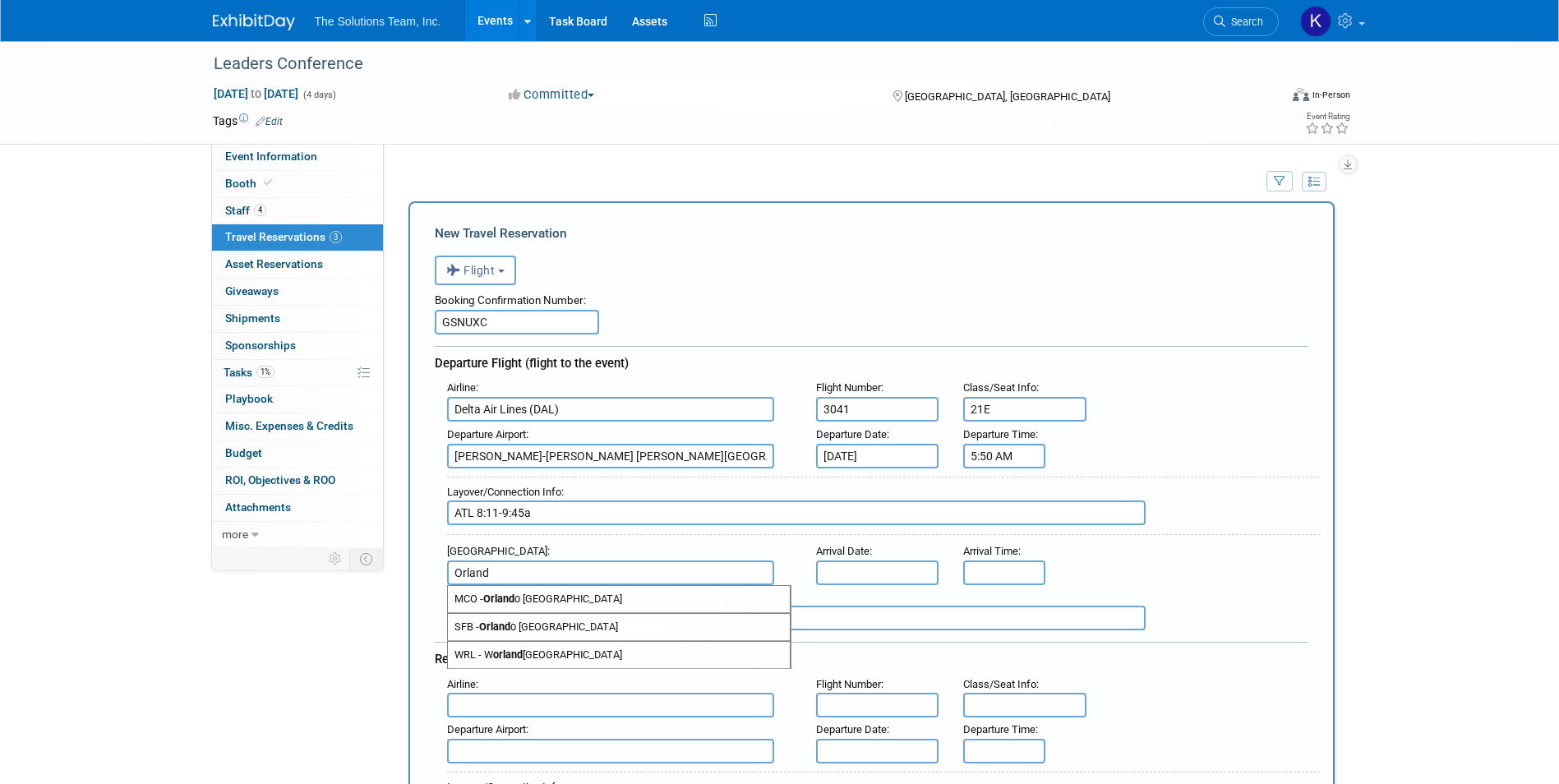
click at [623, 595] on span "MCO - [GEOGRAPHIC_DATA]" at bounding box center [618, 599] width 342 height 27
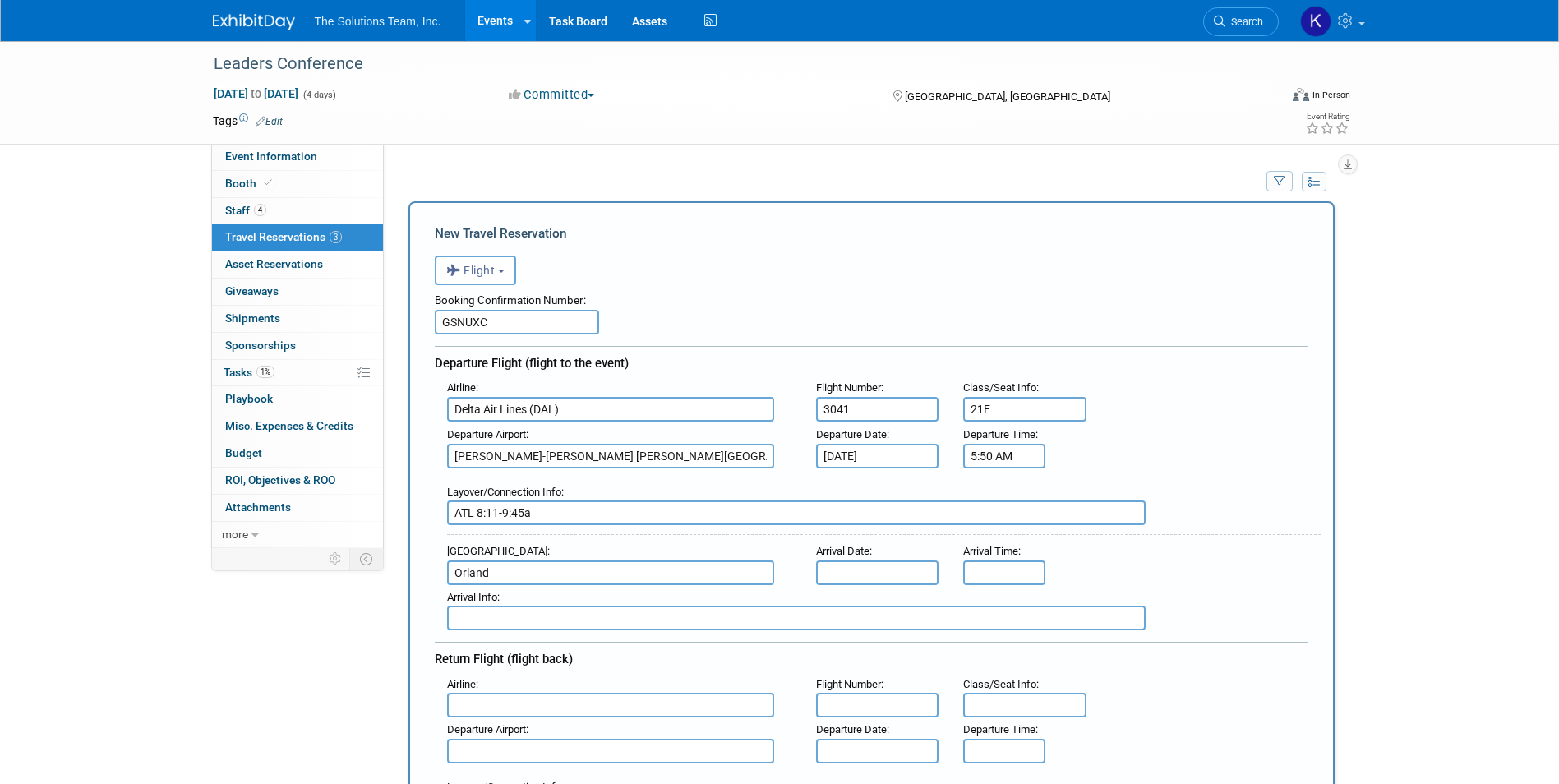
type input "MCO - [GEOGRAPHIC_DATA]"
click at [896, 576] on input "text" at bounding box center [878, 572] width 123 height 25
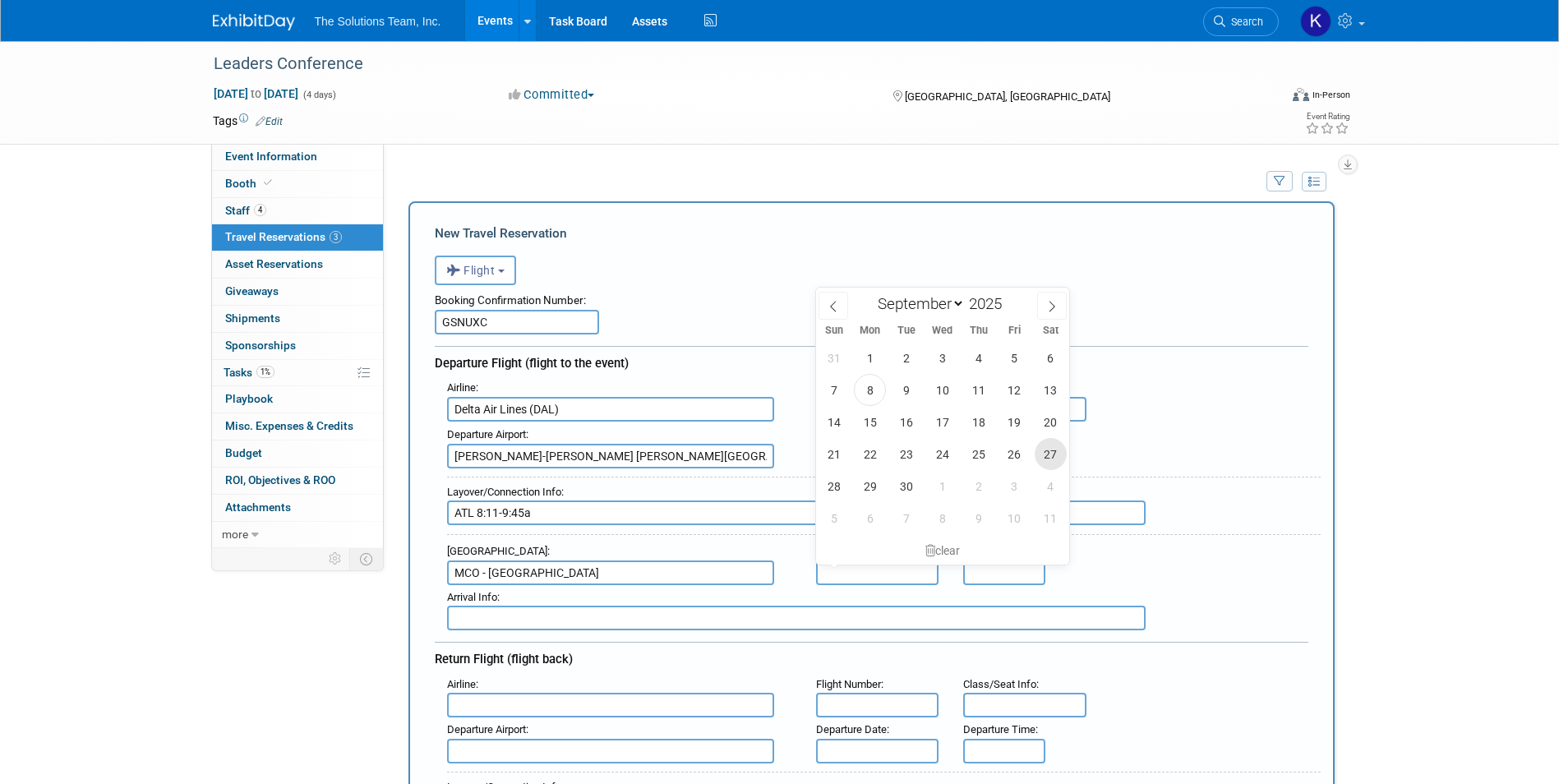
click at [1065, 449] on span "27" at bounding box center [1050, 454] width 32 height 32
type input "[DATE]"
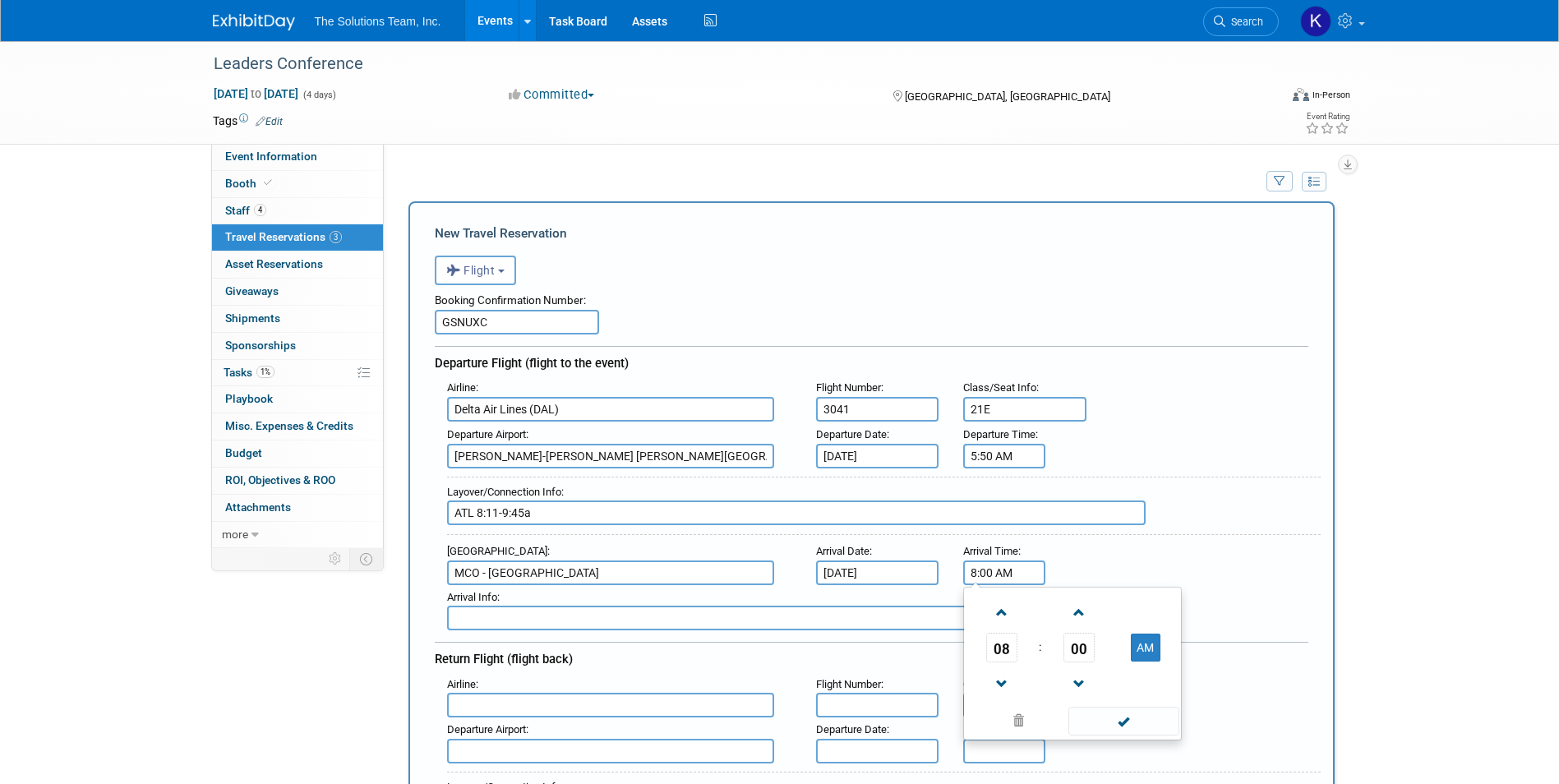
click at [1013, 574] on input "8:00 AM" at bounding box center [1004, 572] width 82 height 25
click at [1006, 644] on span "08" at bounding box center [1002, 648] width 31 height 29
click at [1144, 696] on td "11" at bounding box center [1151, 702] width 53 height 44
click at [1079, 645] on span "00" at bounding box center [1080, 648] width 31 height 29
click at [1133, 620] on td "15" at bounding box center [1151, 613] width 53 height 44
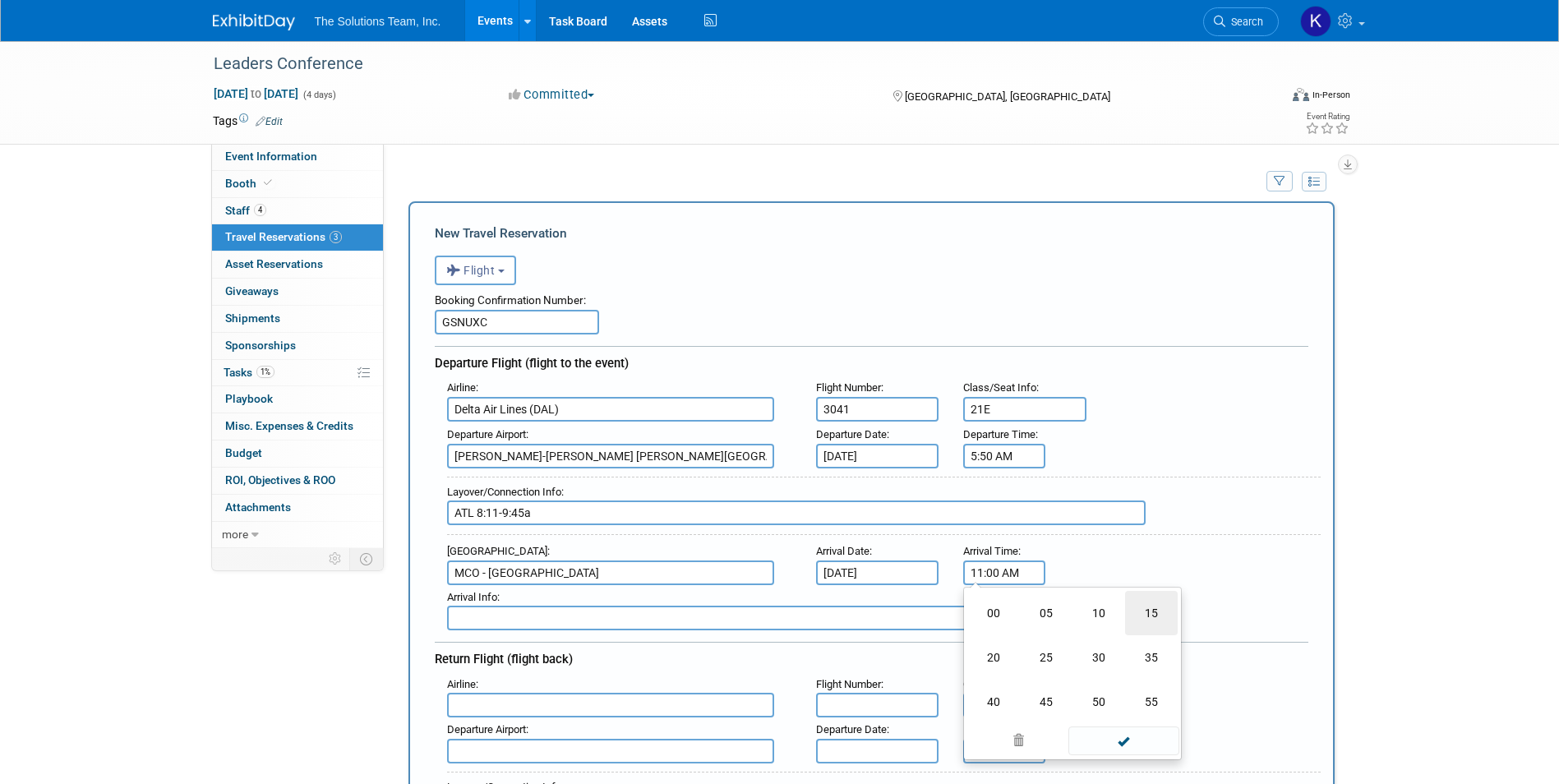
type input "11:15 AM"
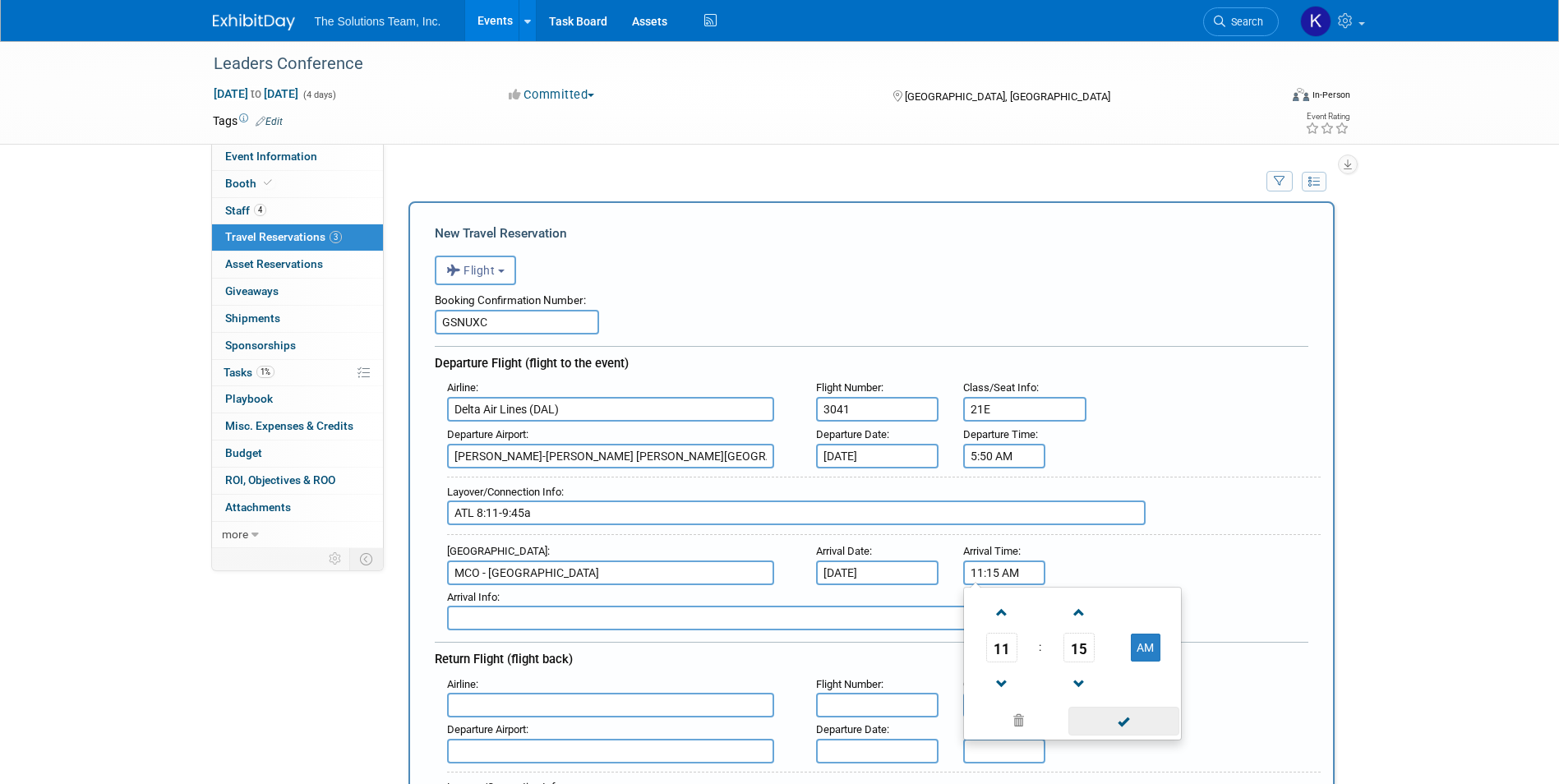
click at [1122, 723] on span at bounding box center [1124, 720] width 111 height 29
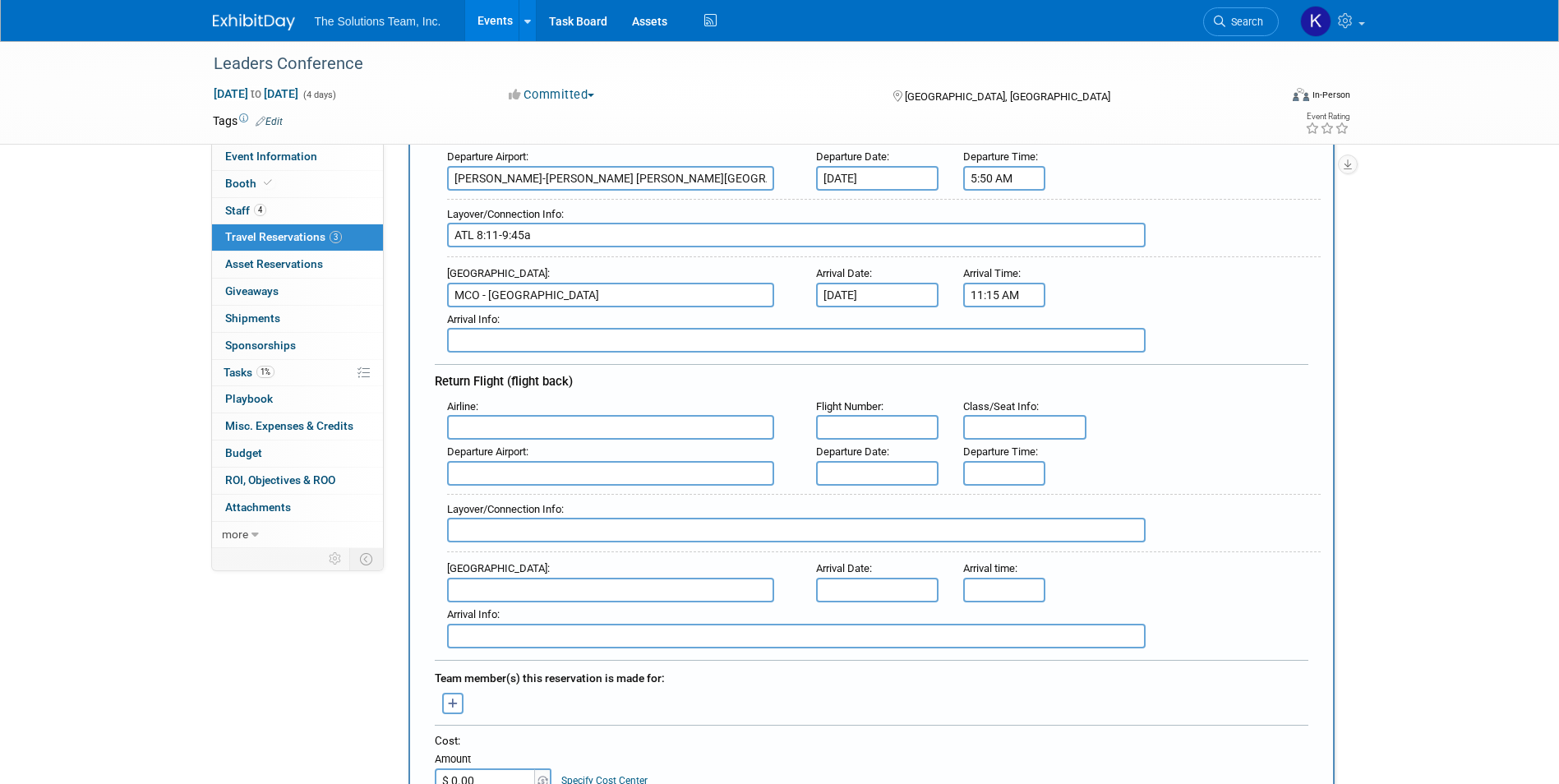
scroll to position [329, 0]
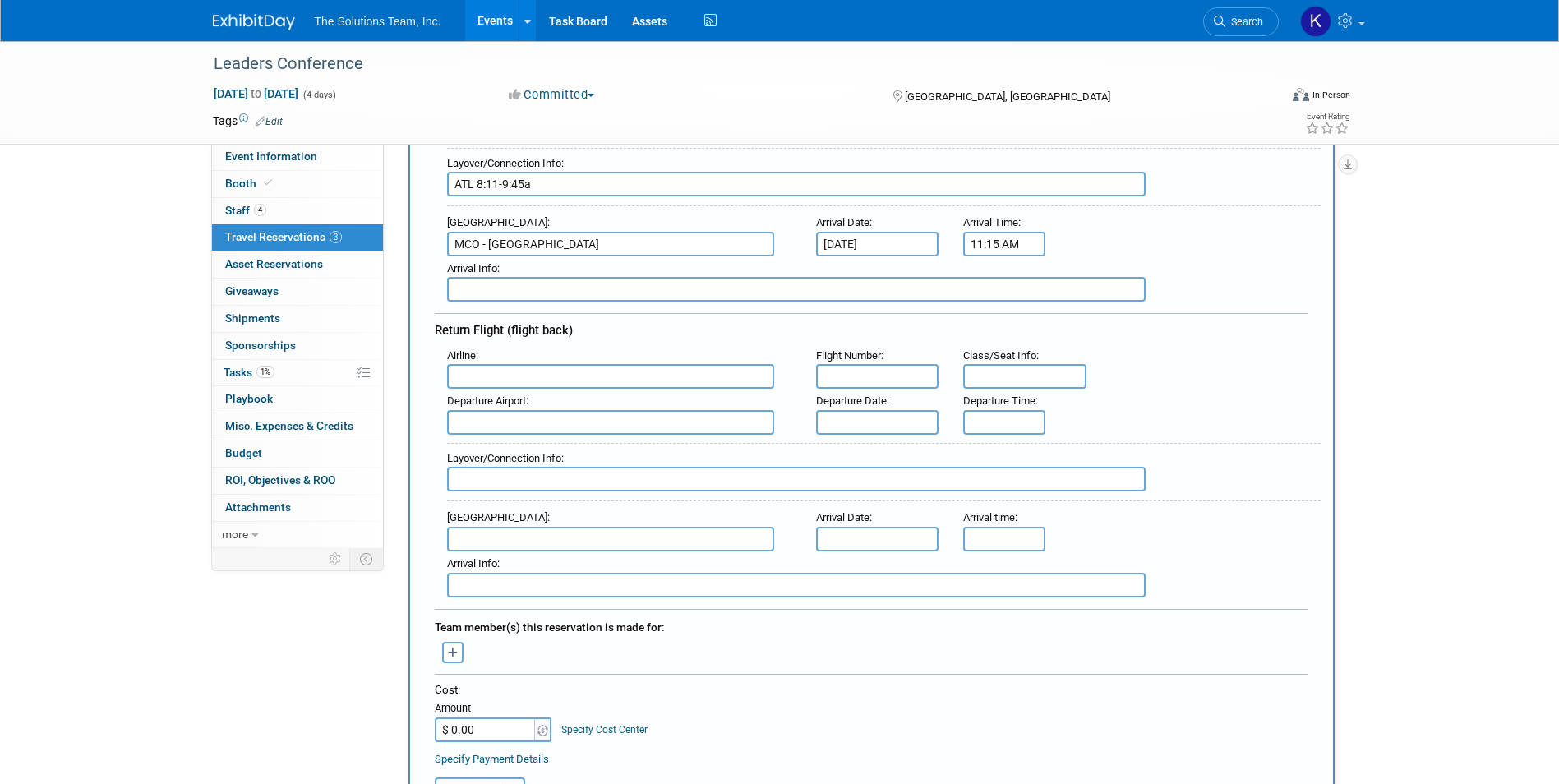
click at [500, 372] on input "text" at bounding box center [610, 376] width 327 height 25
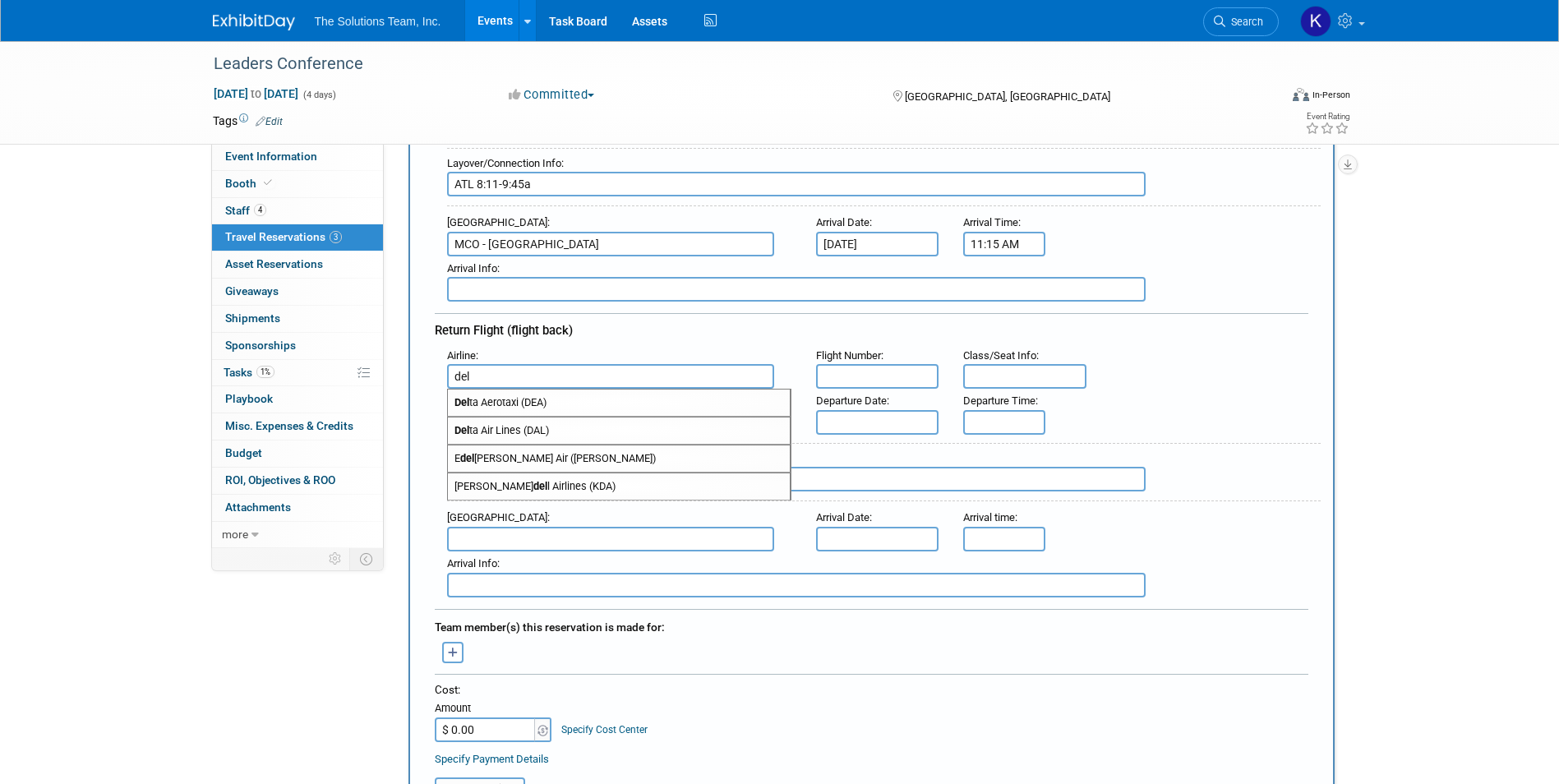
click at [509, 439] on span "Del ta Air Lines (DAL)" at bounding box center [618, 430] width 342 height 27
type input "Delta Air Lines (DAL)"
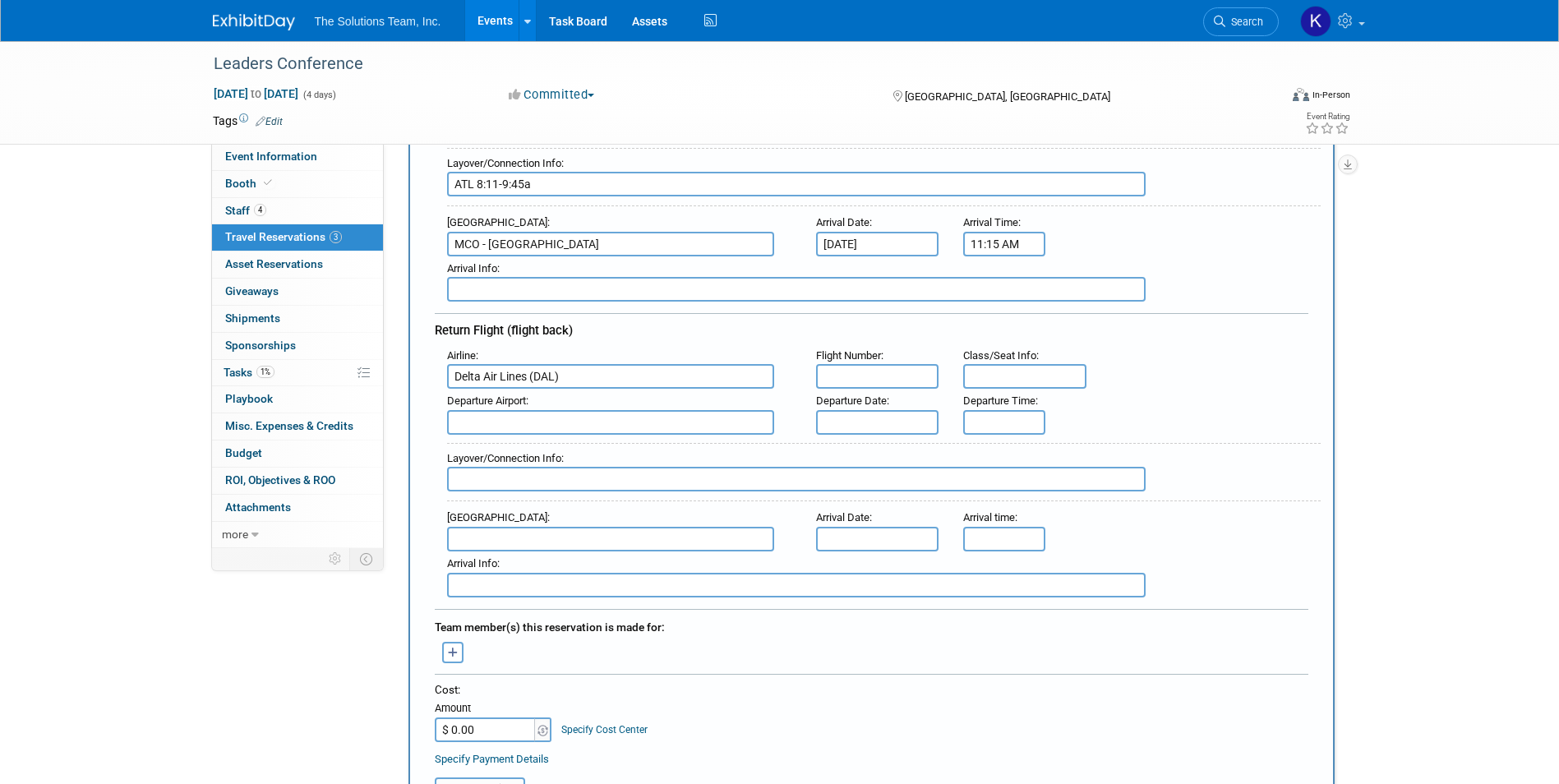
click at [879, 369] on input "text" at bounding box center [878, 376] width 123 height 25
type input "1213"
type input "27D"
click at [580, 427] on input "text" at bounding box center [610, 422] width 327 height 25
click at [580, 441] on span "MCO - [GEOGRAPHIC_DATA]" at bounding box center [618, 449] width 342 height 27
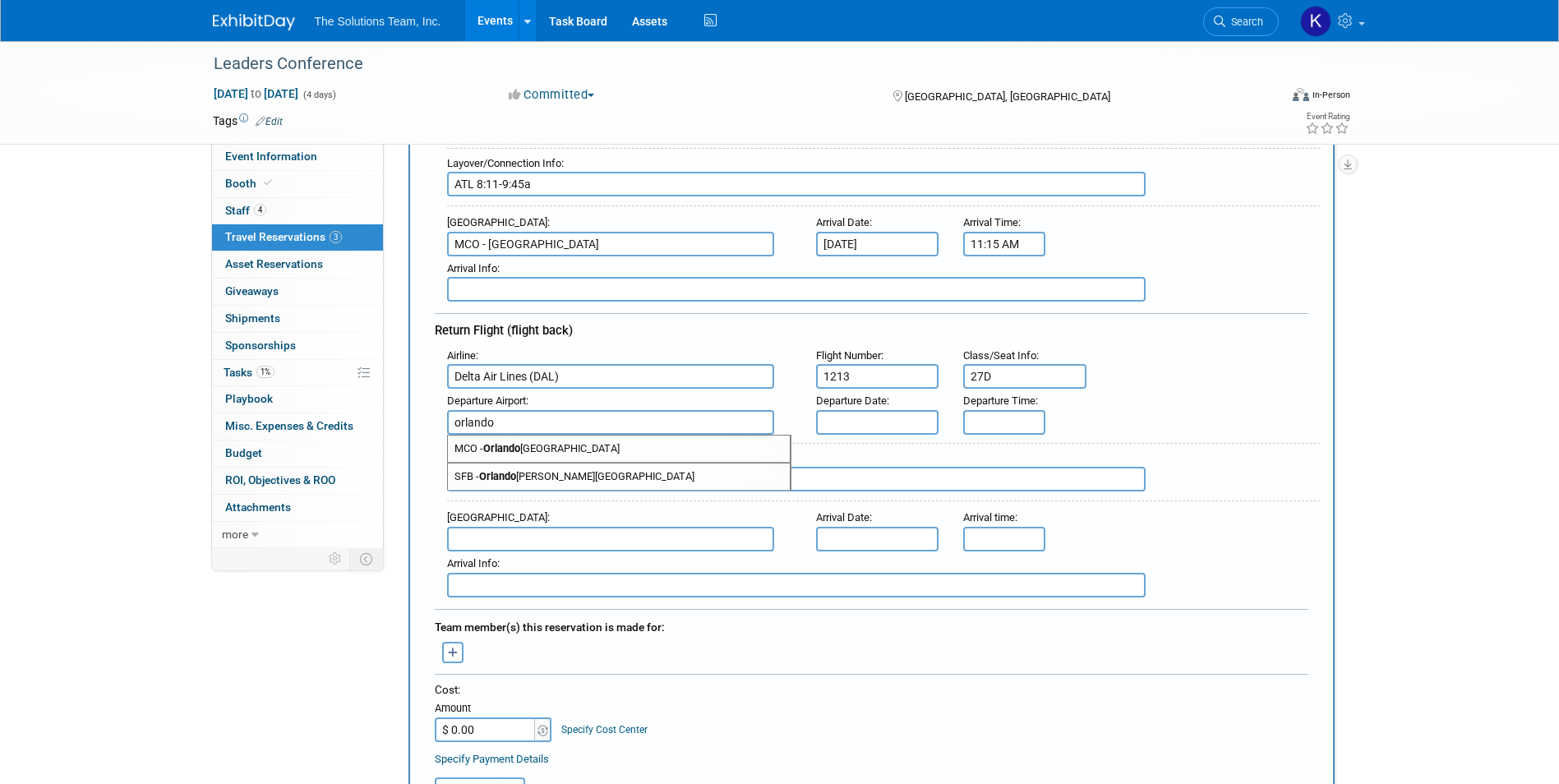
type input "MCO - [GEOGRAPHIC_DATA]"
click at [905, 421] on input "text" at bounding box center [878, 422] width 123 height 25
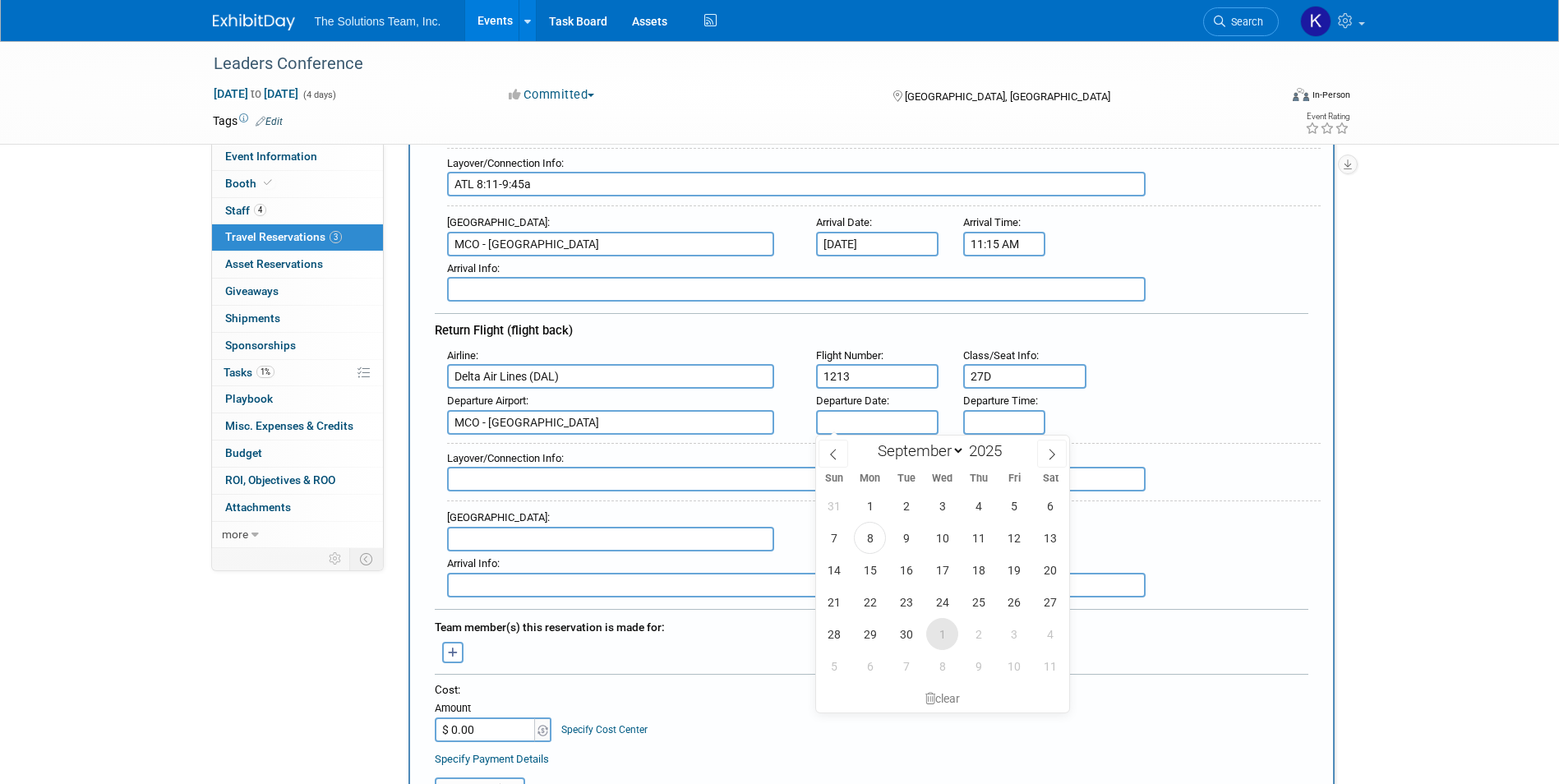
click at [942, 634] on span "1" at bounding box center [943, 634] width 32 height 32
type input "[DATE]"
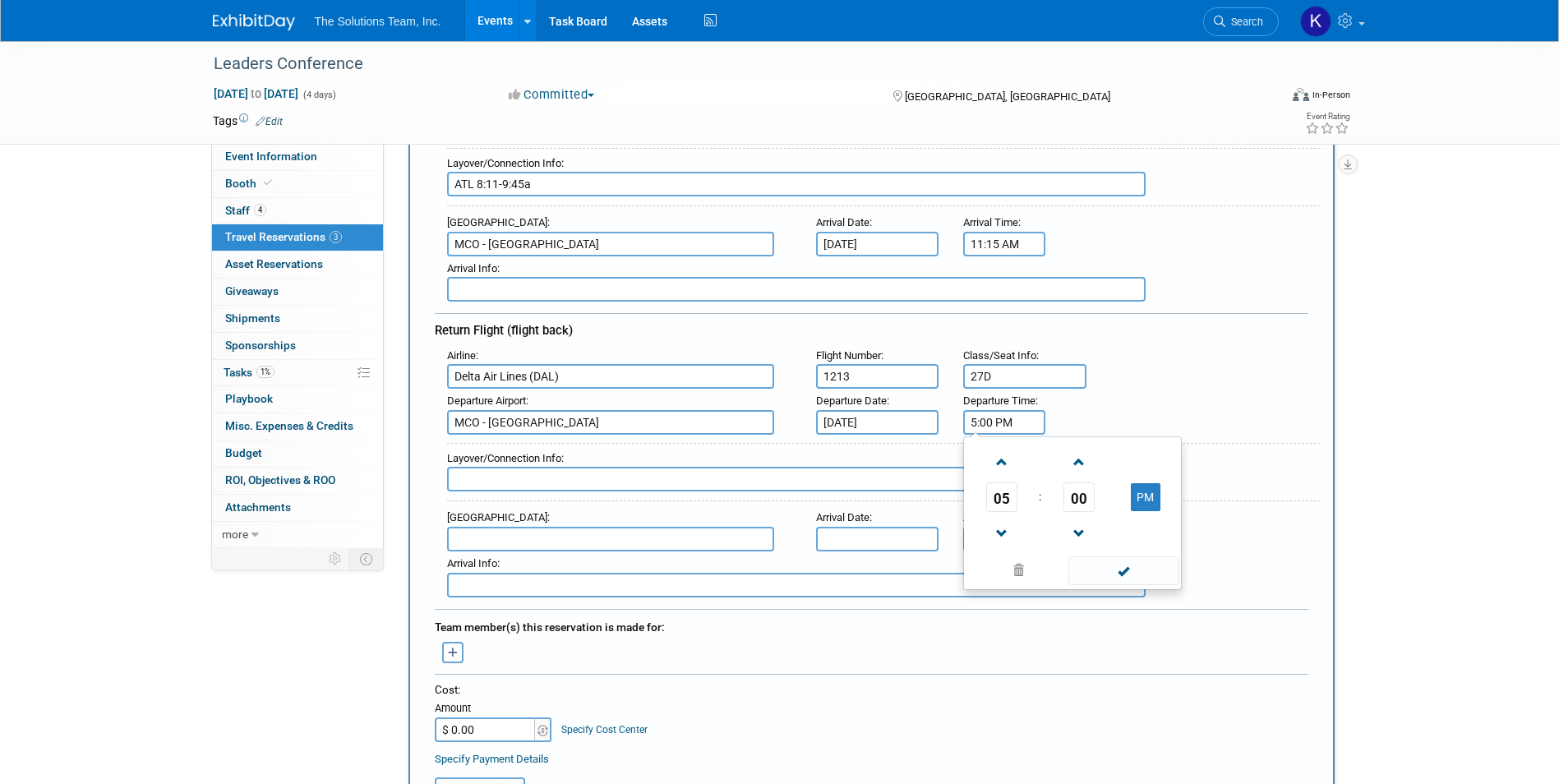
click at [1007, 416] on input "5:00 PM" at bounding box center [1004, 422] width 82 height 25
click at [1017, 493] on span "05" at bounding box center [1002, 497] width 31 height 29
click at [1163, 545] on td "11" at bounding box center [1151, 552] width 53 height 44
click at [1157, 501] on button "PM" at bounding box center [1146, 497] width 29 height 28
type input "11:00 AM"
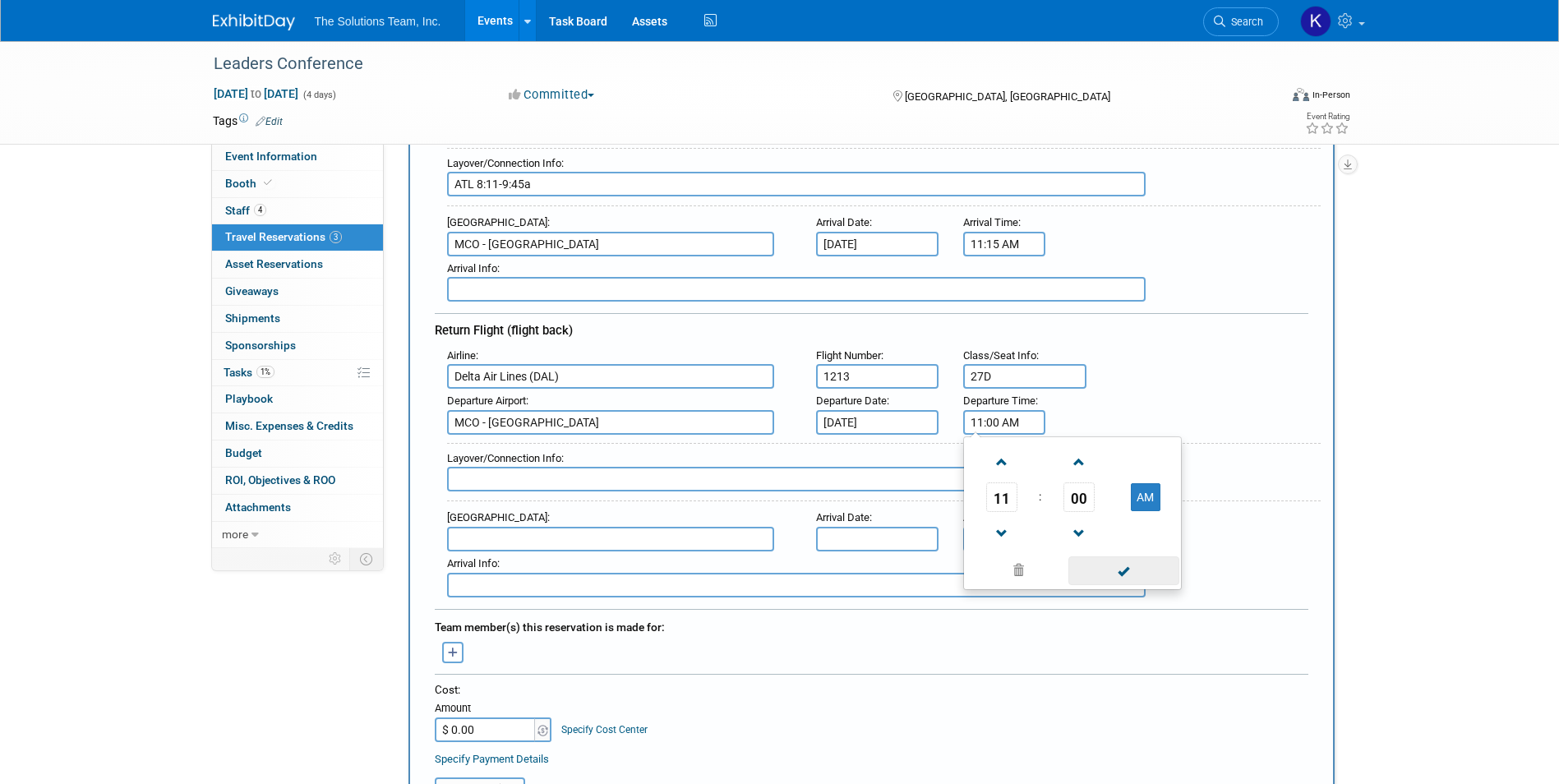
click at [1155, 579] on span at bounding box center [1124, 570] width 111 height 29
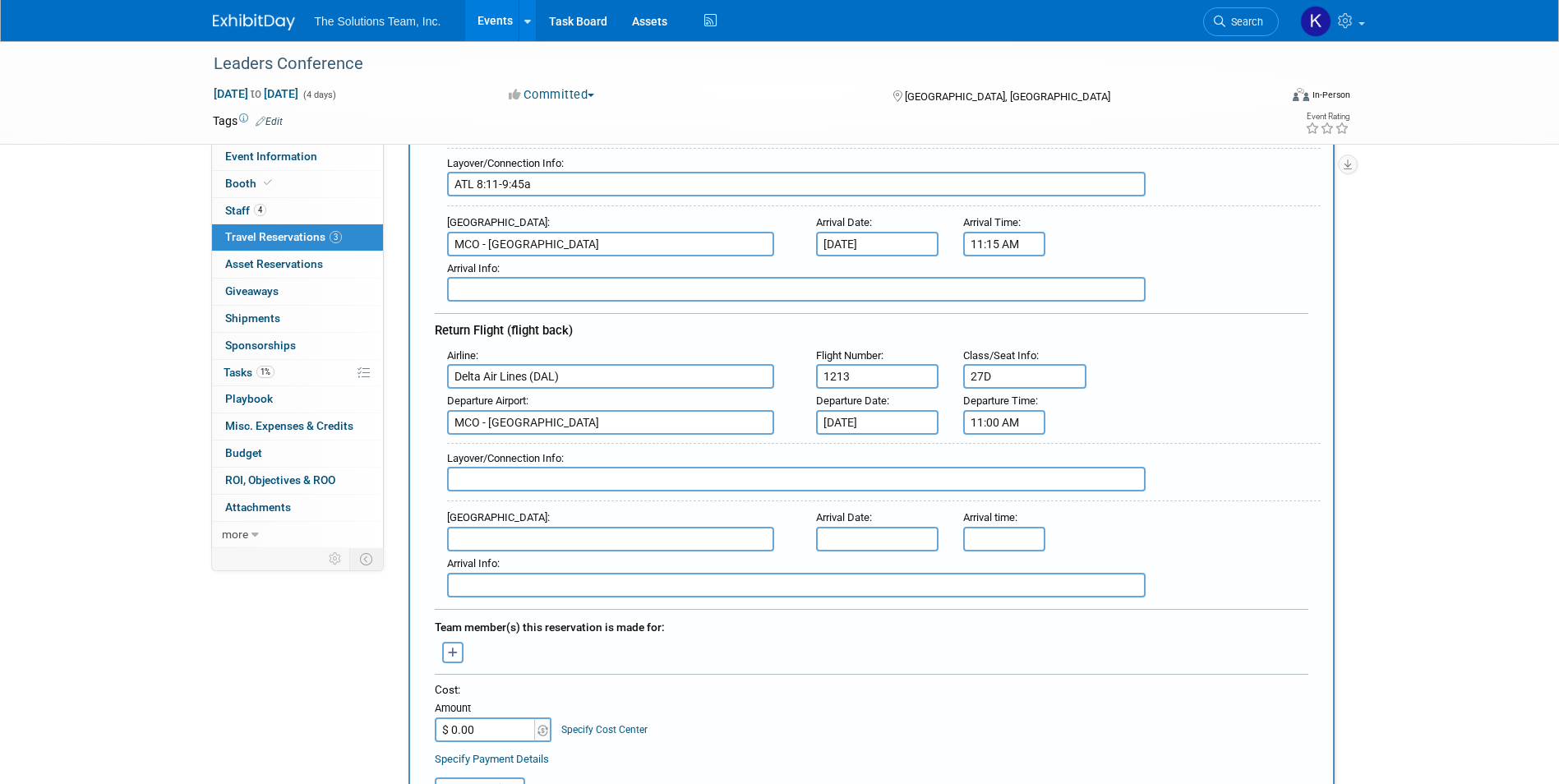
click at [503, 472] on input "text" at bounding box center [796, 479] width 698 height 25
type input "ATL 12:31-2:10p"
click at [470, 537] on input "text" at bounding box center [610, 539] width 327 height 25
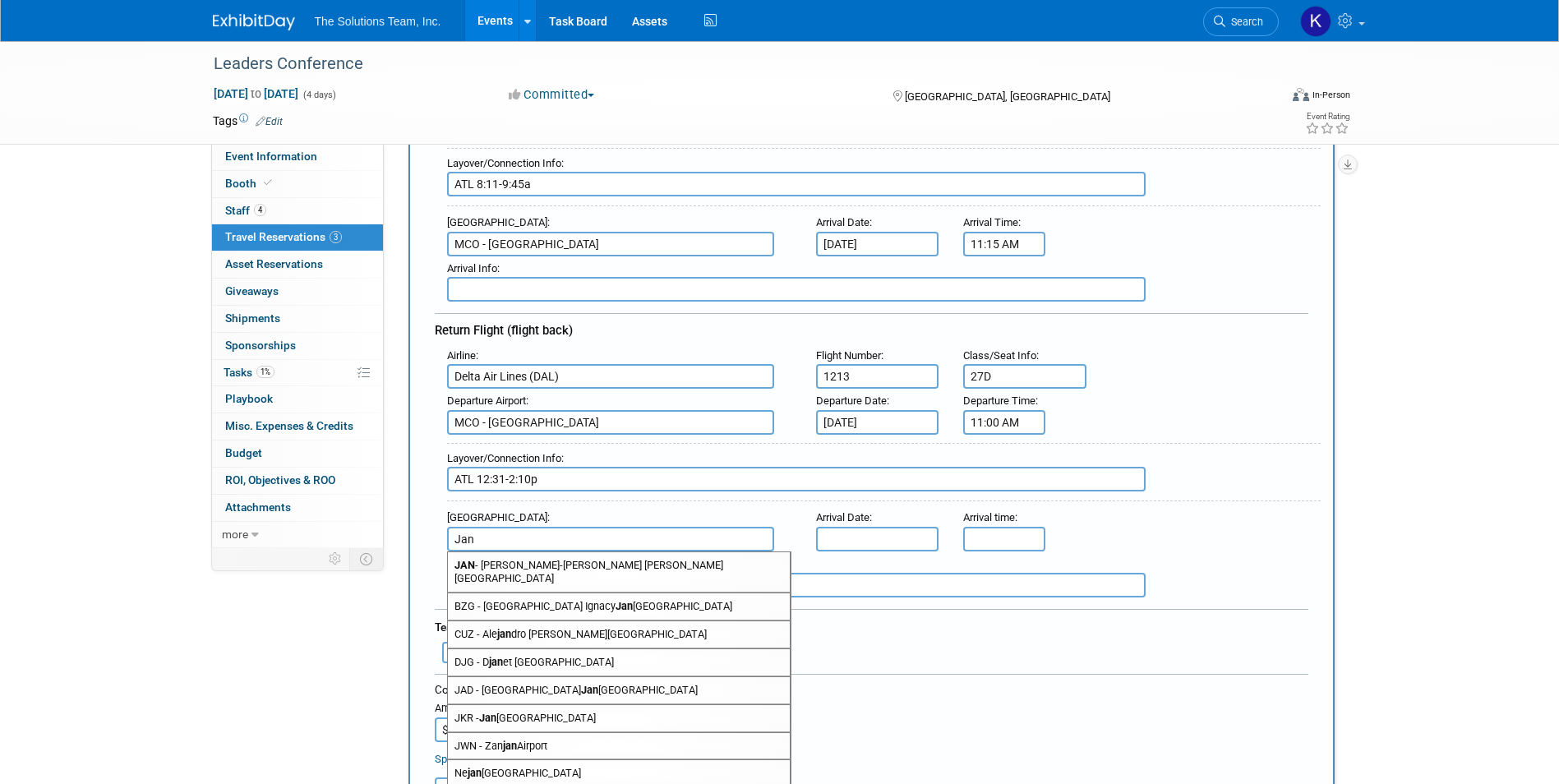
click at [488, 564] on span "[PERSON_NAME]-[PERSON_NAME] [PERSON_NAME][GEOGRAPHIC_DATA]" at bounding box center [618, 572] width 342 height 40
type input "[PERSON_NAME]-[PERSON_NAME] [PERSON_NAME][GEOGRAPHIC_DATA]"
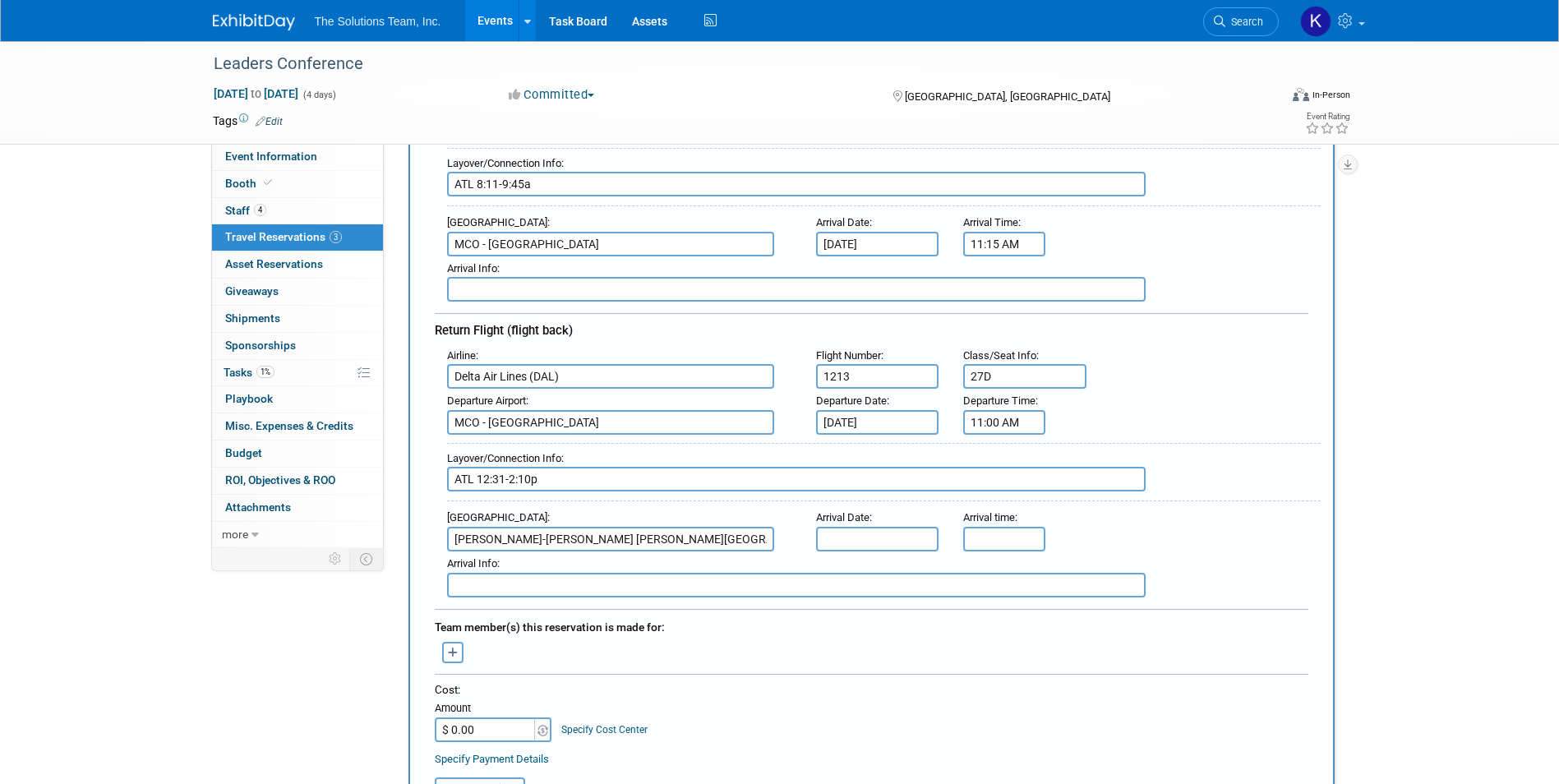
click at [905, 536] on input "text" at bounding box center [878, 539] width 123 height 25
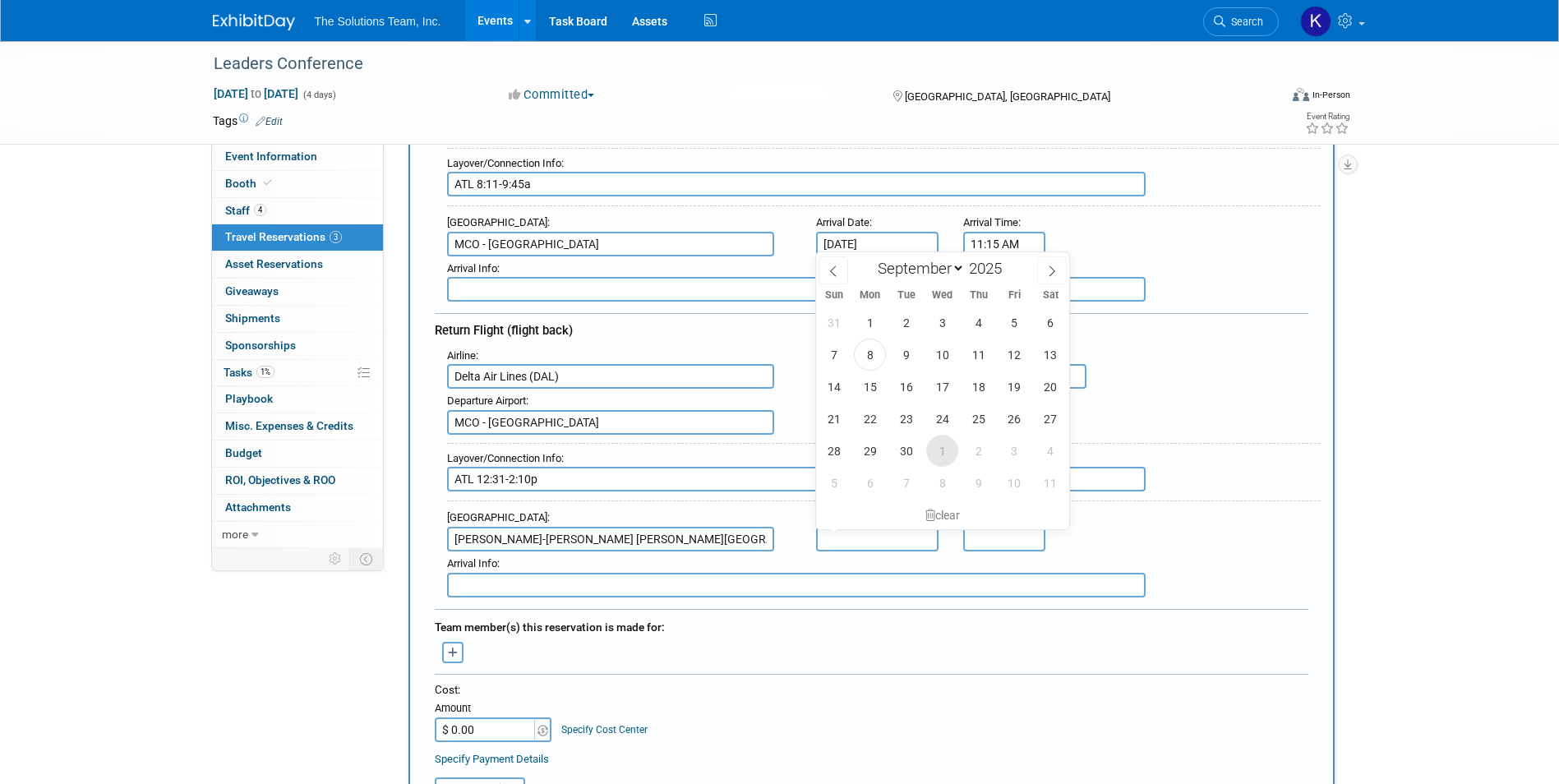
click at [946, 453] on span "1" at bounding box center [943, 451] width 32 height 32
type input "[DATE]"
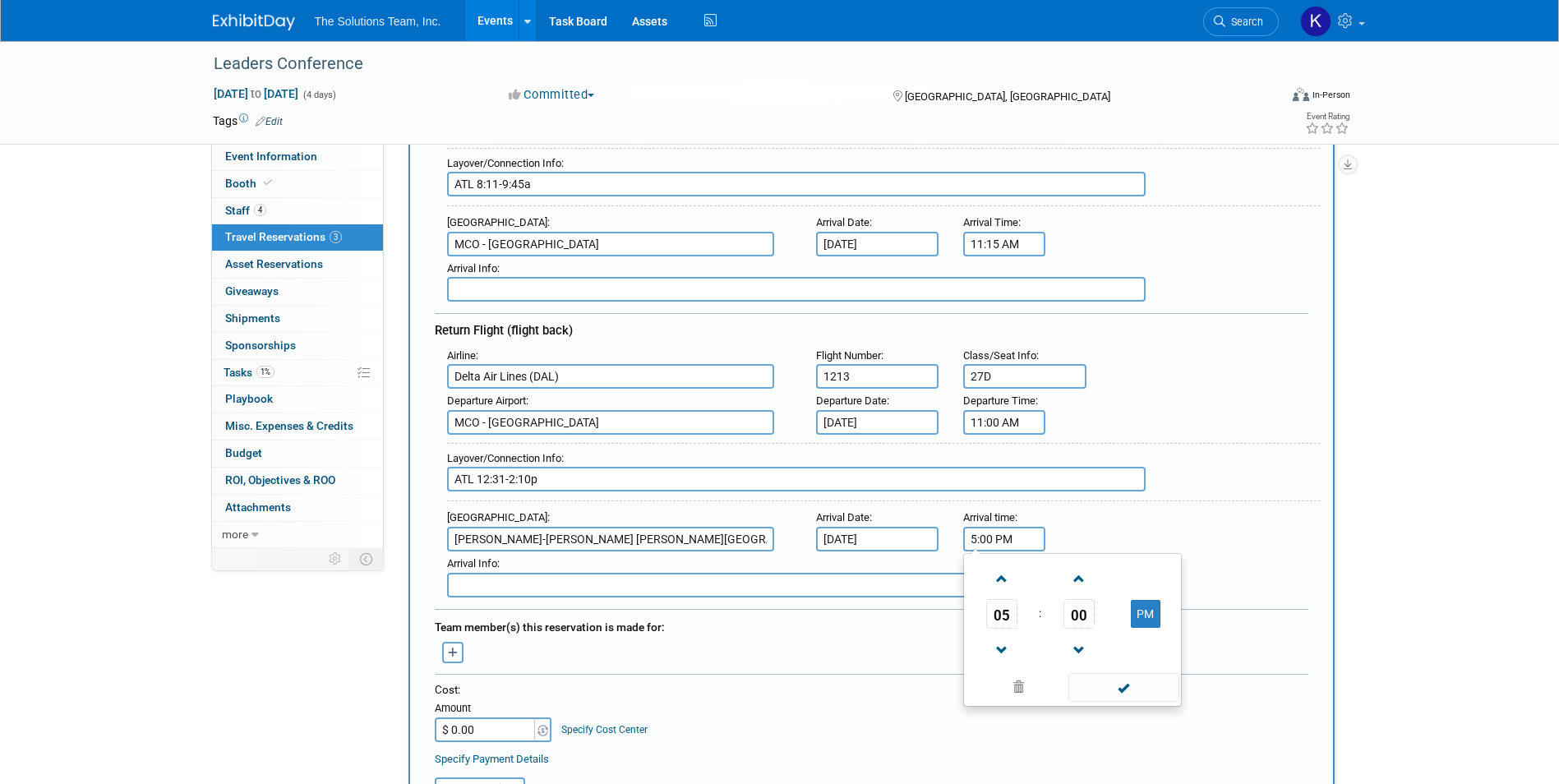
click at [988, 545] on input "5:00 PM" at bounding box center [1004, 539] width 82 height 25
click at [1000, 606] on span "05" at bounding box center [1002, 614] width 31 height 29
click at [1106, 583] on td "02" at bounding box center [1098, 579] width 53 height 44
click at [1078, 620] on span "00" at bounding box center [1080, 614] width 31 height 29
click at [1048, 620] on td "25" at bounding box center [1046, 624] width 53 height 44
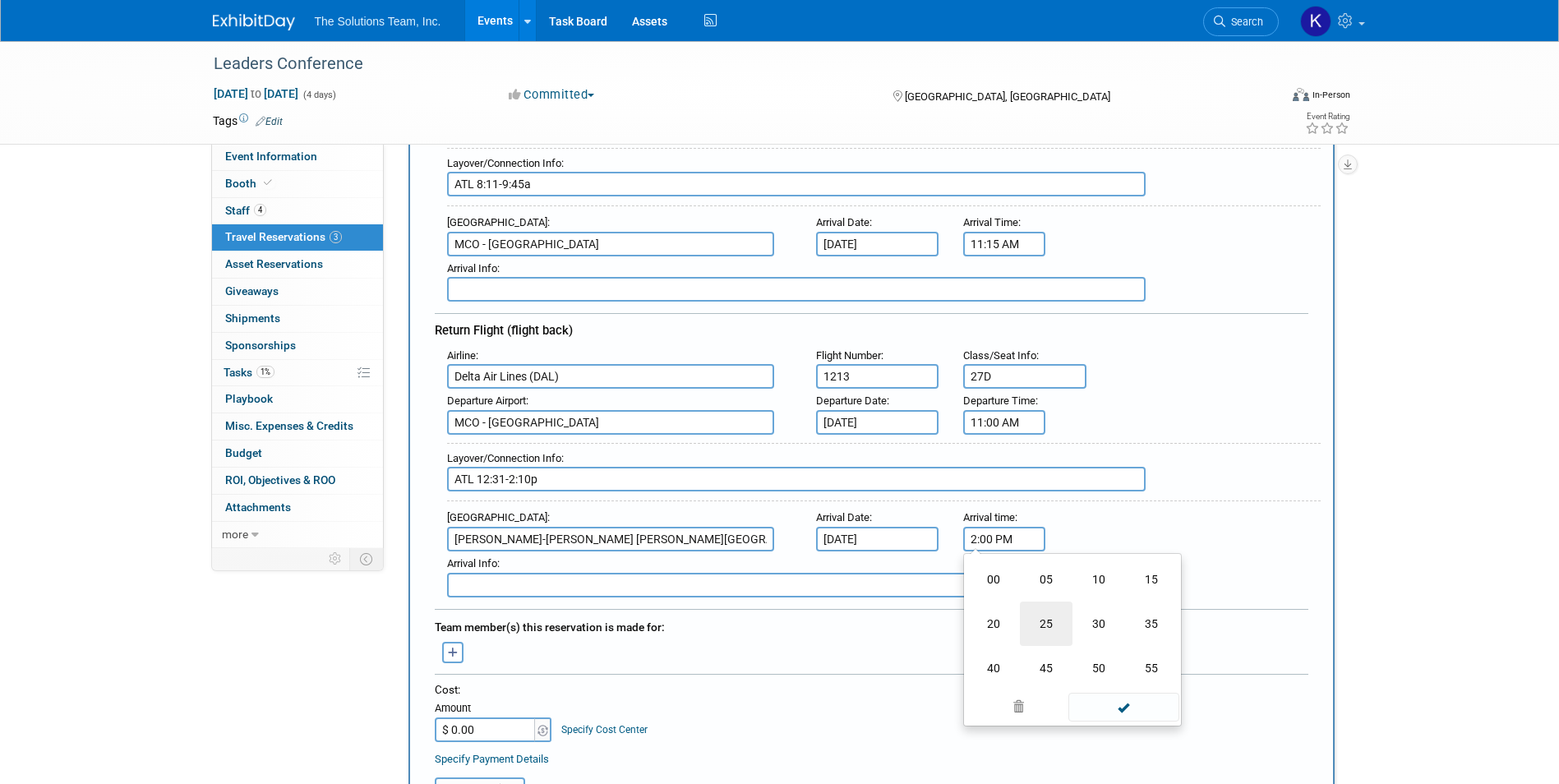
type input "2:25 PM"
click at [1124, 690] on span at bounding box center [1124, 687] width 111 height 29
click at [462, 649] on button "button" at bounding box center [452, 652] width 21 height 21
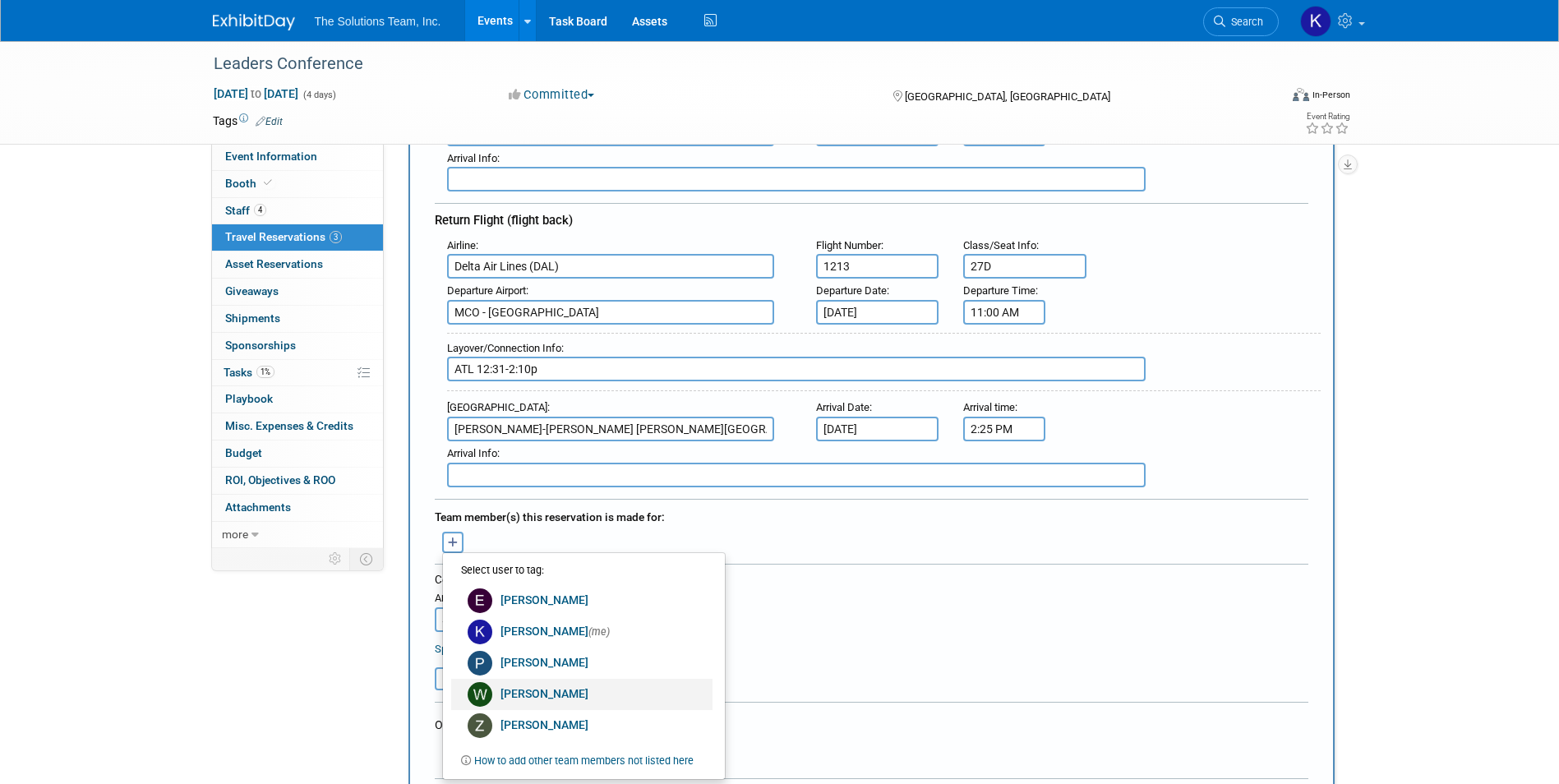
scroll to position [493, 0]
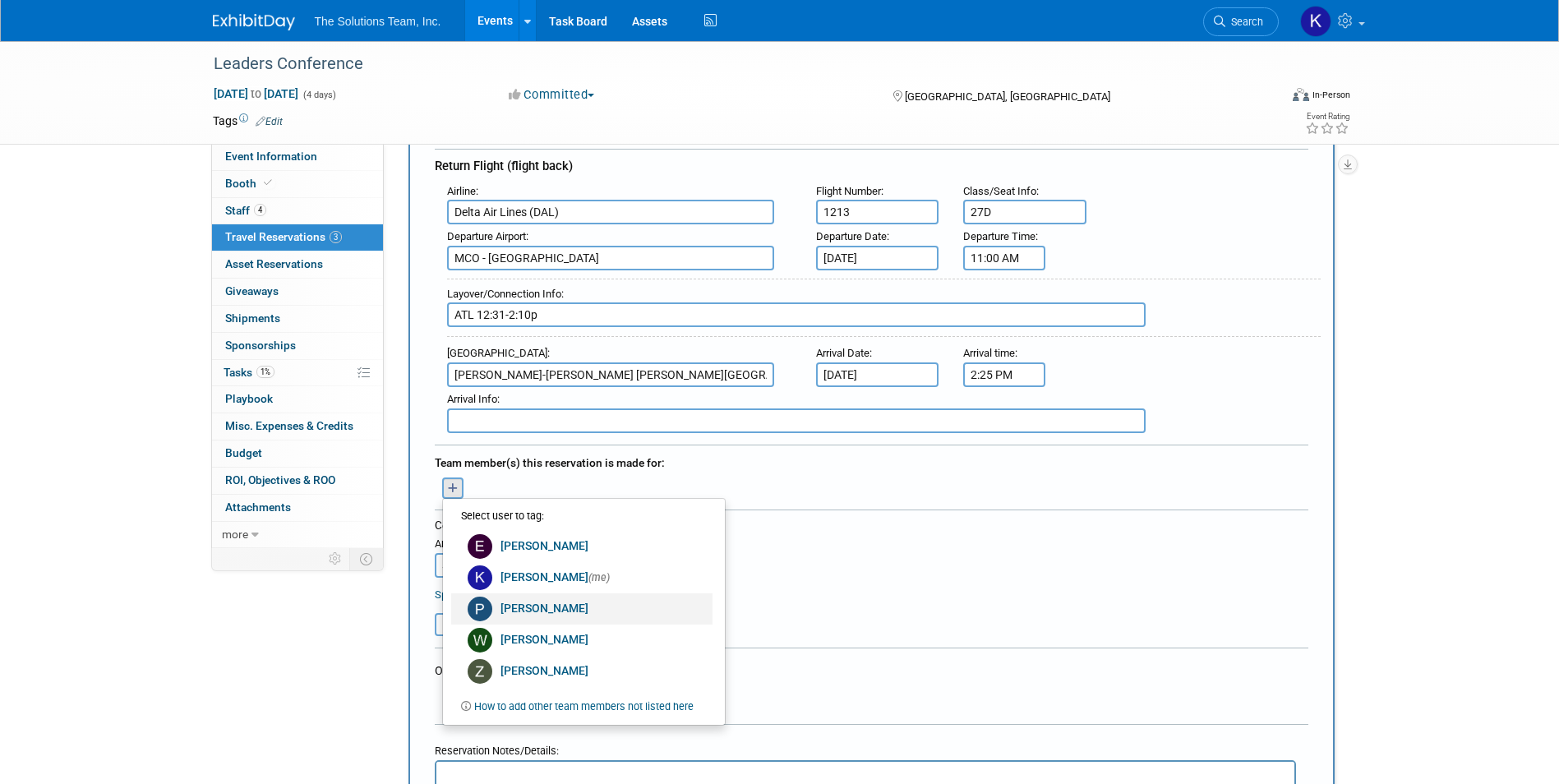
click at [586, 604] on link "[PERSON_NAME]" at bounding box center [582, 609] width 262 height 31
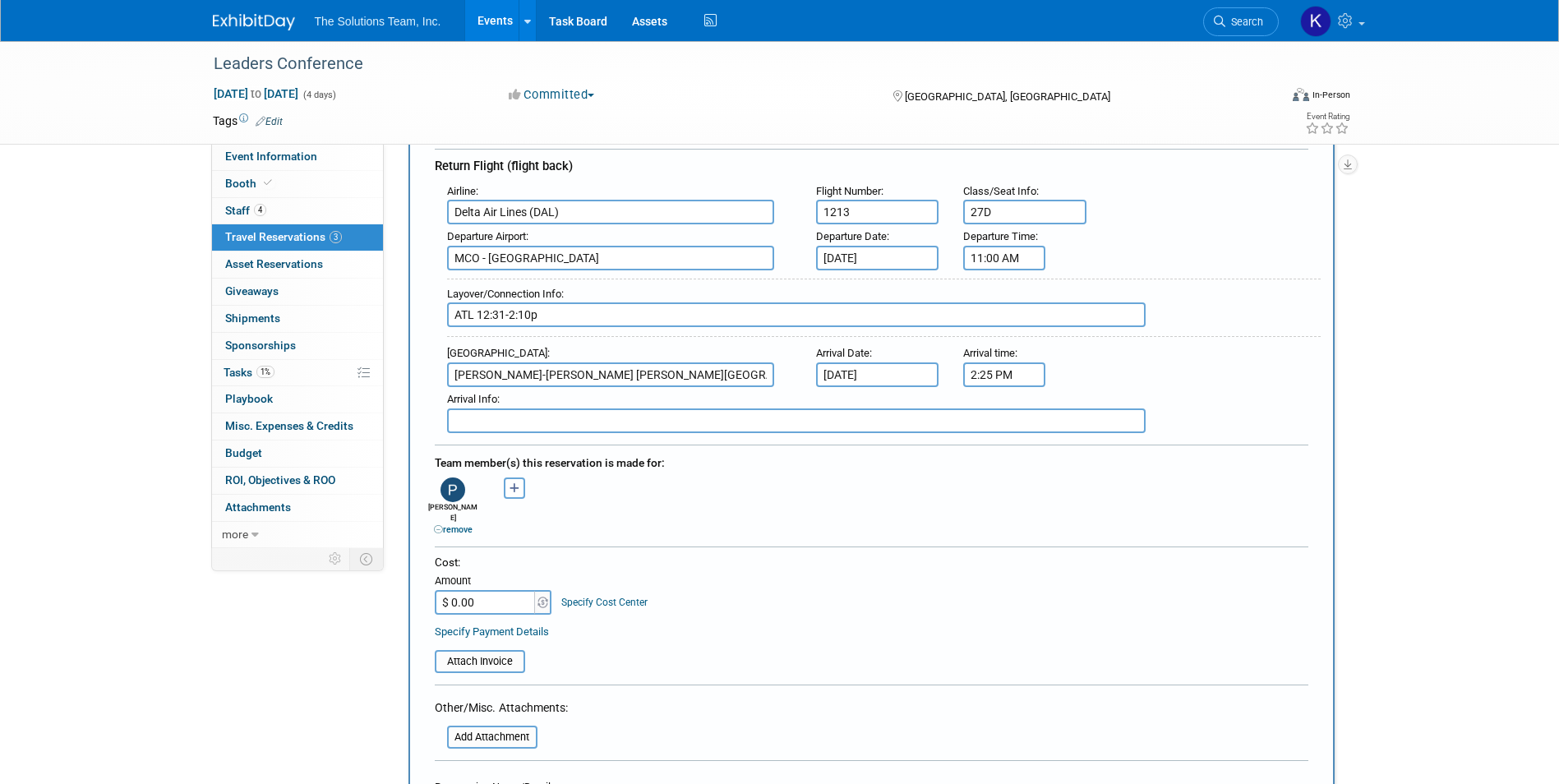
click at [473, 591] on input "$ 0.00" at bounding box center [486, 603] width 103 height 25
type input "$ 503.37"
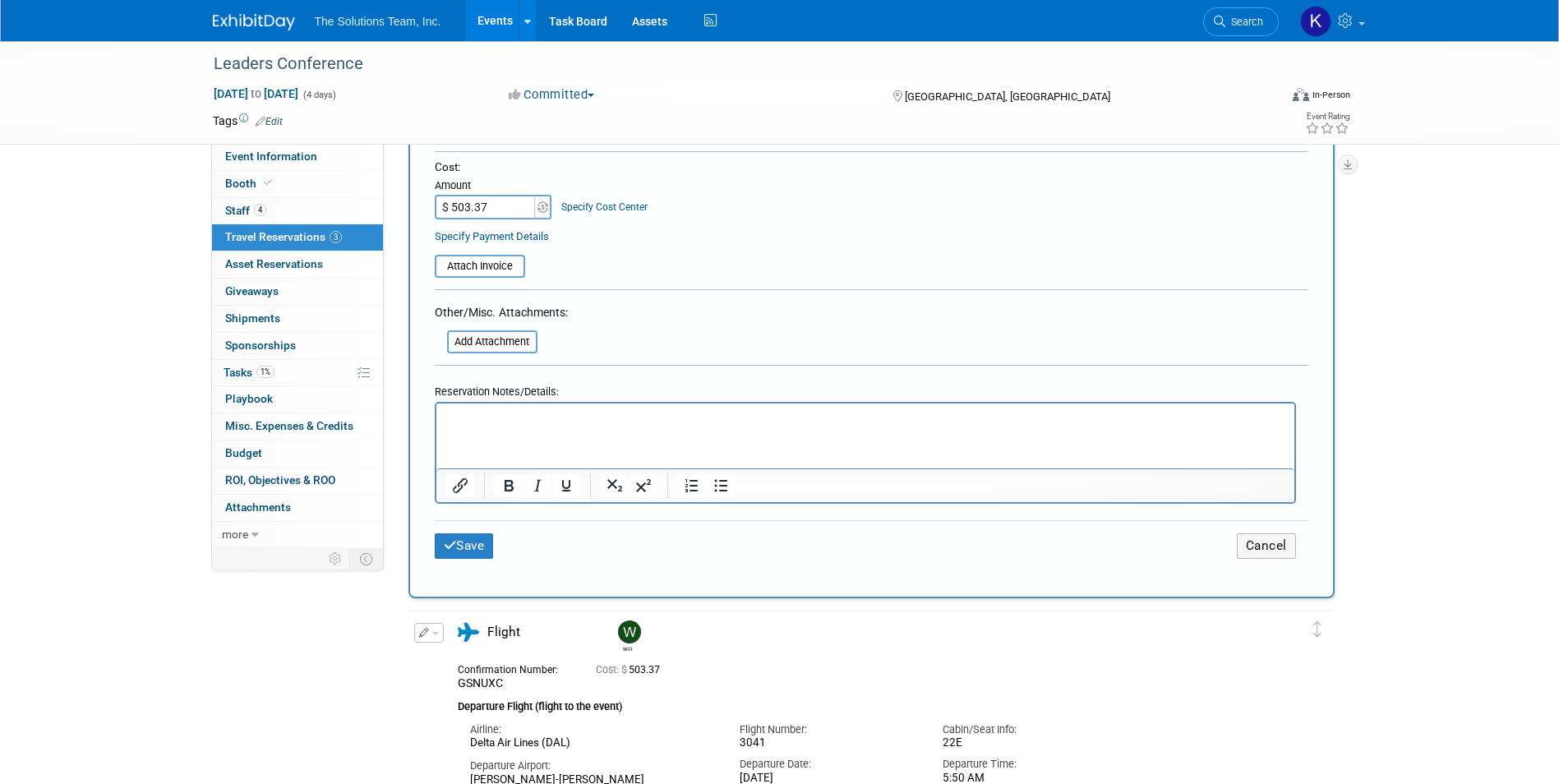
scroll to position [904, 0]
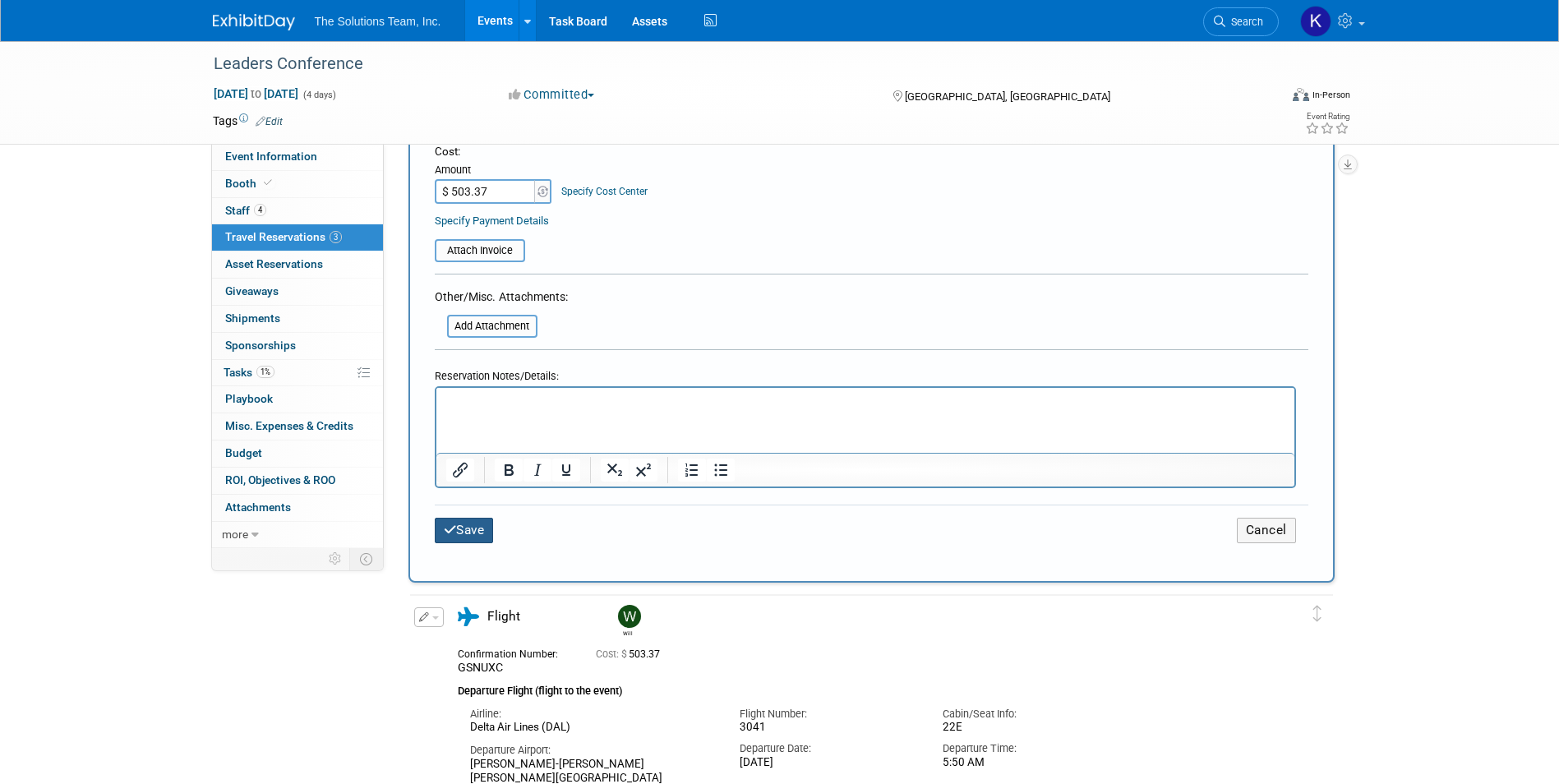
click at [473, 522] on button "Save" at bounding box center [464, 531] width 59 height 26
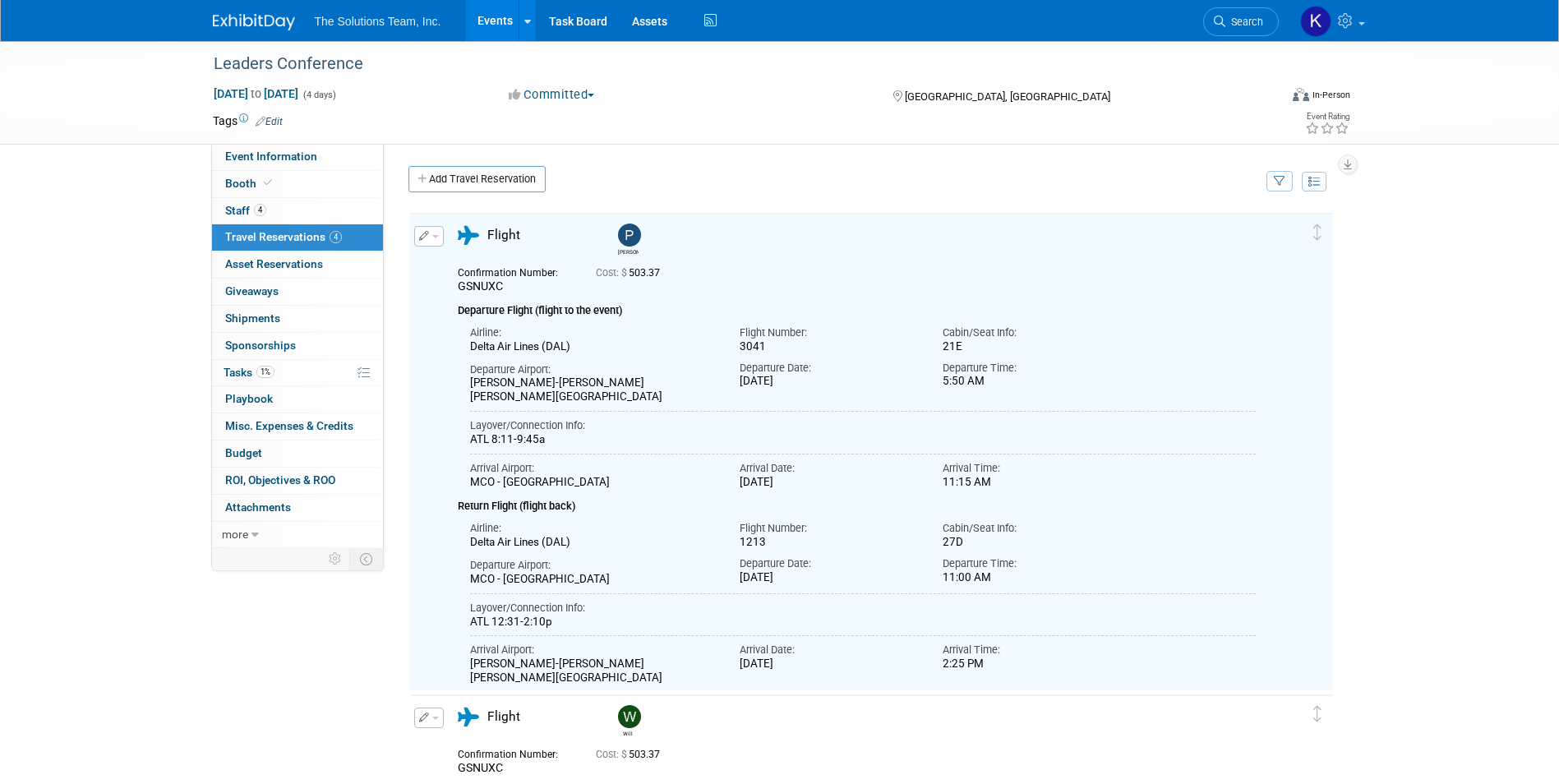
scroll to position [0, 0]
